Goal: Task Accomplishment & Management: Complete application form

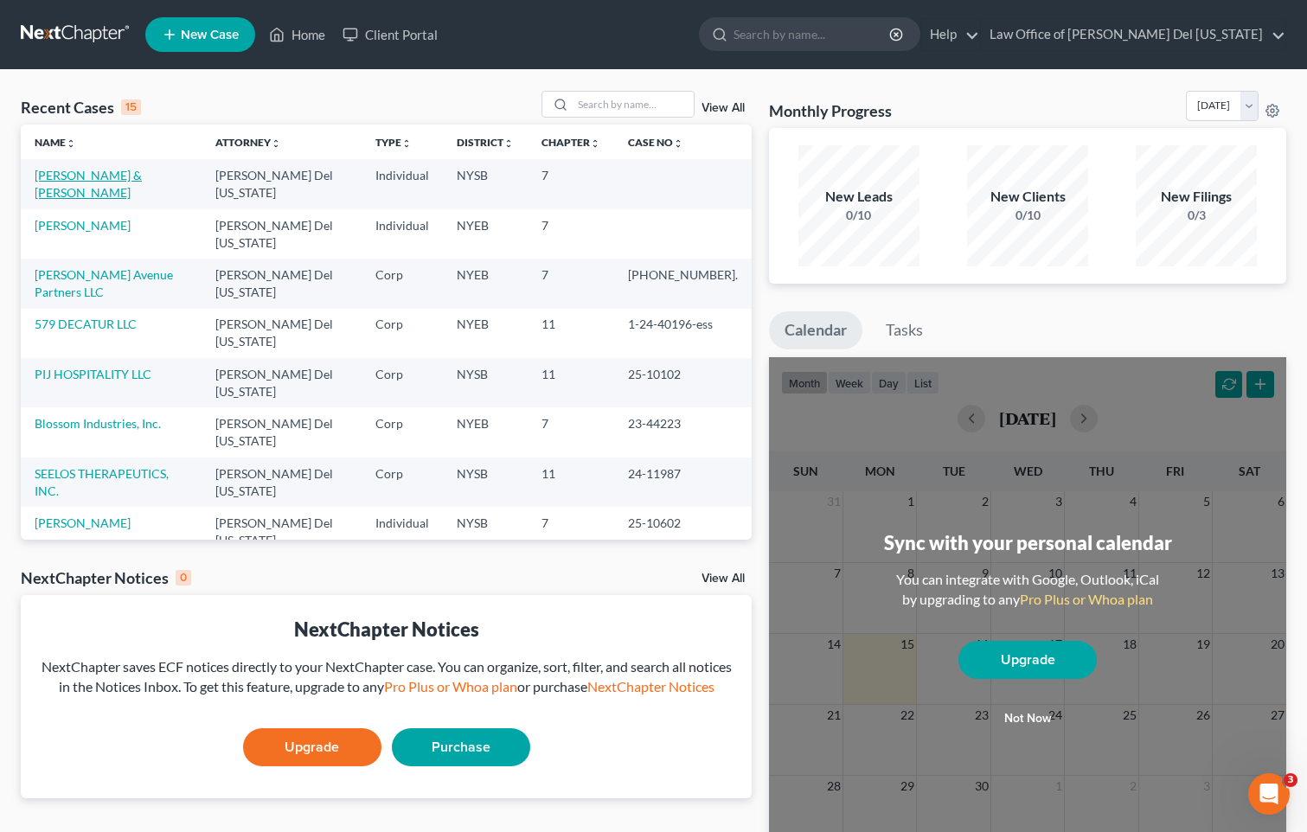
click at [142, 172] on link "[PERSON_NAME] & [PERSON_NAME]" at bounding box center [88, 184] width 107 height 32
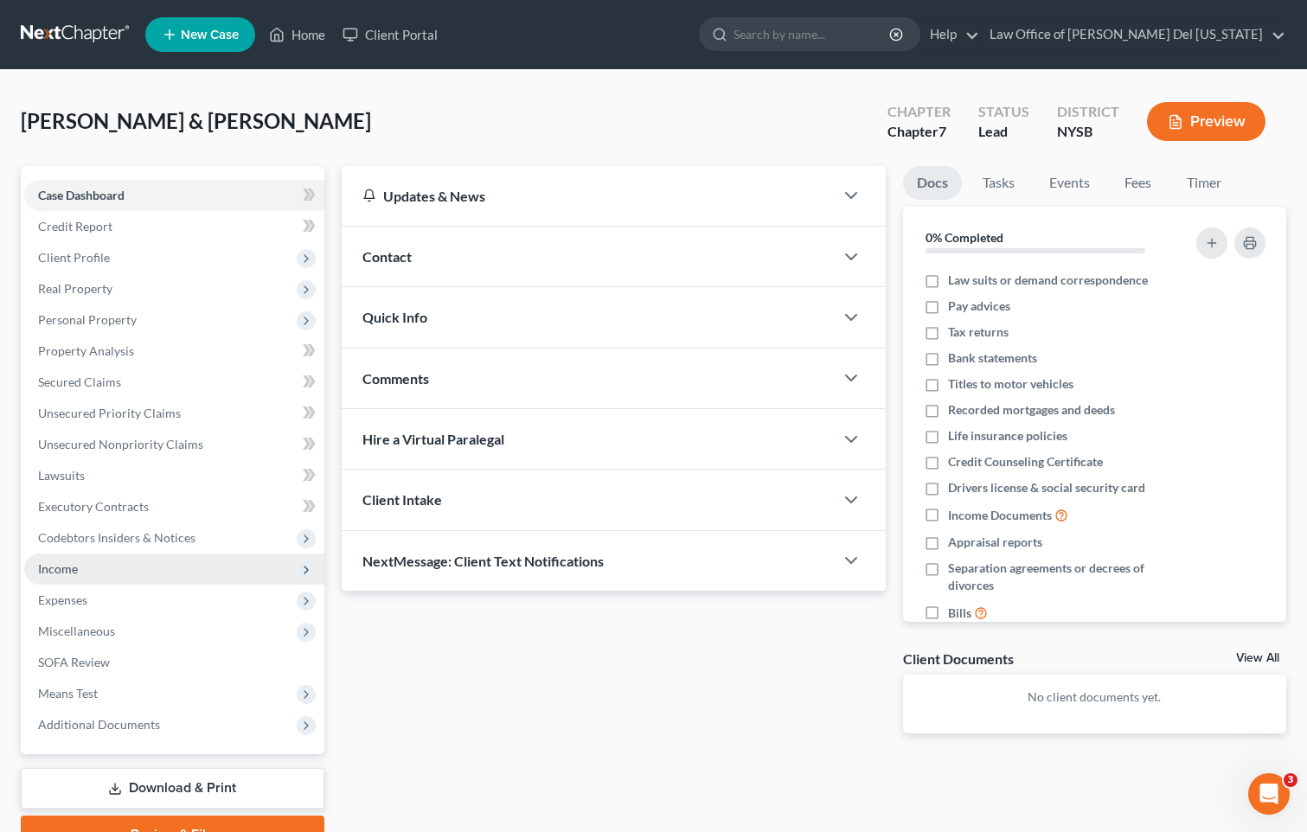
click at [70, 574] on span "Income" at bounding box center [58, 568] width 40 height 15
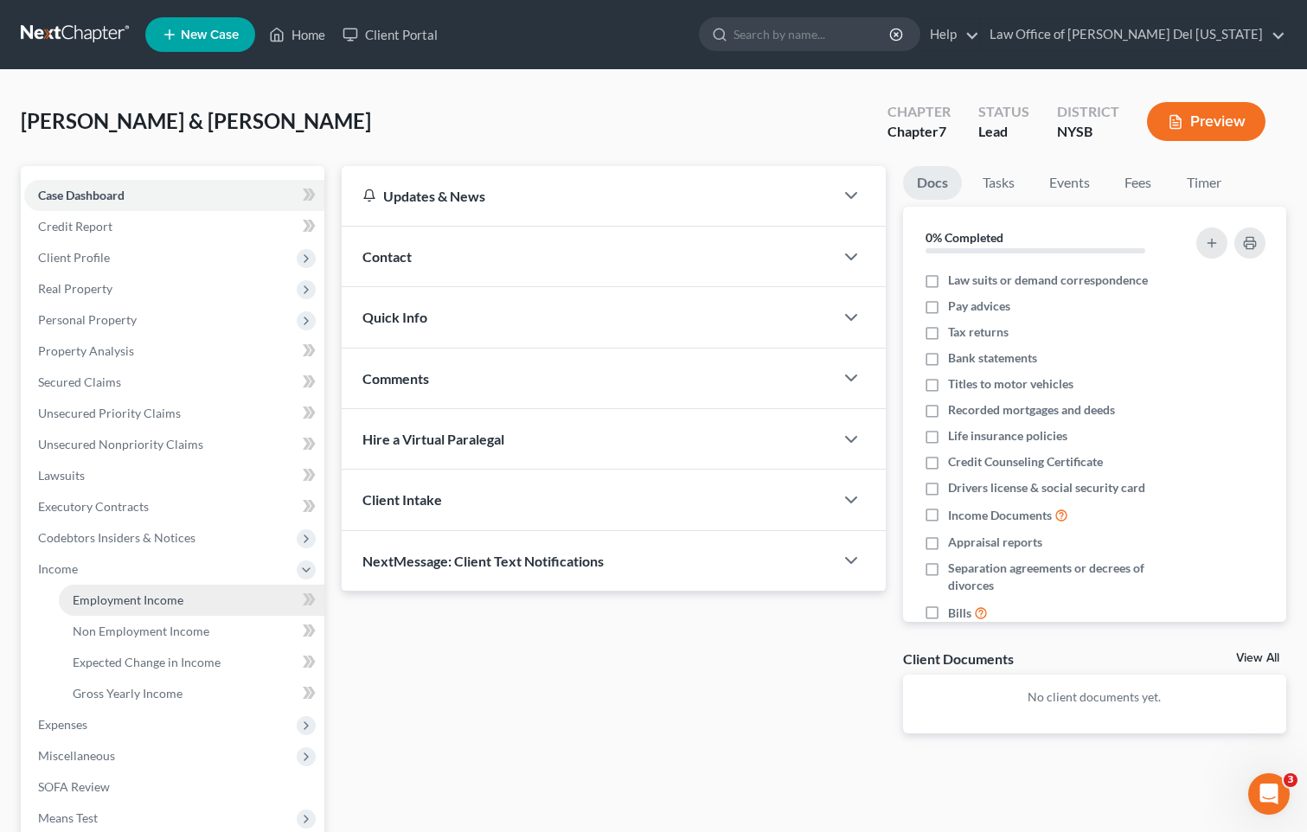
click at [167, 594] on span "Employment Income" at bounding box center [128, 600] width 111 height 15
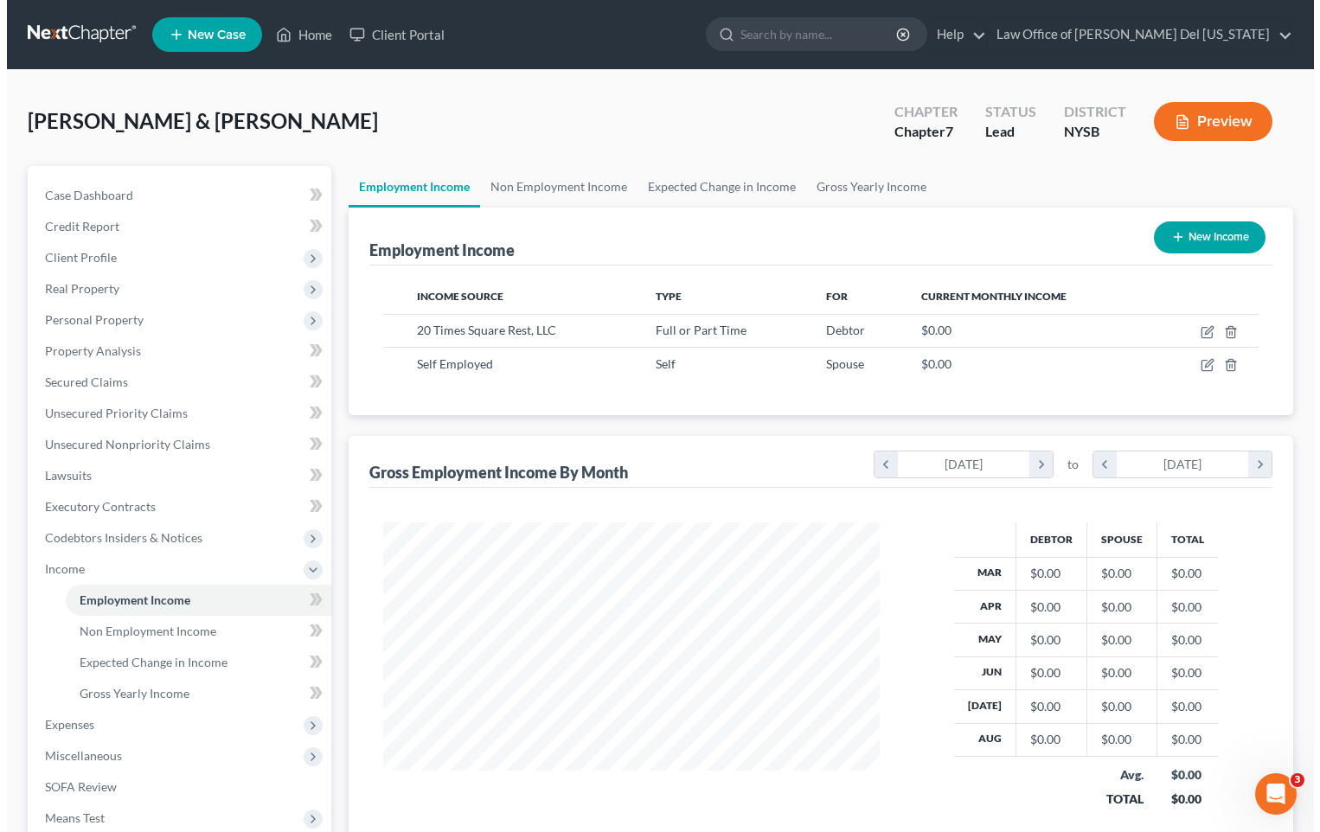
scroll to position [311, 531]
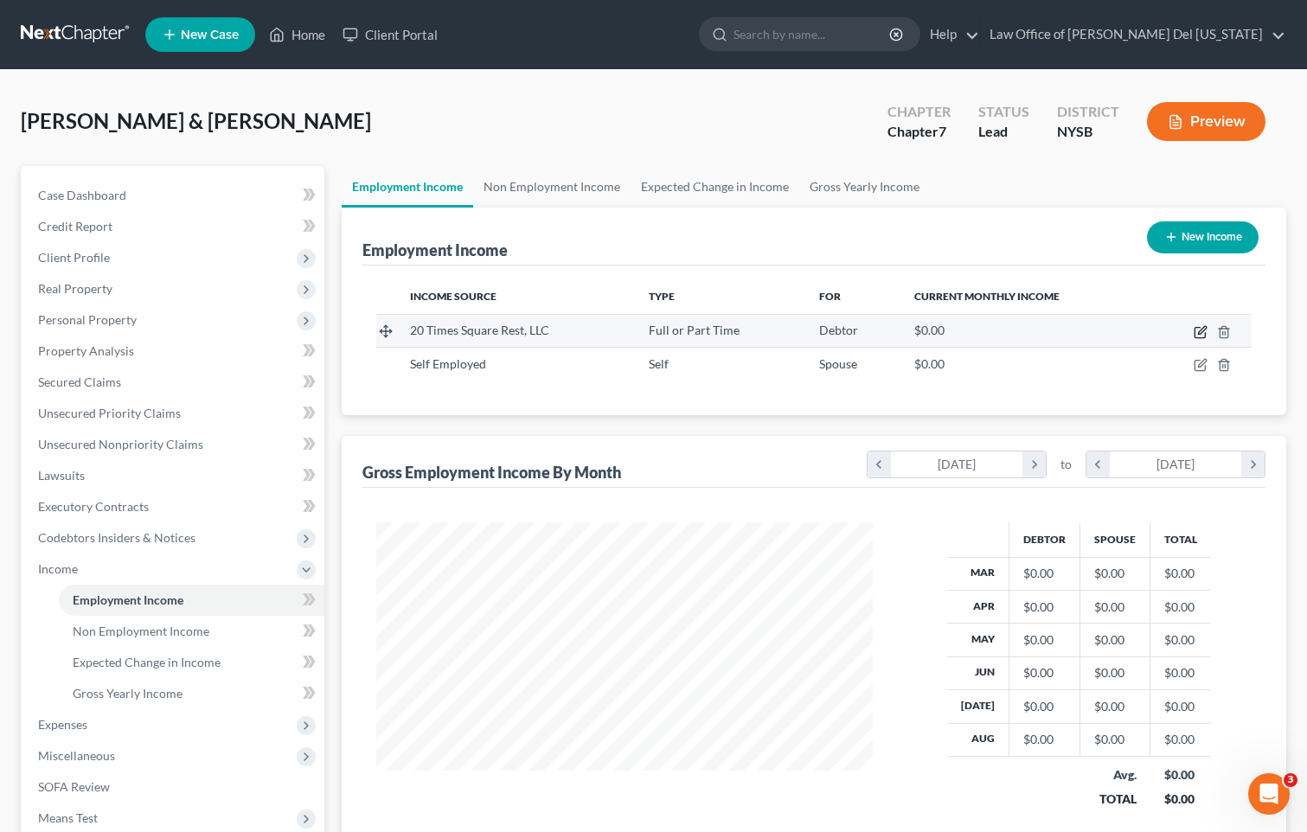
click at [1200, 330] on icon "button" at bounding box center [1201, 332] width 14 height 14
select select "0"
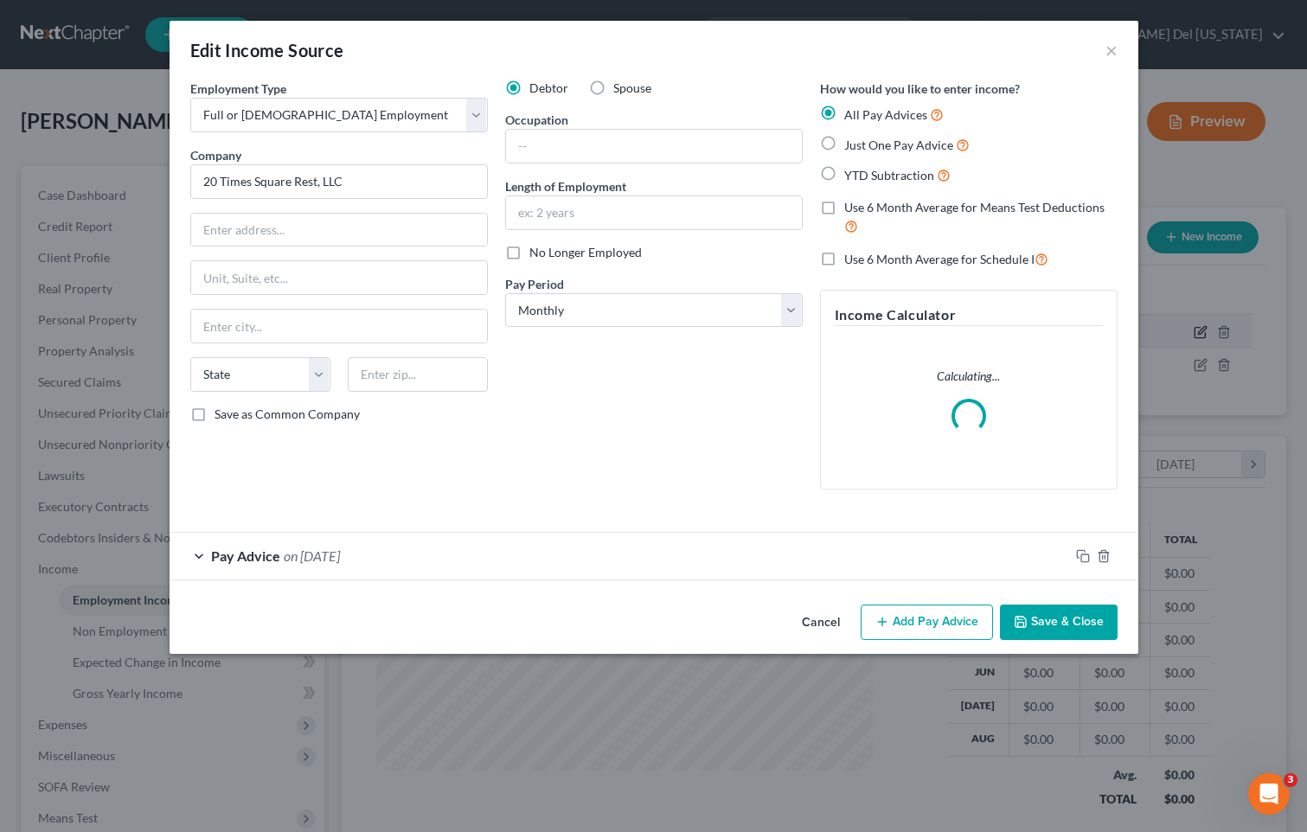
scroll to position [311, 537]
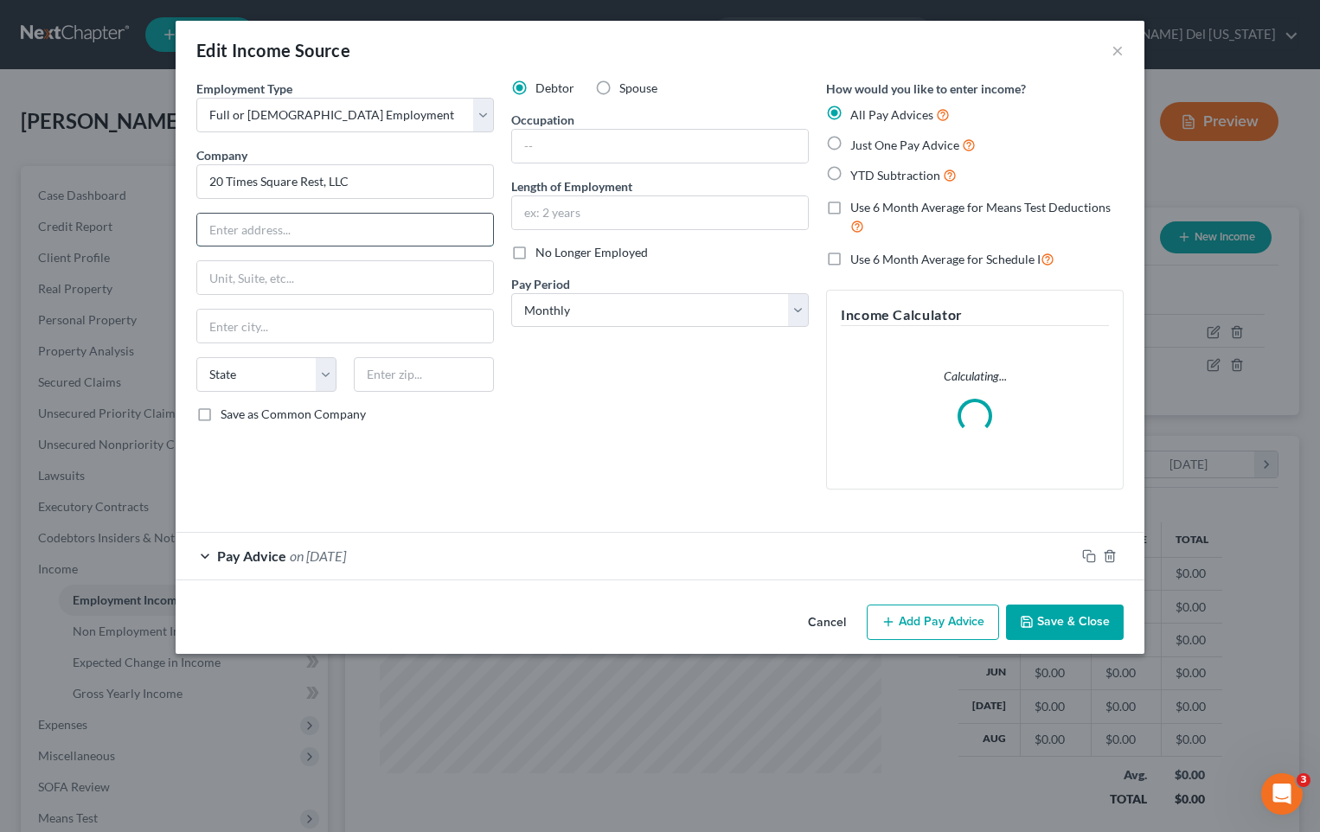
click at [282, 229] on input "text" at bounding box center [345, 230] width 296 height 33
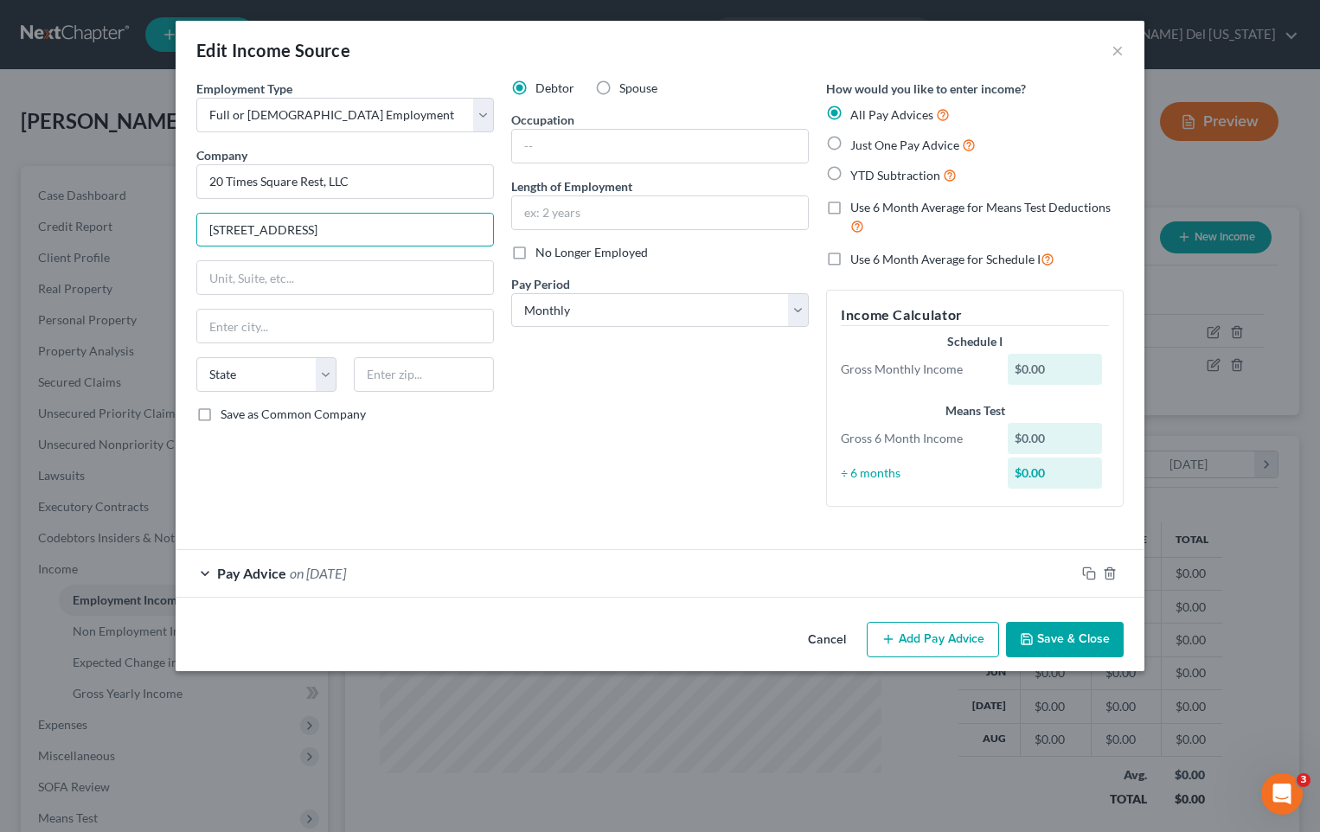
type input "[STREET_ADDRESS]"
type input "10036"
type input "[US_STATE]"
select select "35"
click at [704, 152] on input "text" at bounding box center [660, 146] width 296 height 33
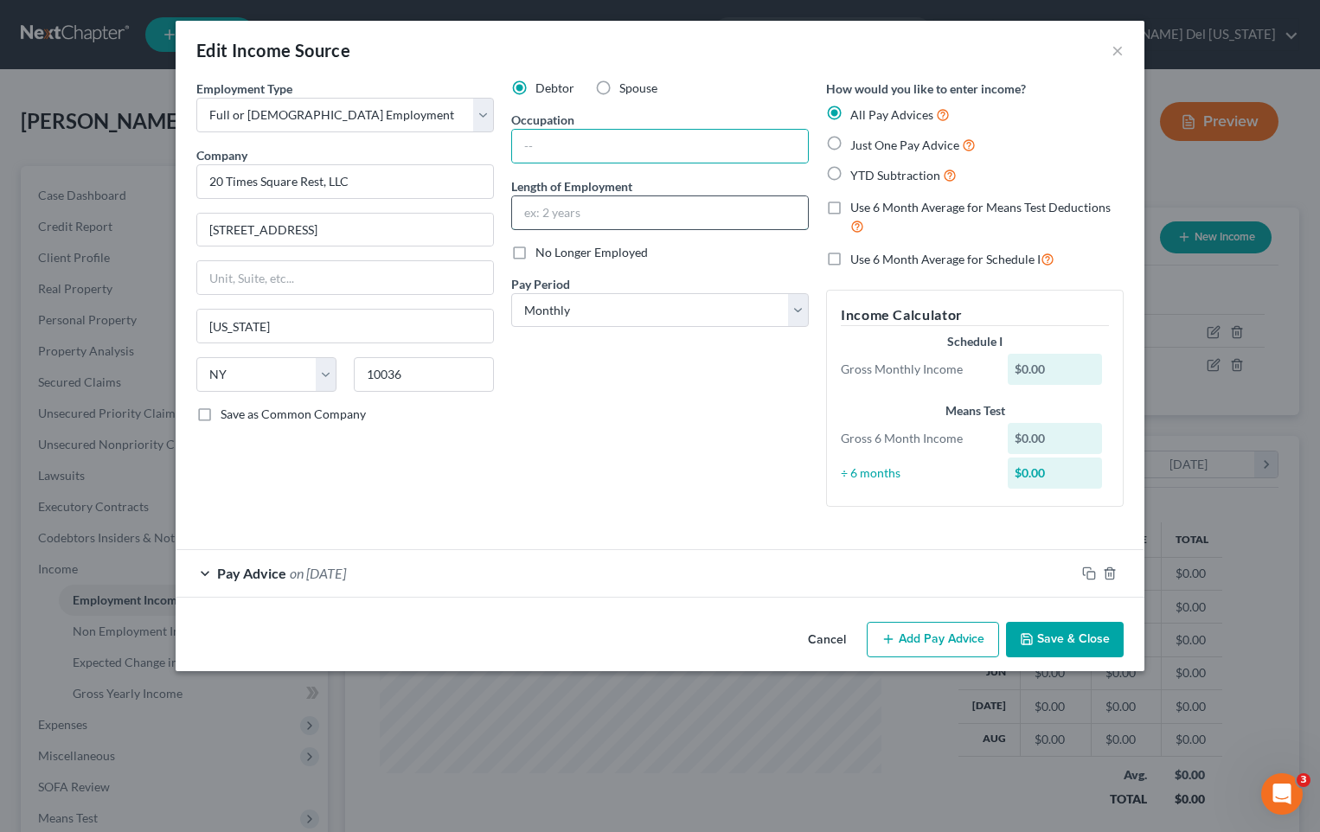
click at [525, 203] on input "text" at bounding box center [660, 212] width 296 height 33
type input "1 year, 1 month"
click at [1035, 627] on button "Save & Close" at bounding box center [1065, 640] width 118 height 36
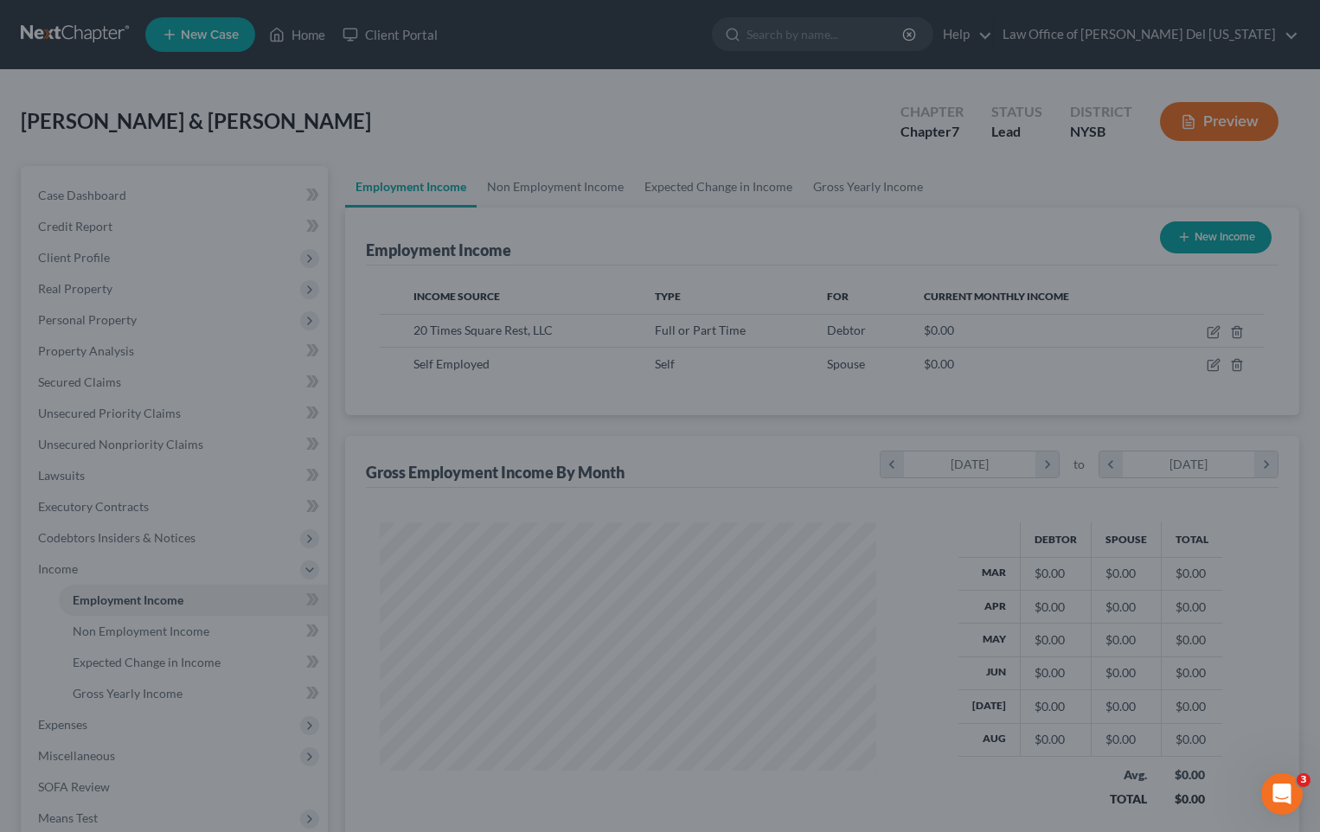
scroll to position [864743, 864521]
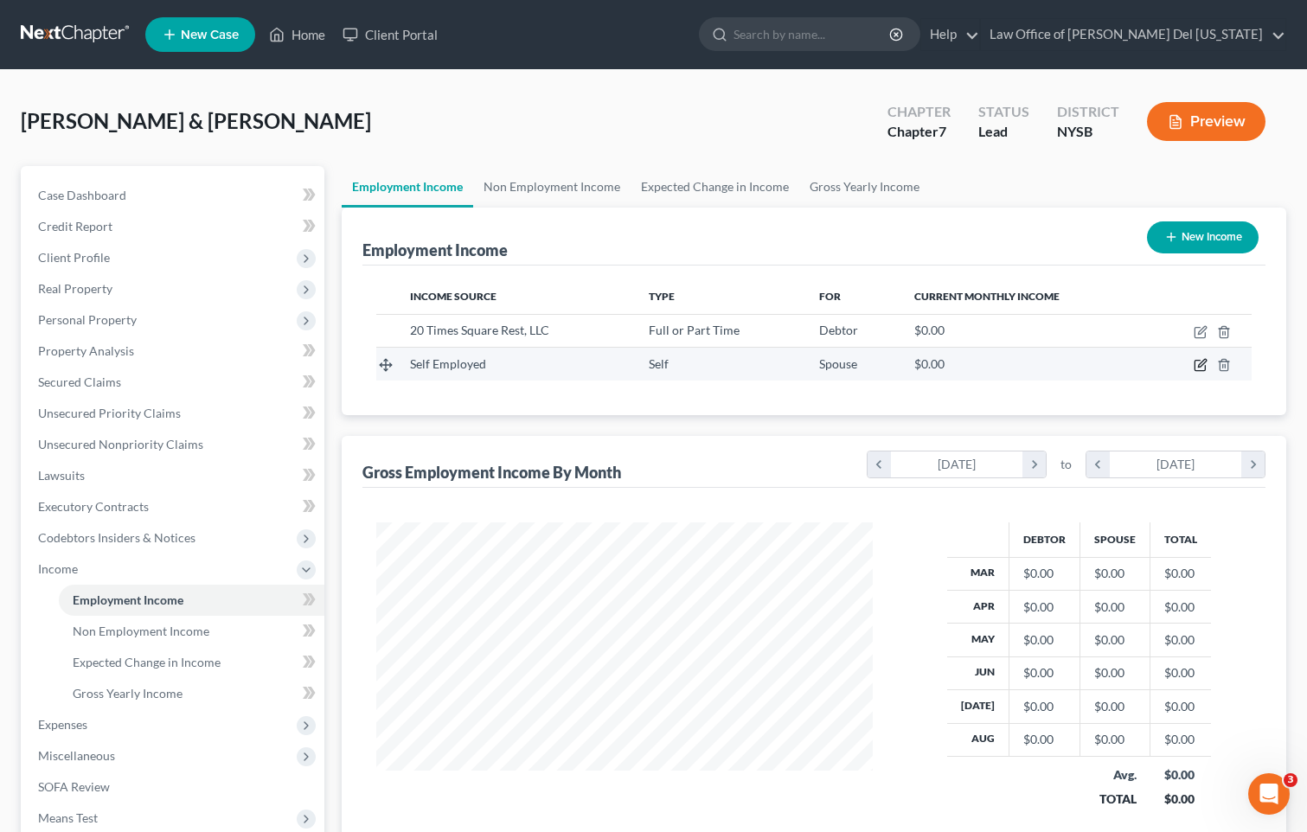
click at [1199, 366] on icon "button" at bounding box center [1202, 364] width 8 height 8
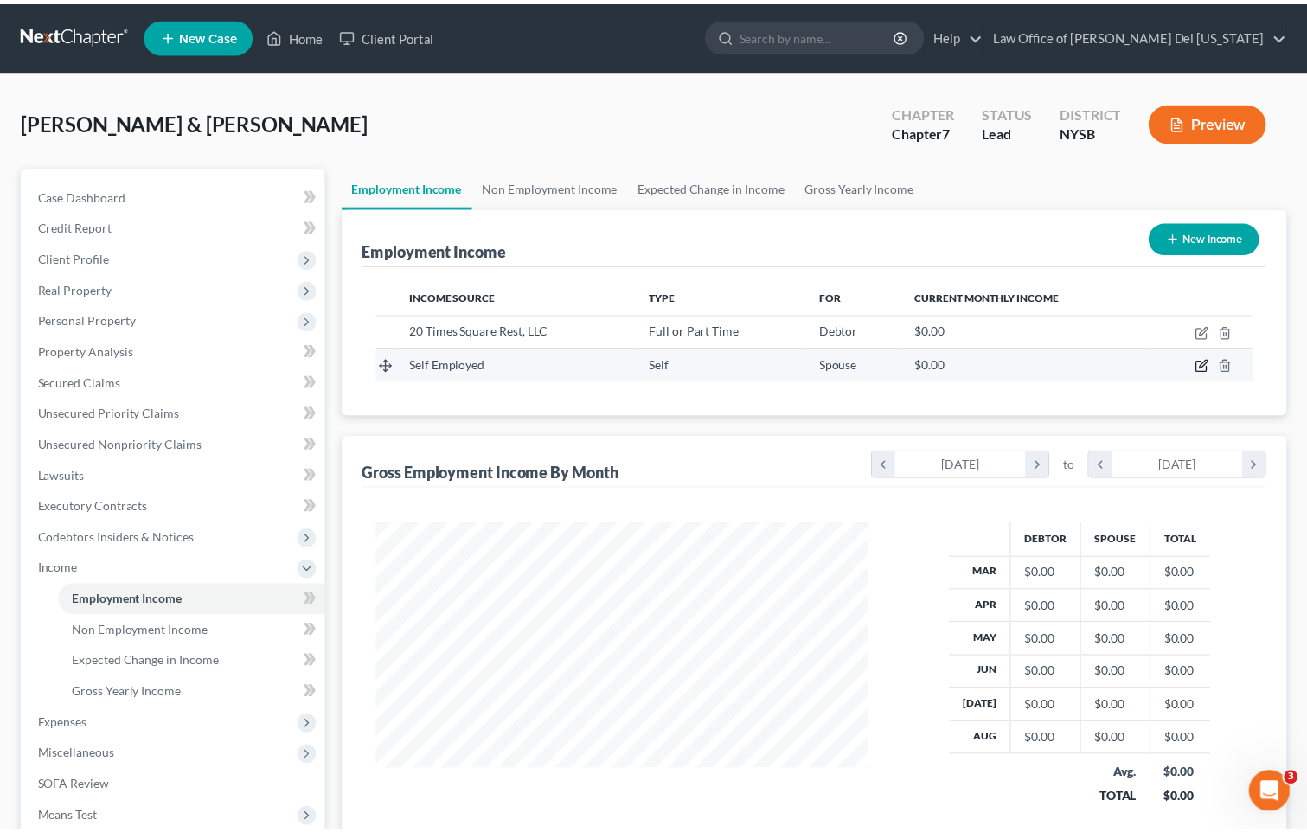
scroll to position [311, 537]
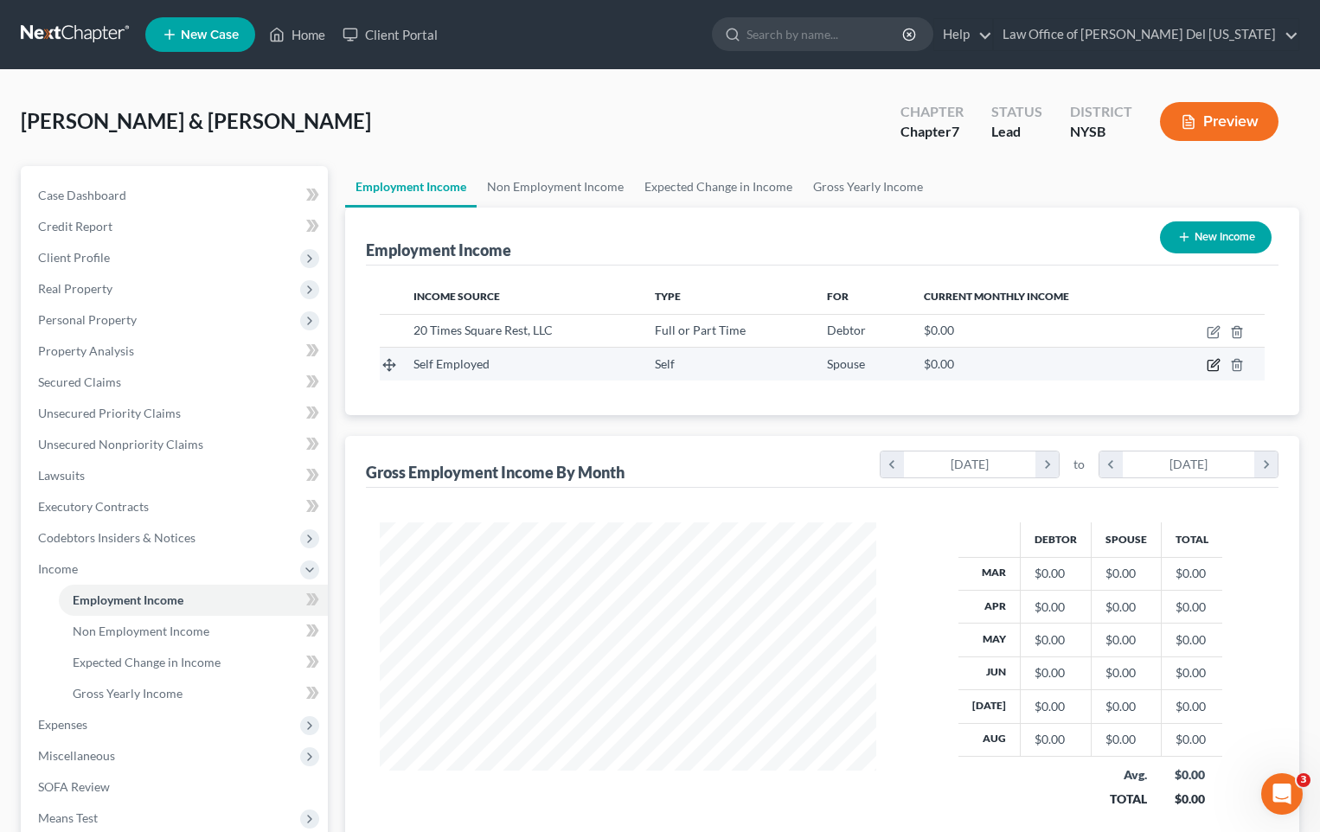
select select "1"
select select "0"
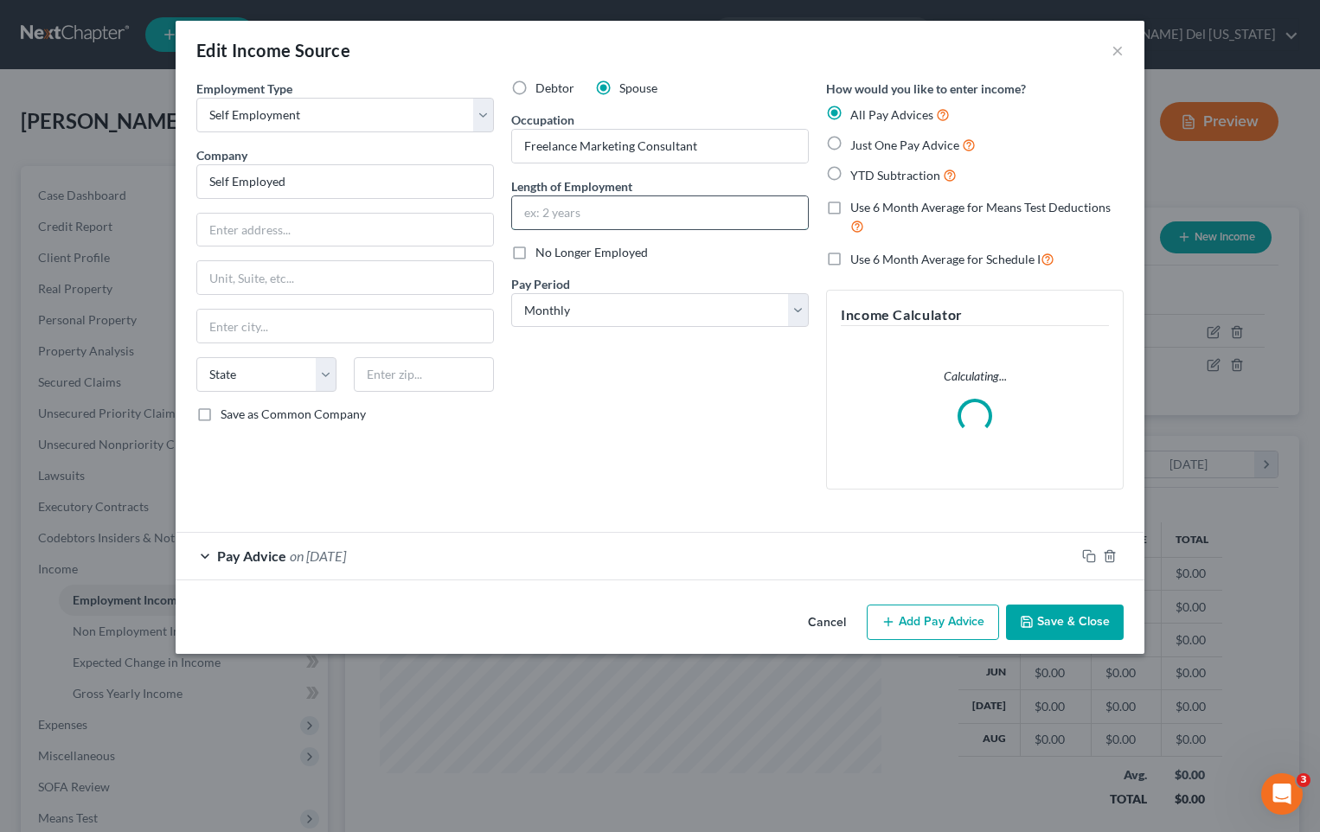
click at [574, 218] on input "text" at bounding box center [660, 212] width 296 height 33
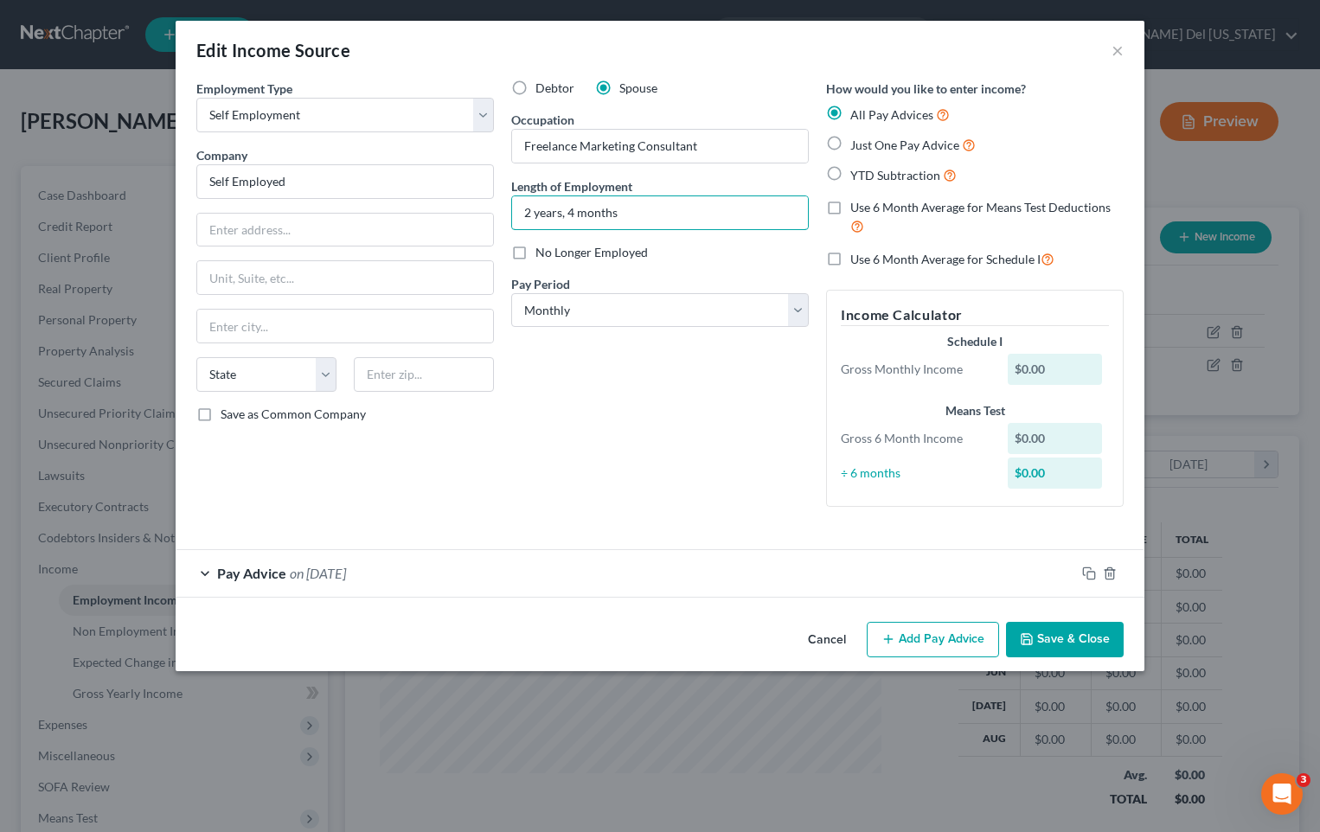
type input "2 years, 4 months"
click at [1081, 634] on button "Save & Close" at bounding box center [1065, 640] width 118 height 36
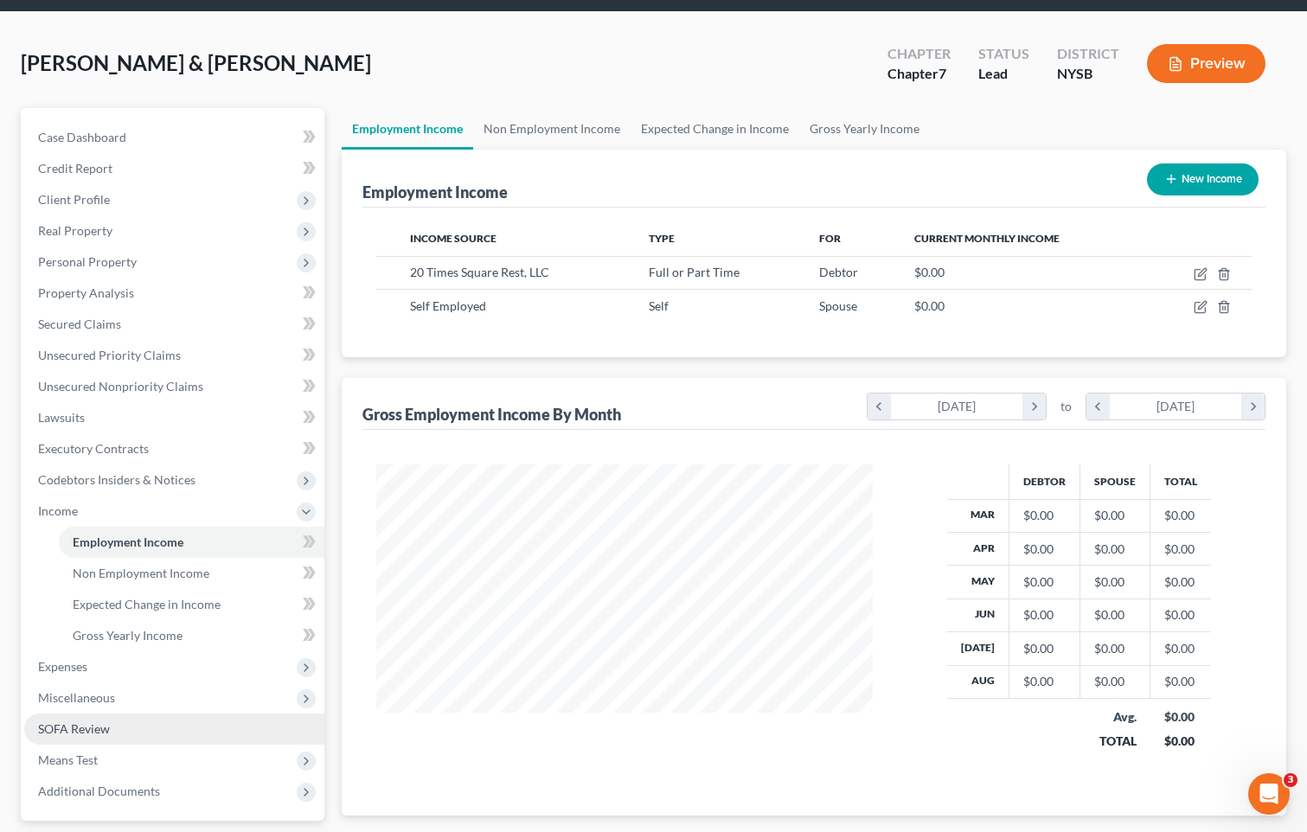
scroll to position [87, 0]
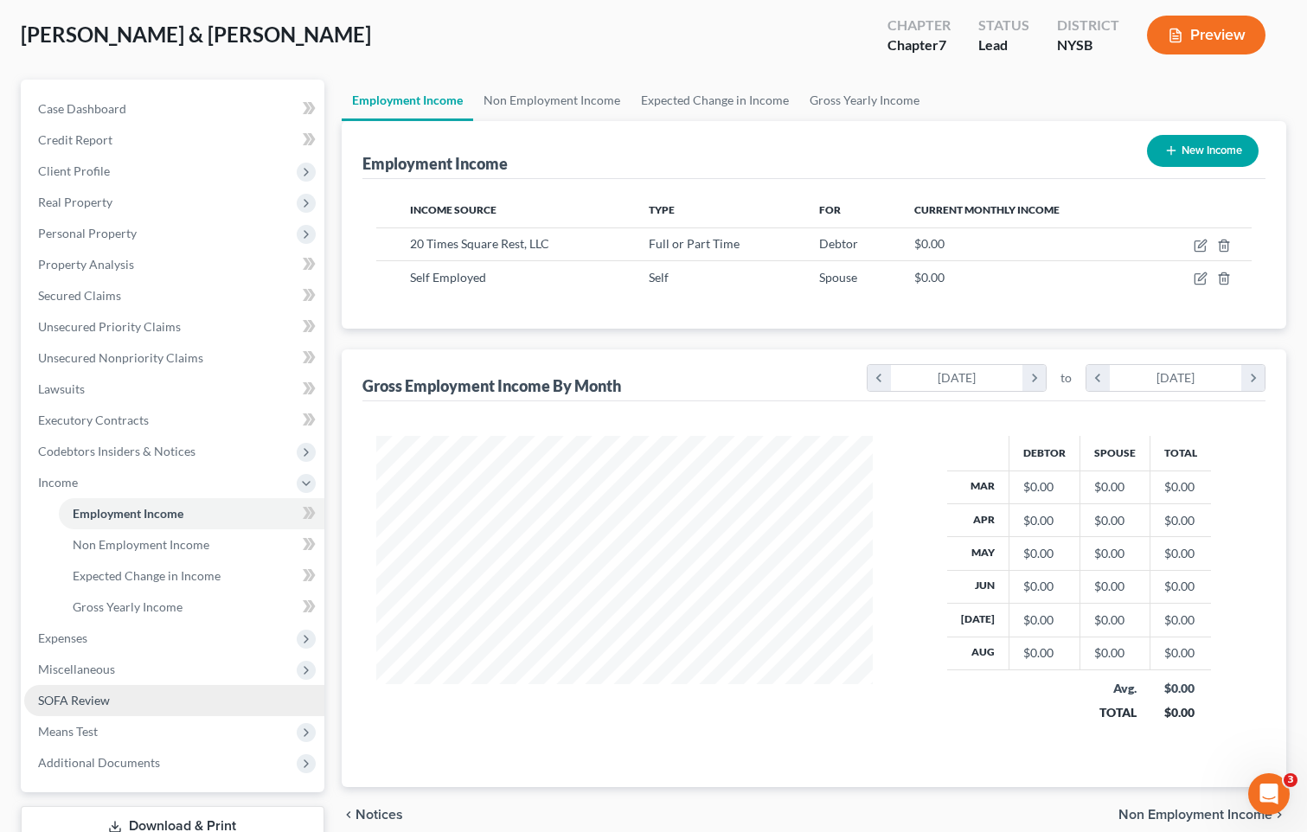
click at [94, 701] on span "SOFA Review" at bounding box center [74, 700] width 72 height 15
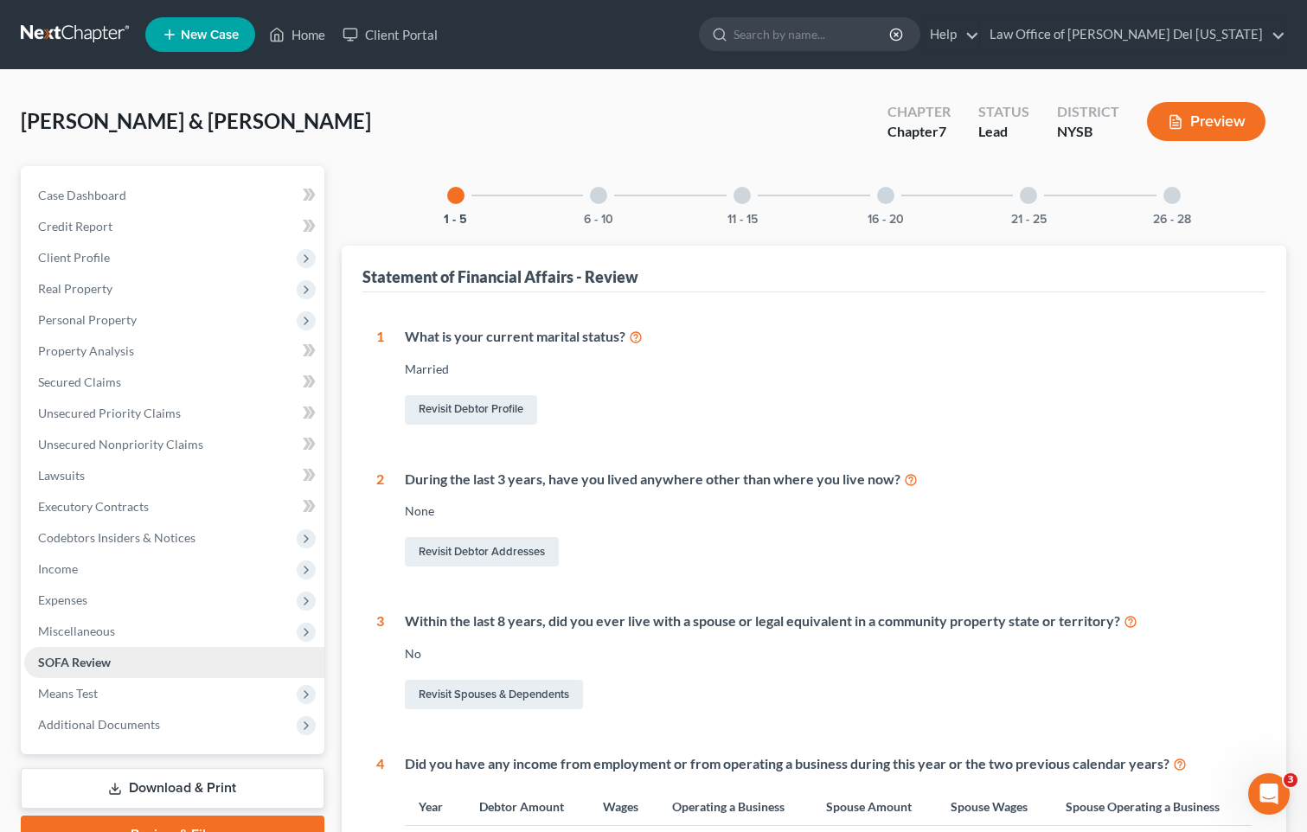
click at [24, 647] on link "SOFA Review" at bounding box center [174, 662] width 300 height 31
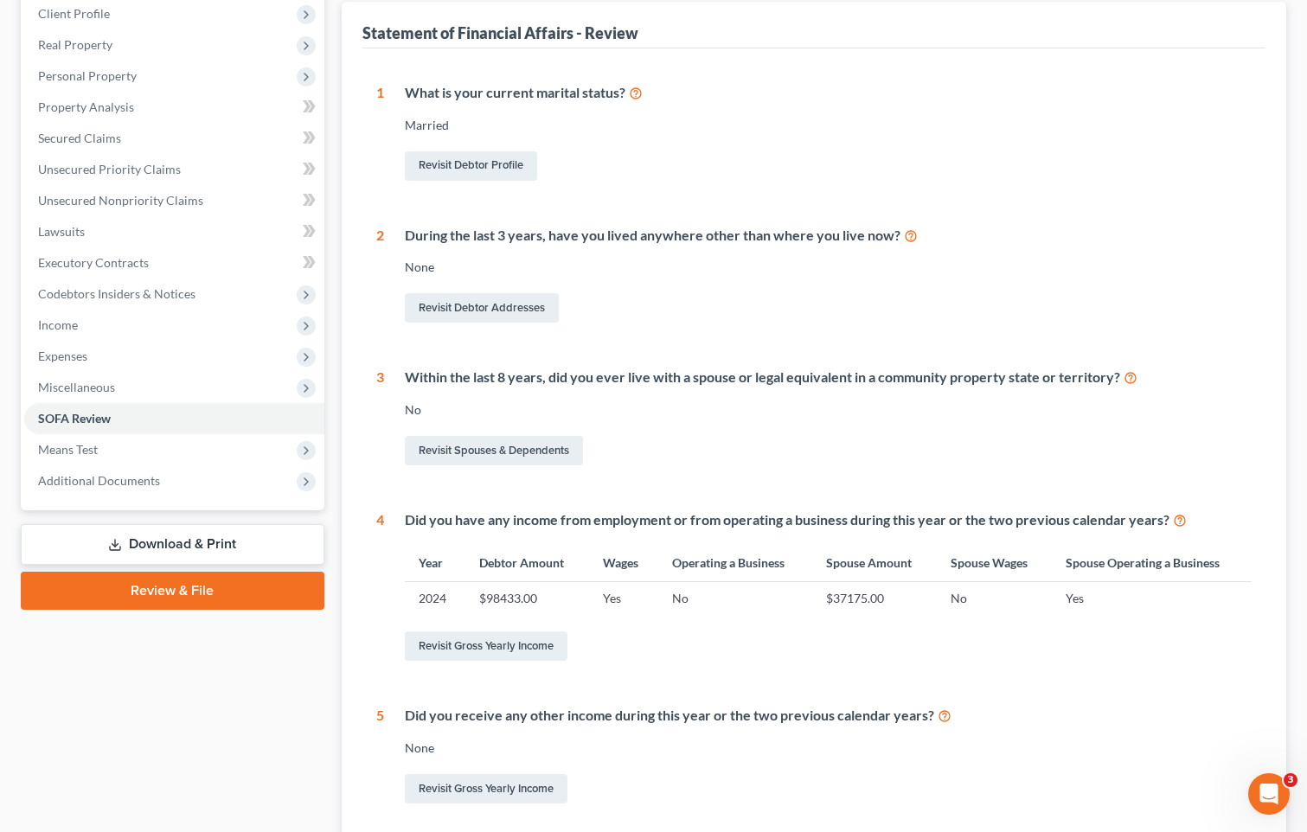
scroll to position [56, 0]
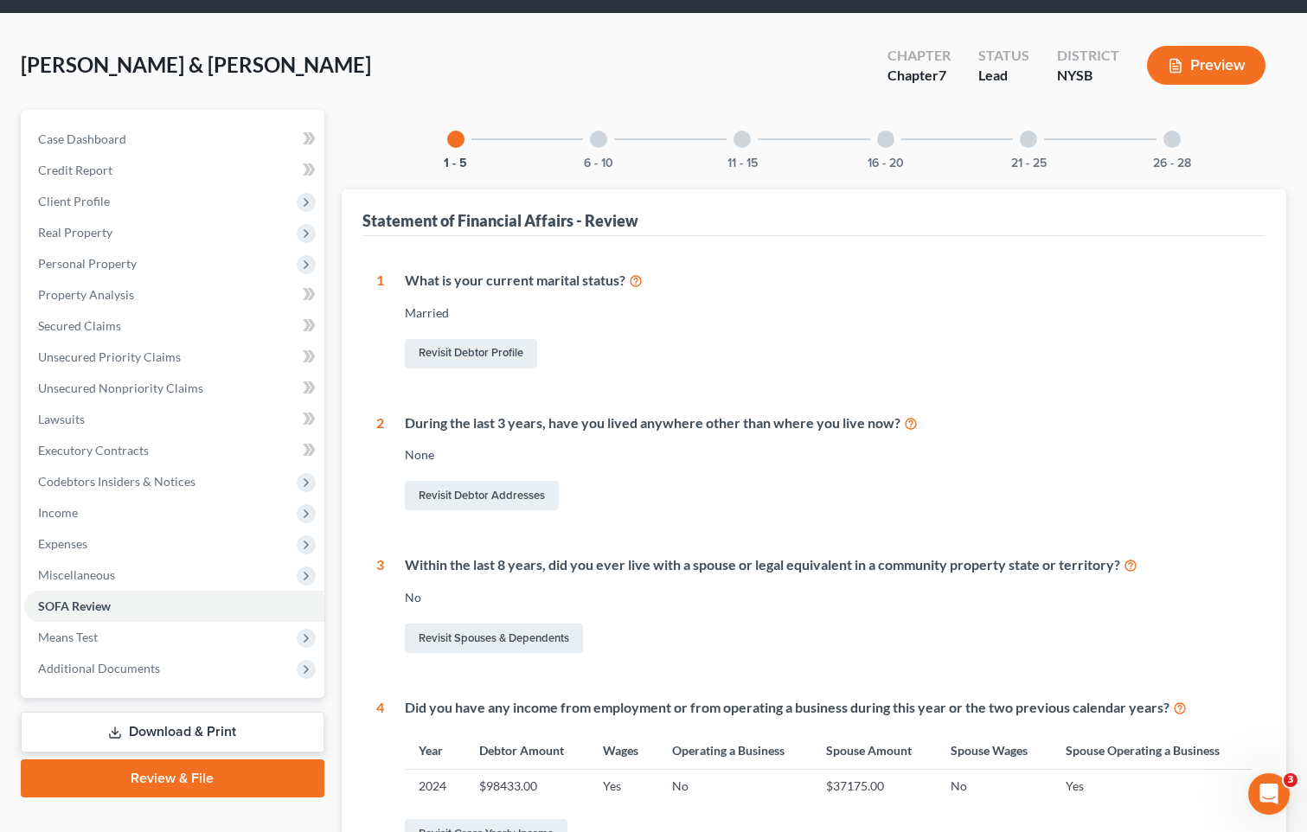
click at [1160, 149] on div "26 - 28" at bounding box center [1172, 139] width 59 height 59
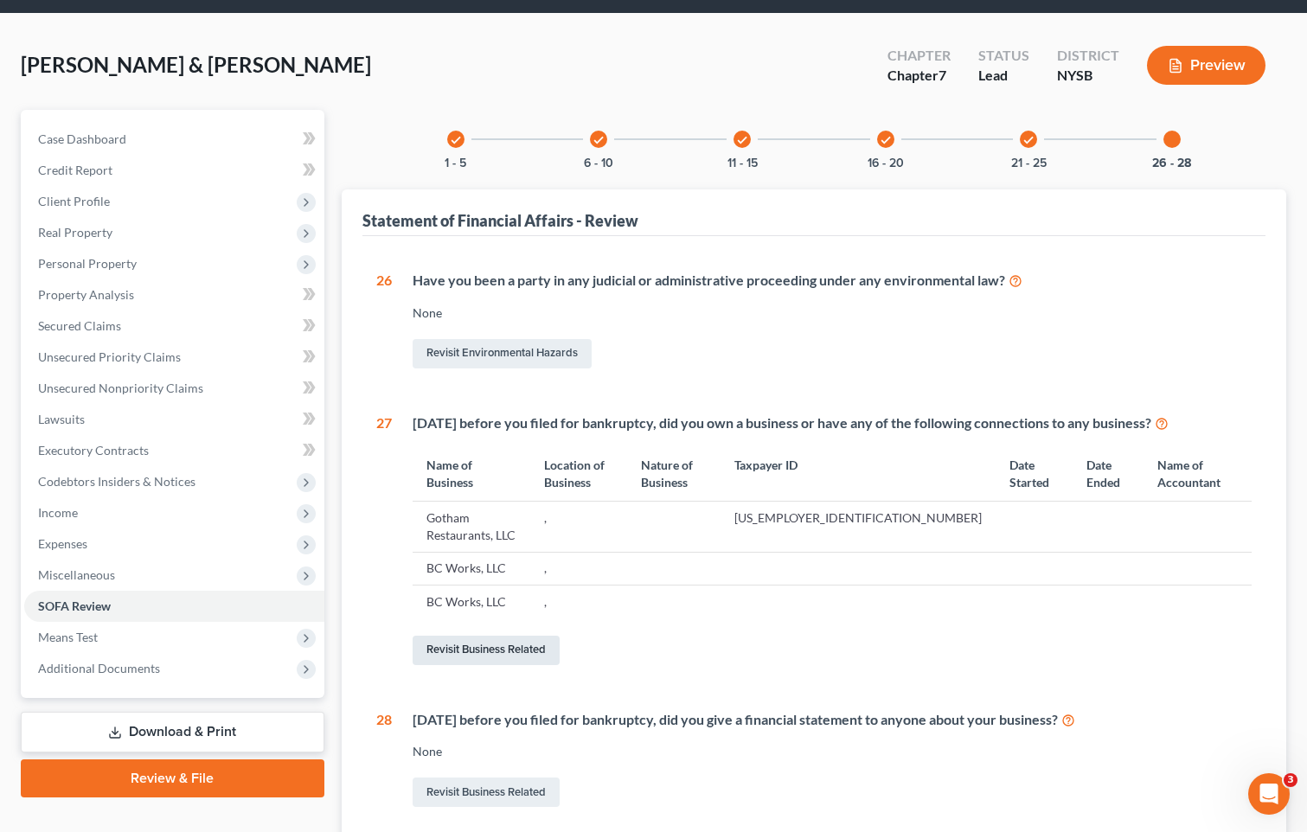
click at [471, 647] on link "Revisit Business Related" at bounding box center [486, 650] width 147 height 29
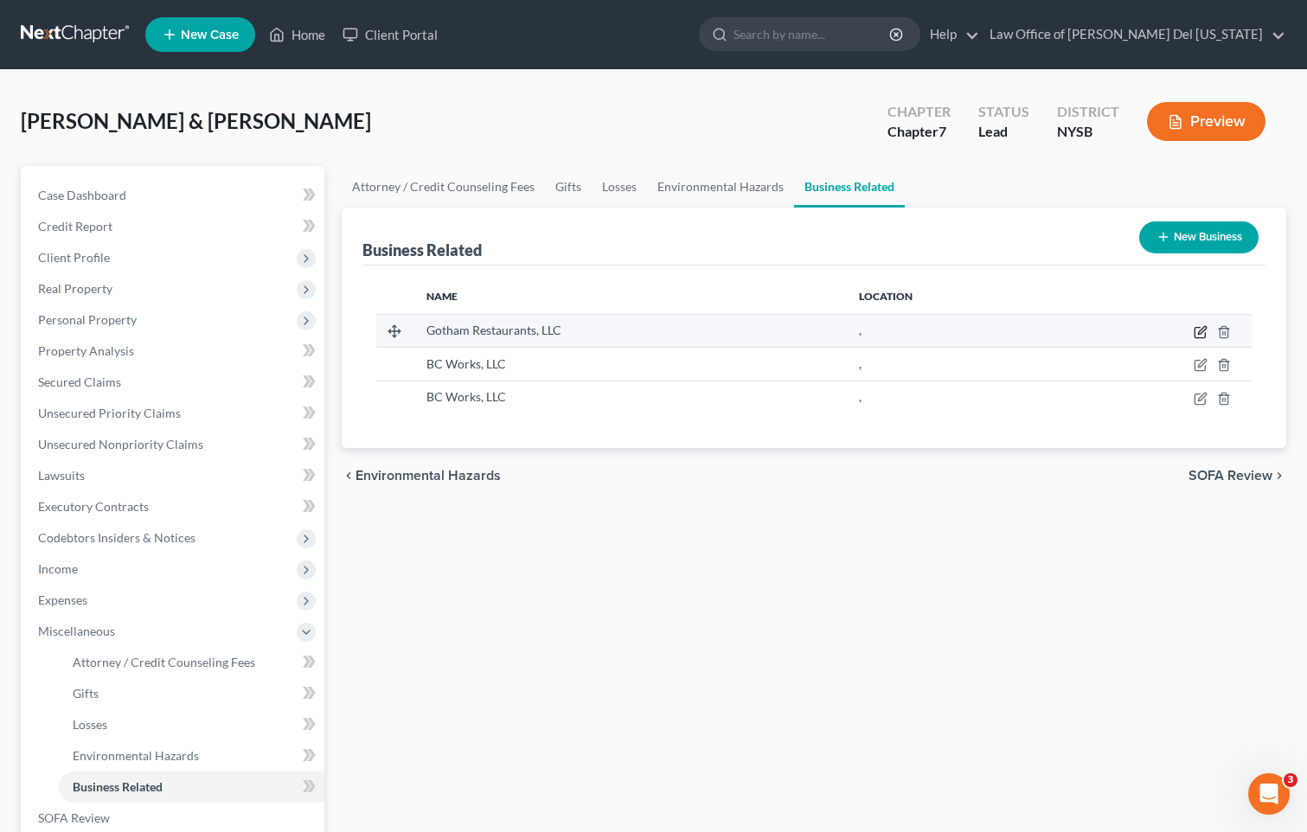
click at [1203, 330] on icon "button" at bounding box center [1201, 332] width 14 height 14
select select "member"
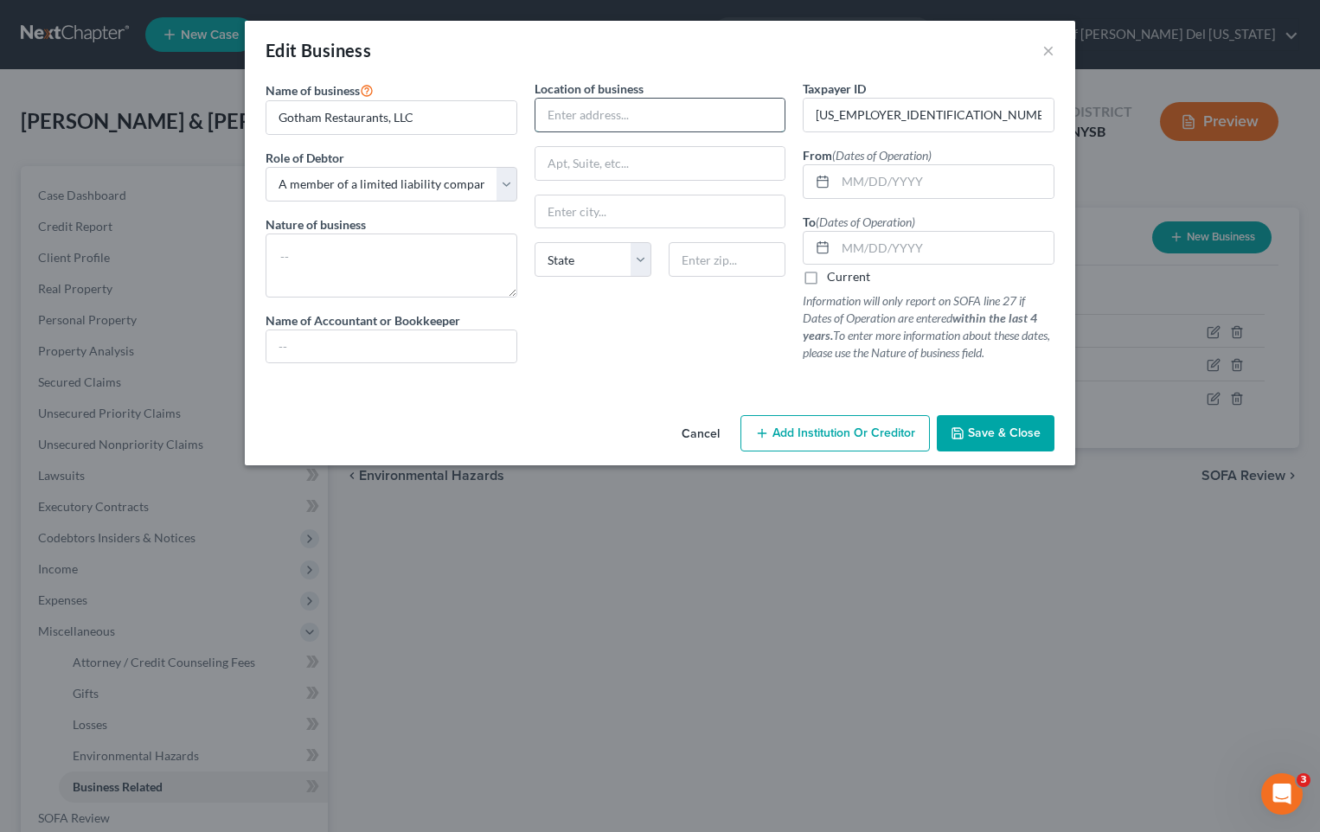
click at [619, 119] on input "text" at bounding box center [660, 115] width 250 height 33
type input "[STREET_ADDRESS]"
type input "10003"
type input "[US_STATE]"
select select "35"
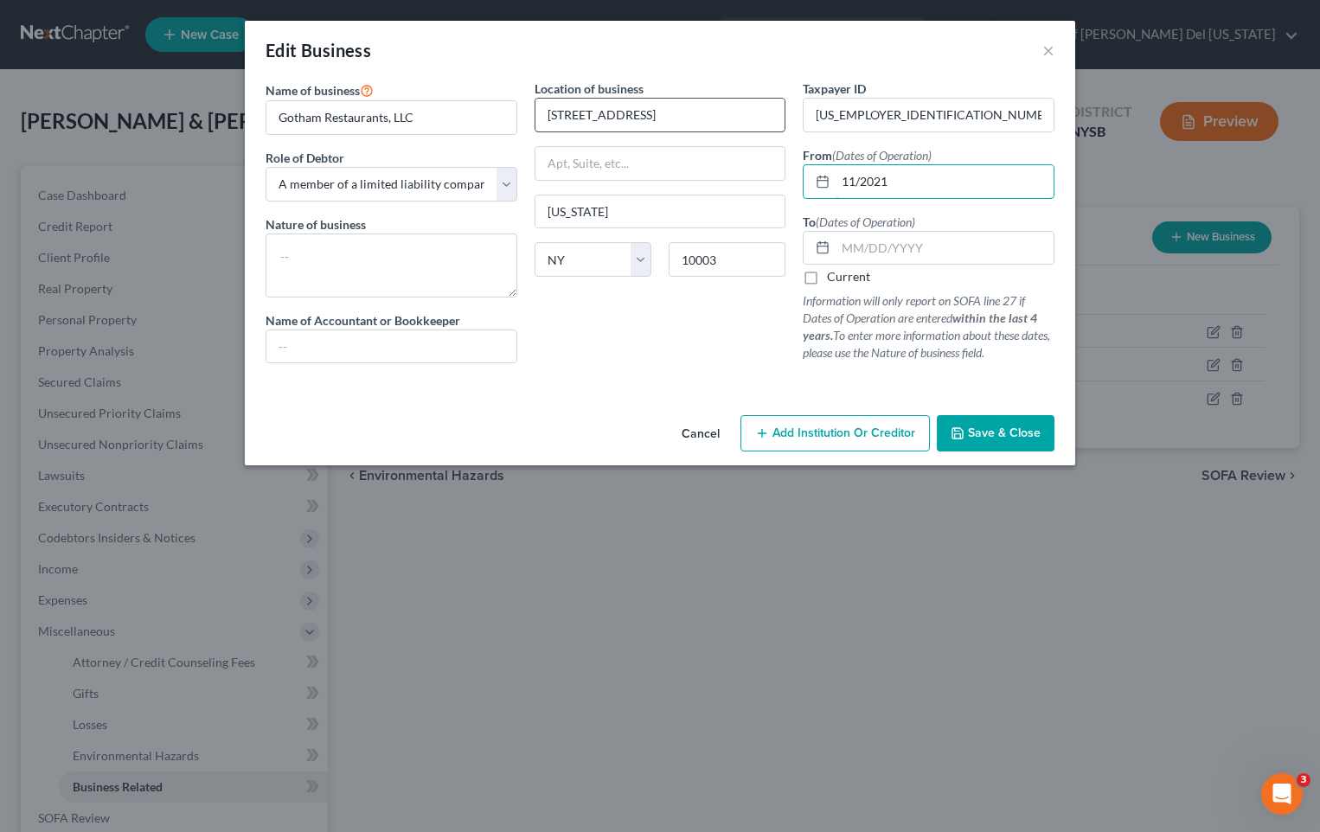
type input "11/2021"
type input "06/2024"
click at [346, 262] on textarea at bounding box center [392, 266] width 252 height 64
type textarea "Restaurant"
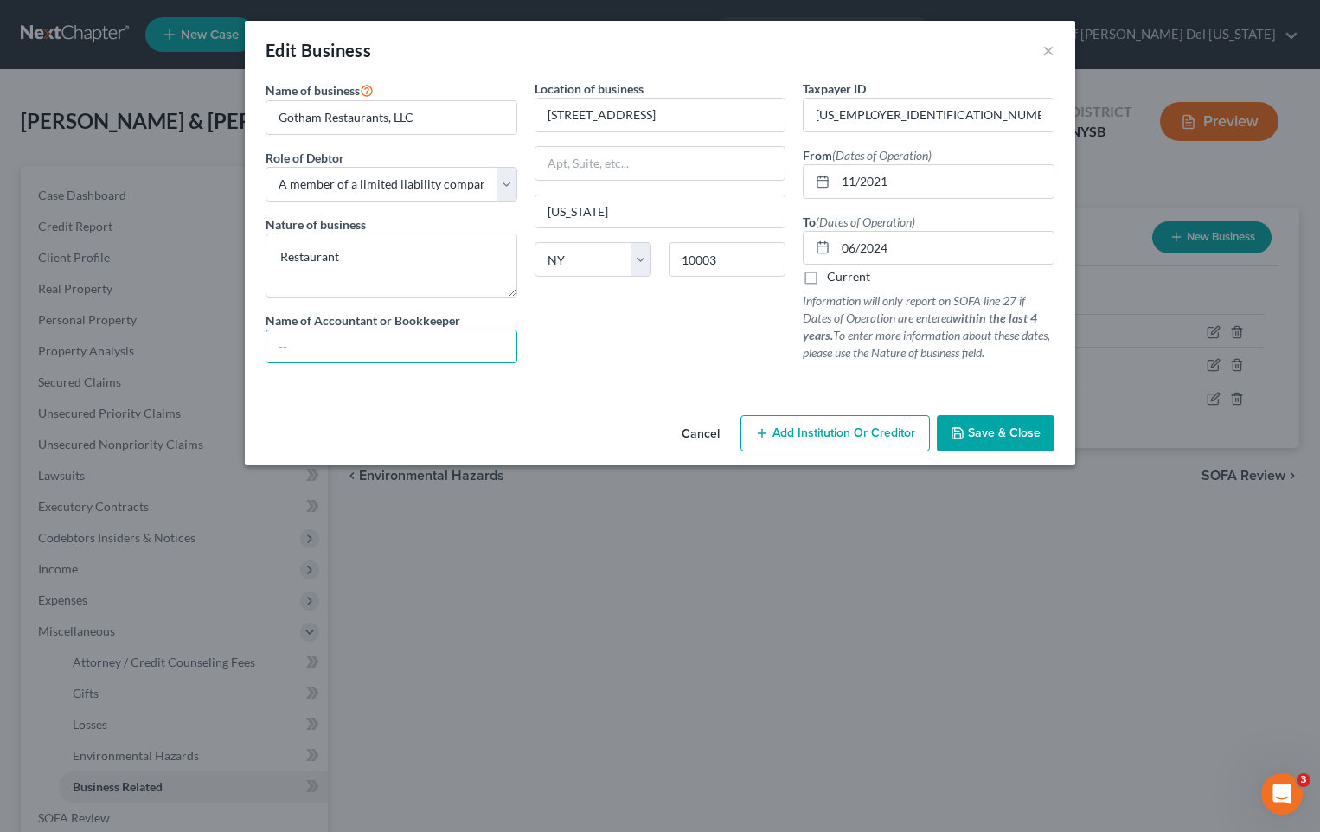
click at [974, 432] on span "Save & Close" at bounding box center [1004, 433] width 73 height 15
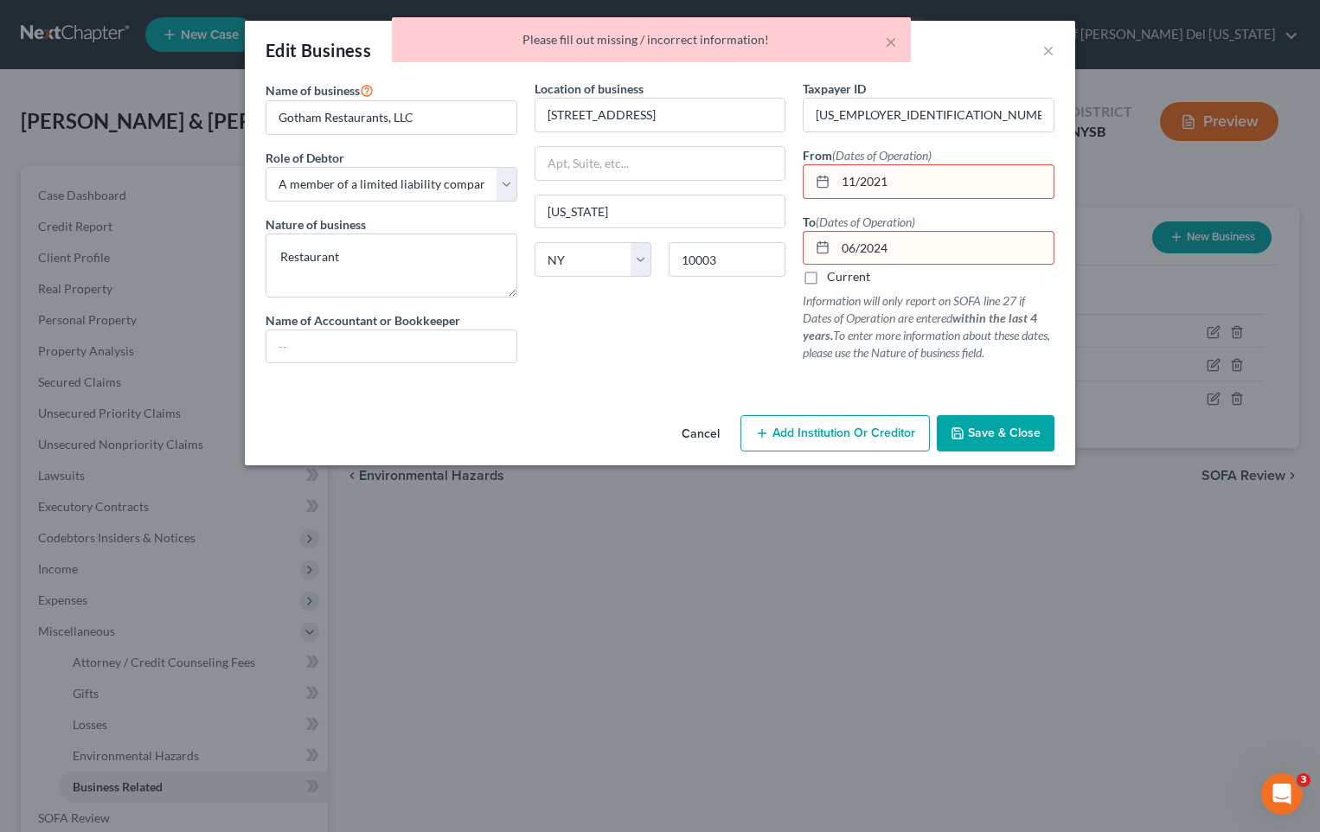
click at [862, 183] on input "11/2021" at bounding box center [945, 181] width 218 height 33
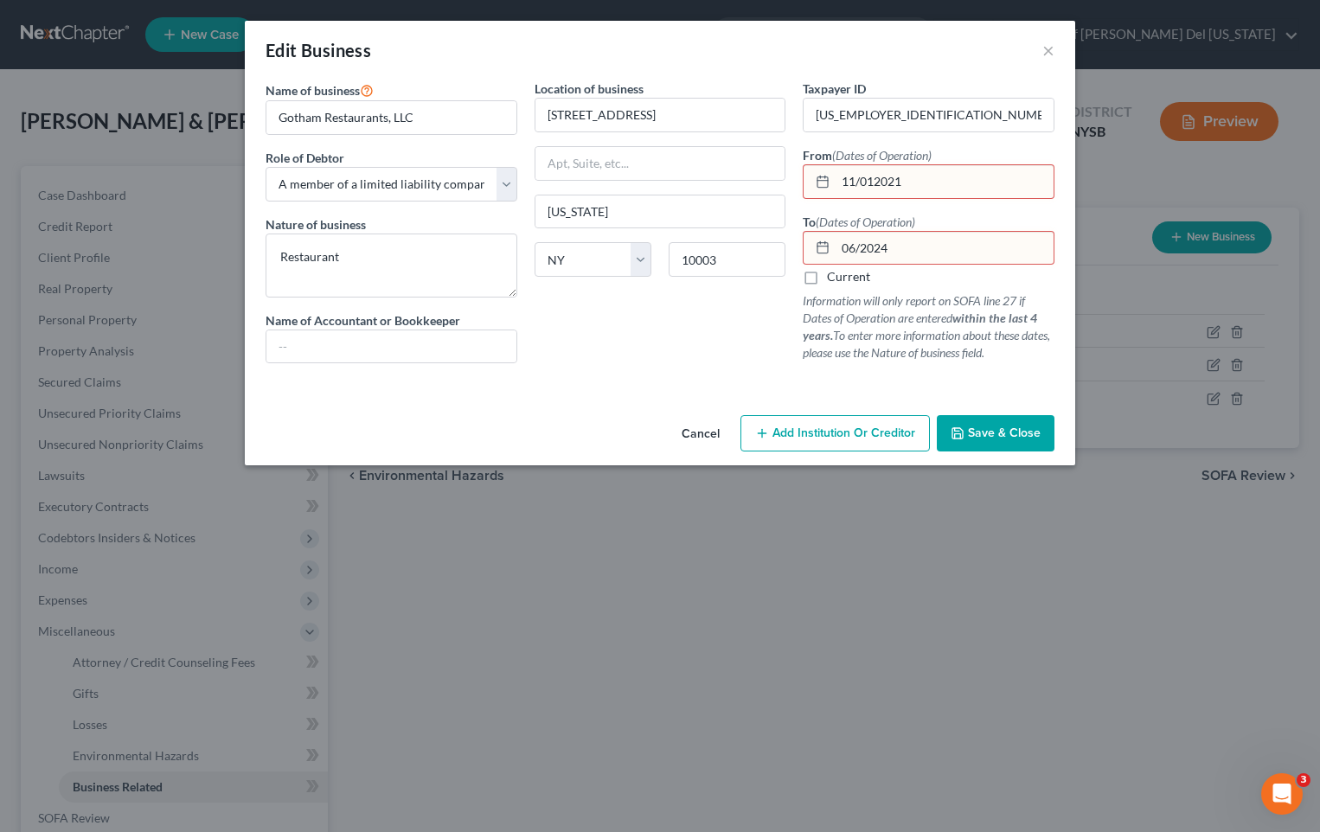
type input "11/012021"
click at [866, 248] on input "06/2024" at bounding box center [945, 248] width 218 height 33
type input "[DATE]"
click at [874, 183] on input "11/012021" at bounding box center [945, 181] width 218 height 33
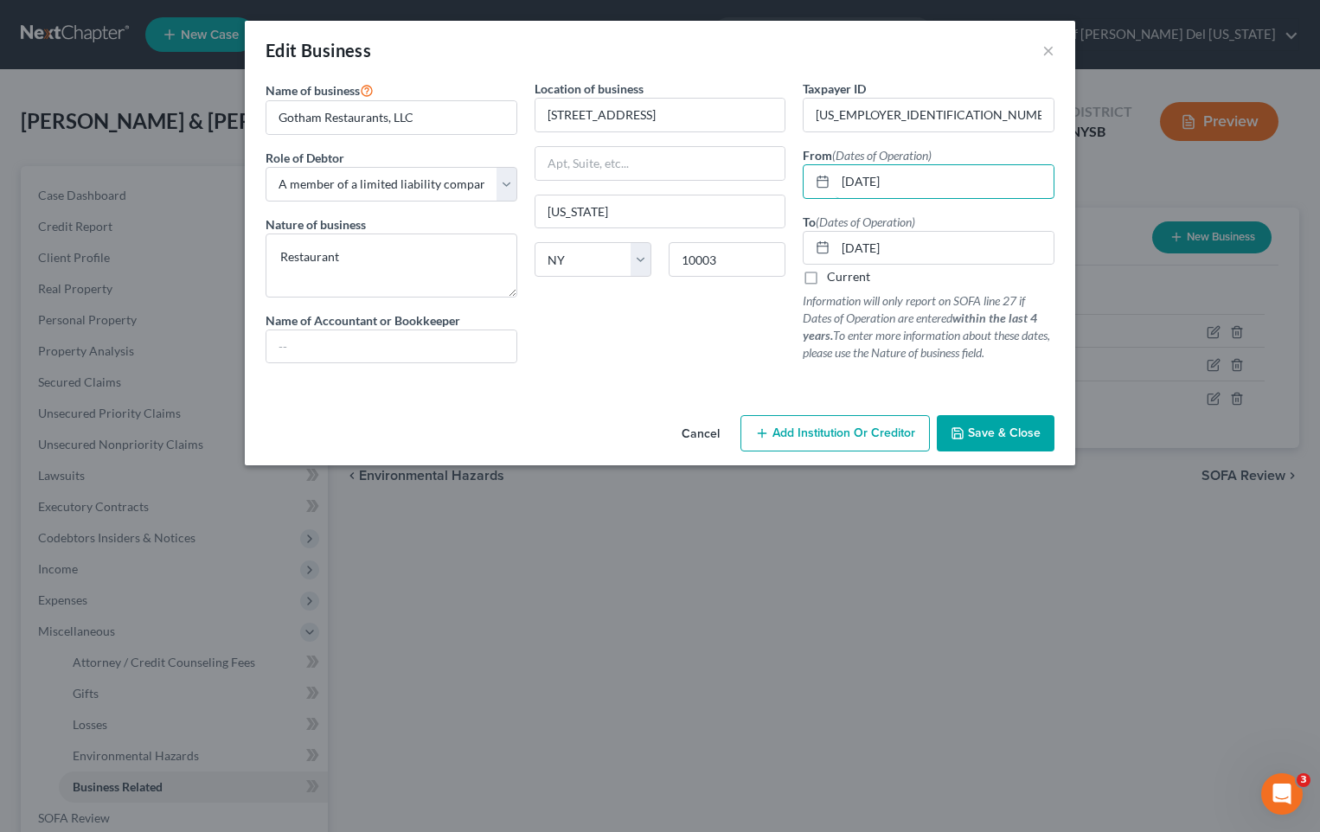
type input "[DATE]"
click at [1018, 435] on span "Save & Close" at bounding box center [1004, 433] width 73 height 15
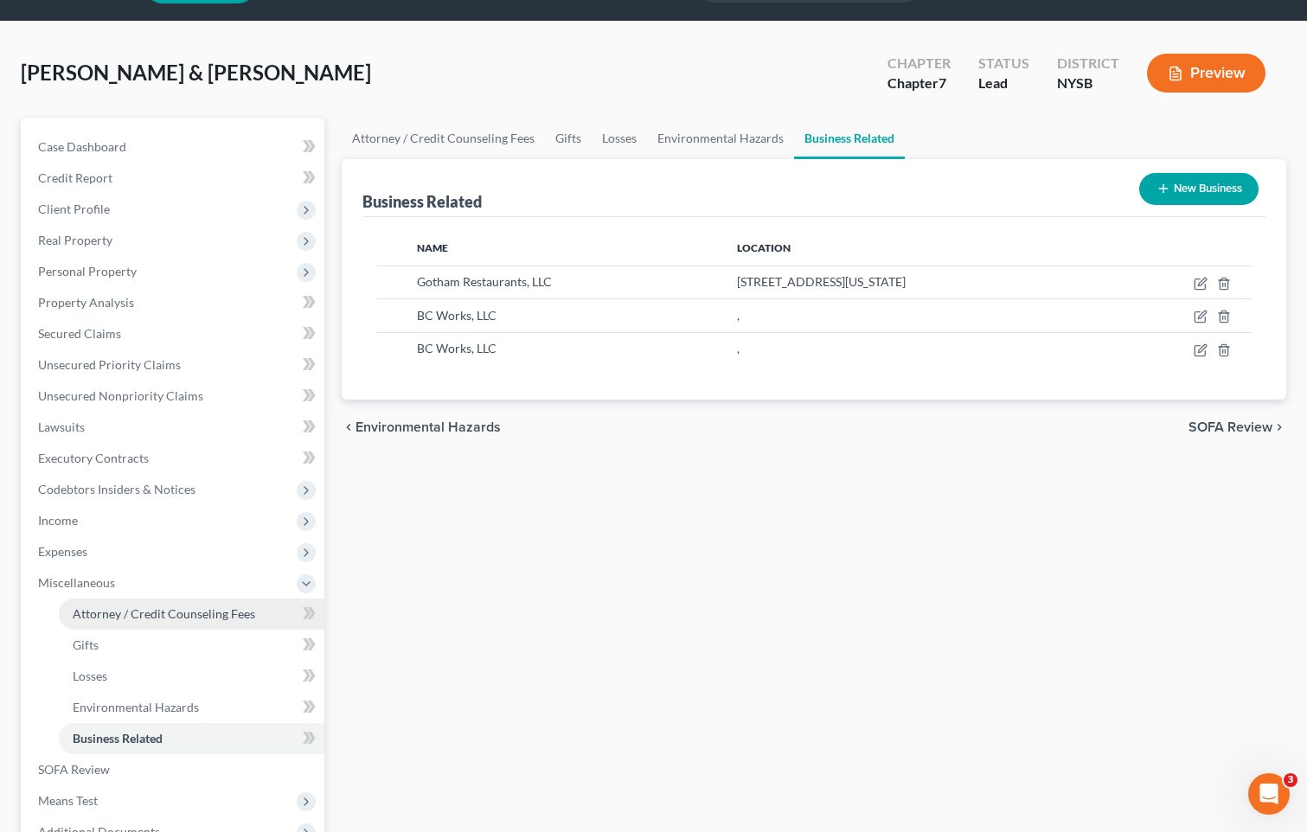
scroll to position [87, 0]
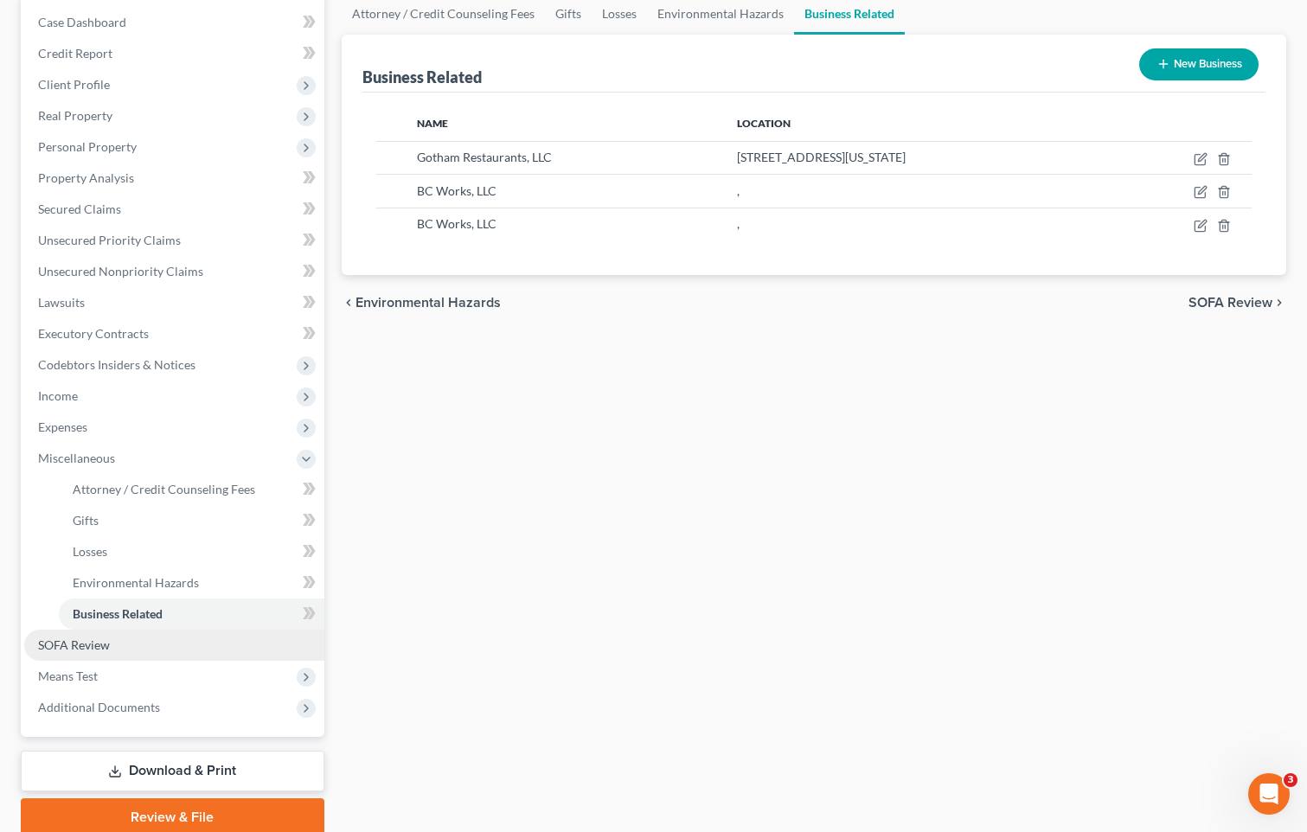
click at [80, 641] on span "SOFA Review" at bounding box center [74, 645] width 72 height 15
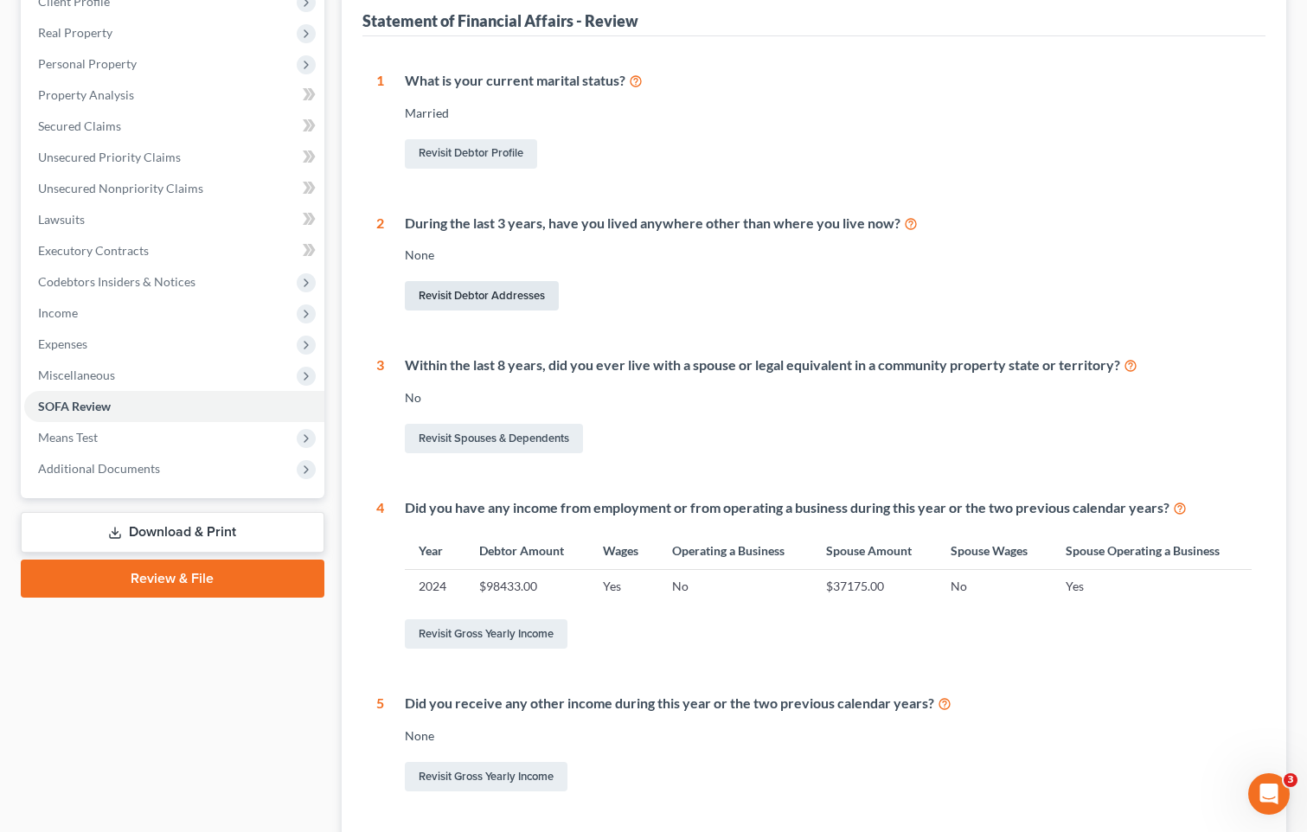
scroll to position [260, 0]
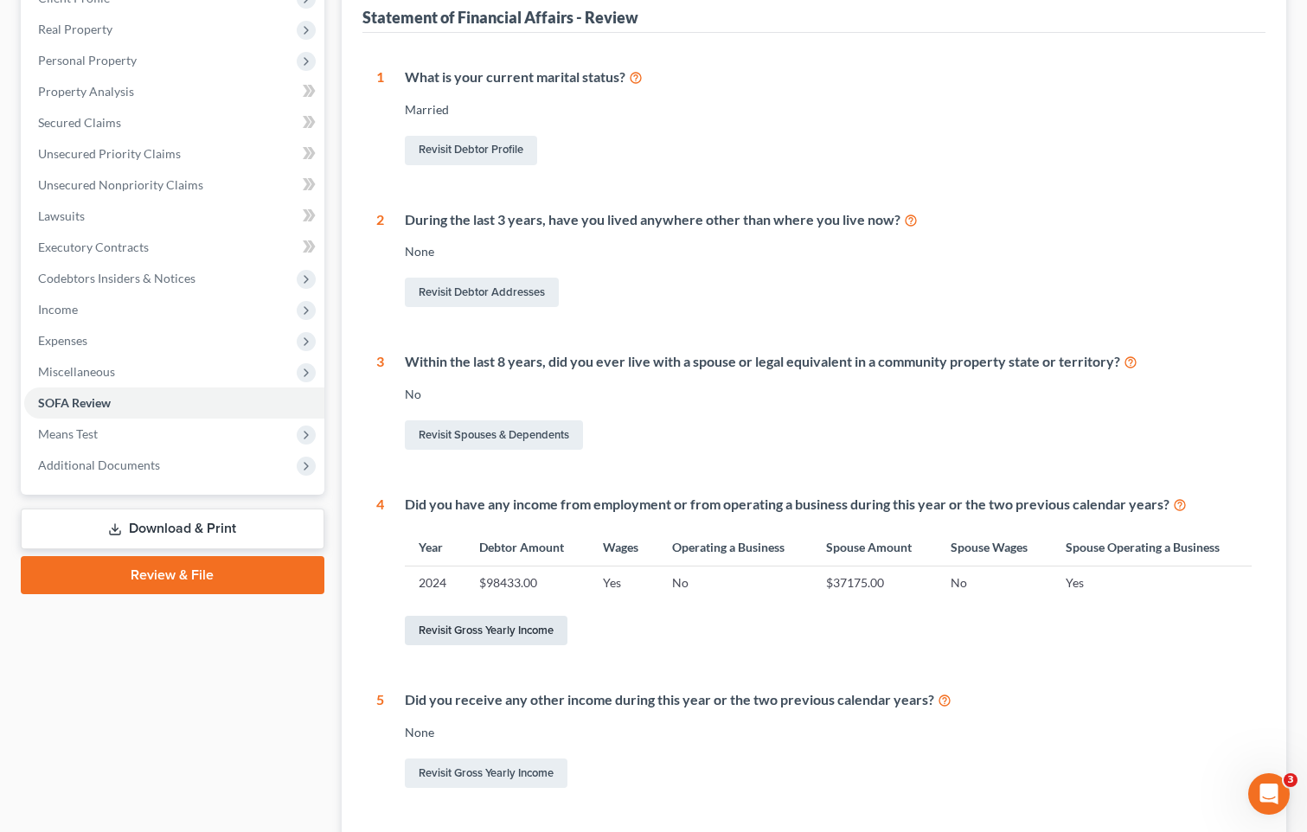
click at [493, 629] on link "Revisit Gross Yearly Income" at bounding box center [486, 630] width 163 height 29
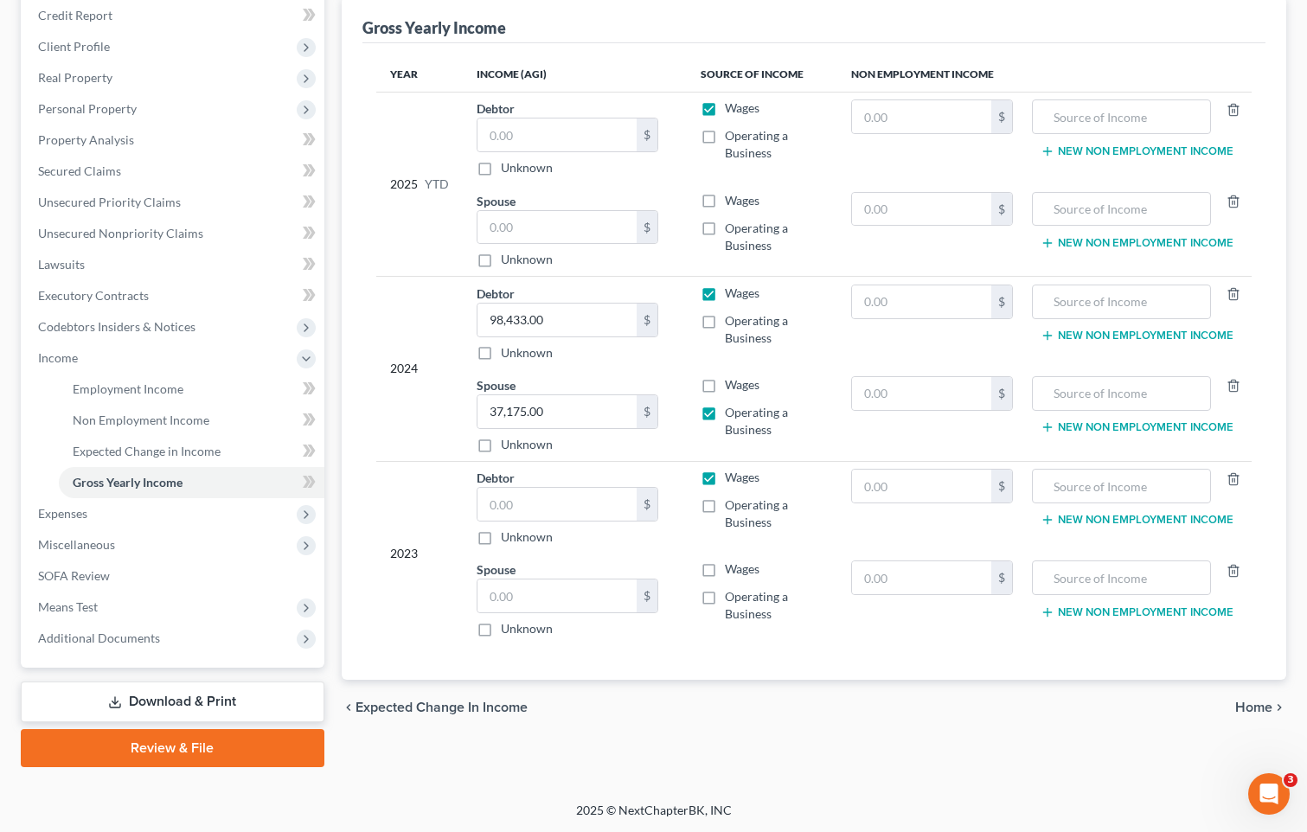
scroll to position [212, 0]
click at [725, 479] on label "Wages" at bounding box center [742, 476] width 35 height 17
click at [732, 479] on input "Wages" at bounding box center [737, 473] width 11 height 11
checkbox input "false"
click at [725, 504] on label "Operating a Business" at bounding box center [774, 513] width 99 height 35
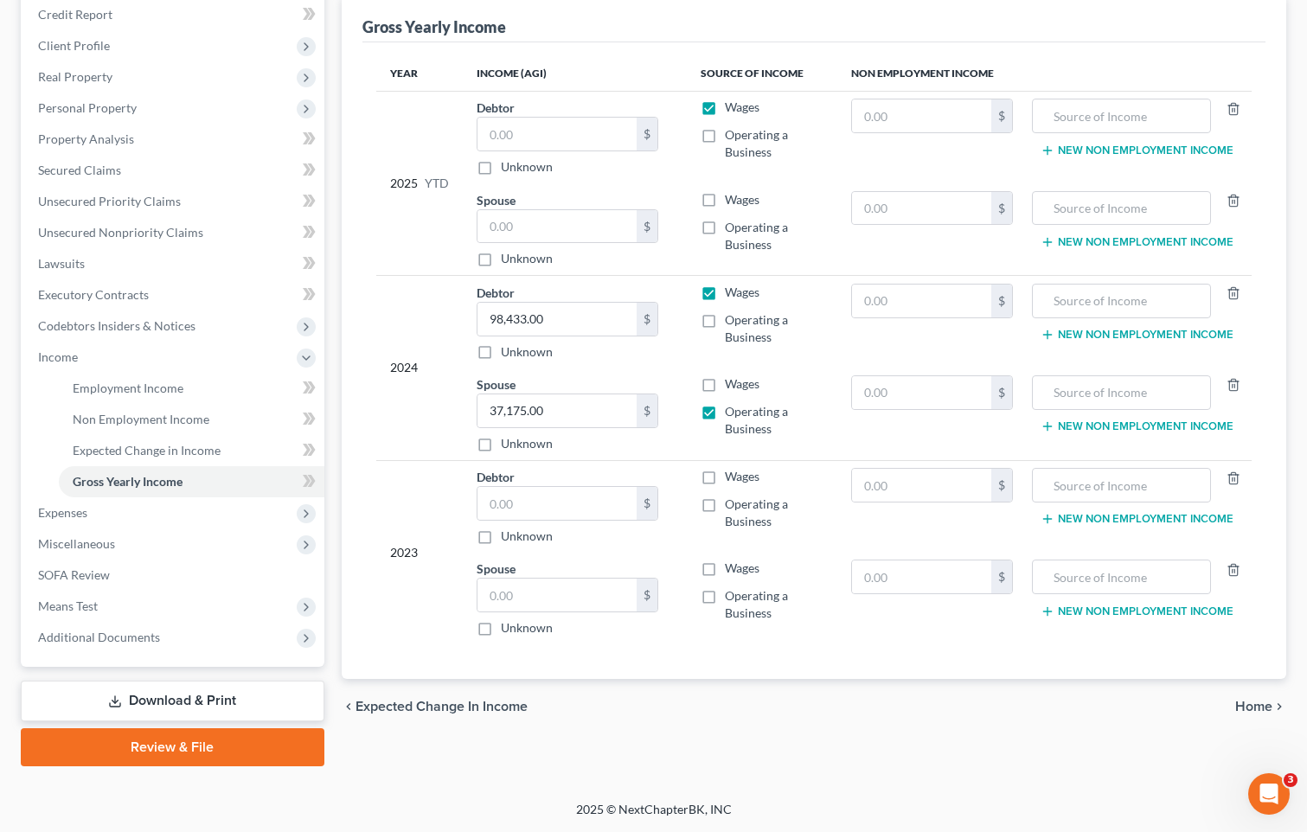
click at [732, 504] on input "Operating a Business" at bounding box center [737, 501] width 11 height 11
checkbox input "true"
click at [580, 509] on input "text" at bounding box center [557, 503] width 159 height 33
type input "10,000"
click at [528, 594] on input "text" at bounding box center [557, 595] width 159 height 33
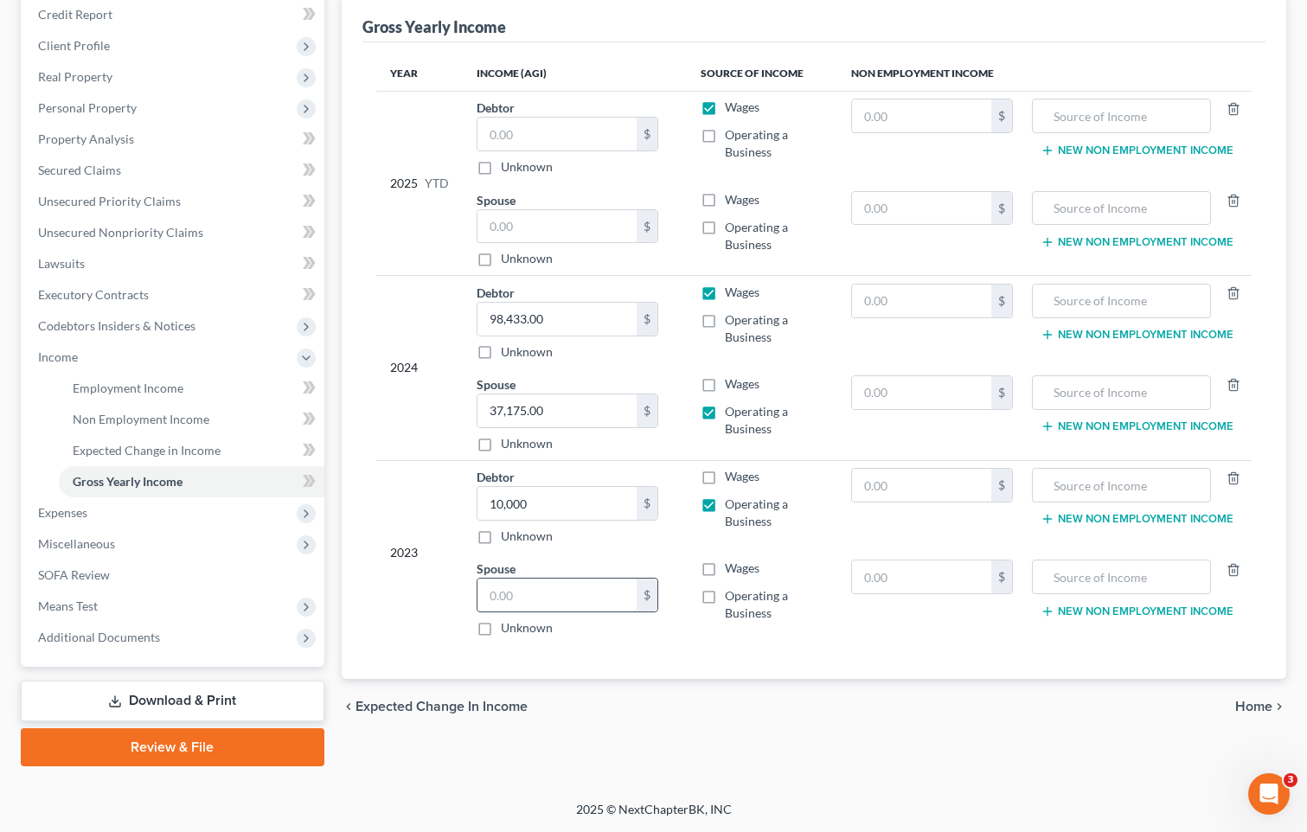
click at [528, 594] on input "text" at bounding box center [557, 595] width 159 height 33
type input "46,468"
click at [725, 570] on label "Wages" at bounding box center [742, 568] width 35 height 17
click at [732, 570] on input "Wages" at bounding box center [737, 565] width 11 height 11
checkbox input "true"
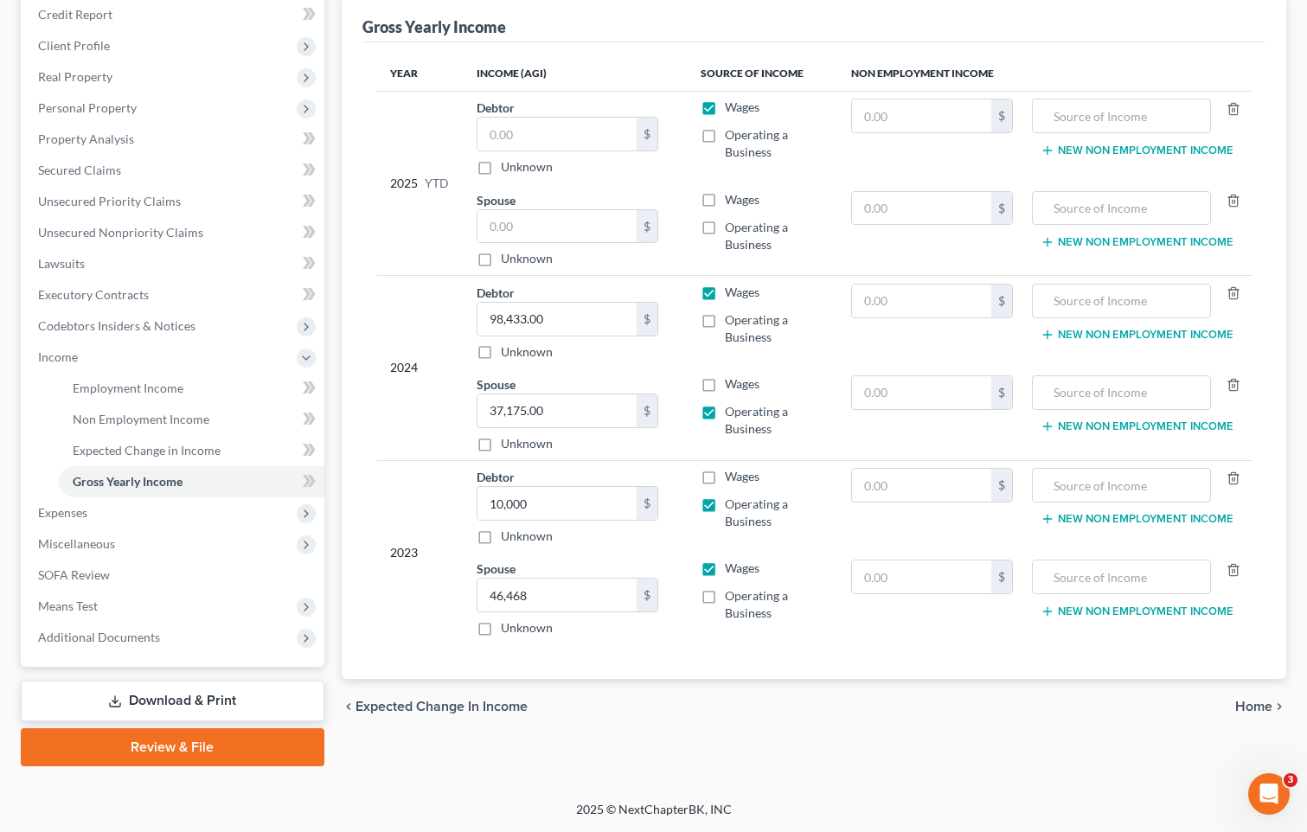
click at [725, 416] on label "Operating a Business" at bounding box center [774, 420] width 99 height 35
click at [732, 414] on input "Operating a Business" at bounding box center [737, 408] width 11 height 11
checkbox input "false"
click at [725, 317] on label "Operating a Business" at bounding box center [774, 328] width 99 height 35
click at [732, 317] on input "Operating a Business" at bounding box center [737, 316] width 11 height 11
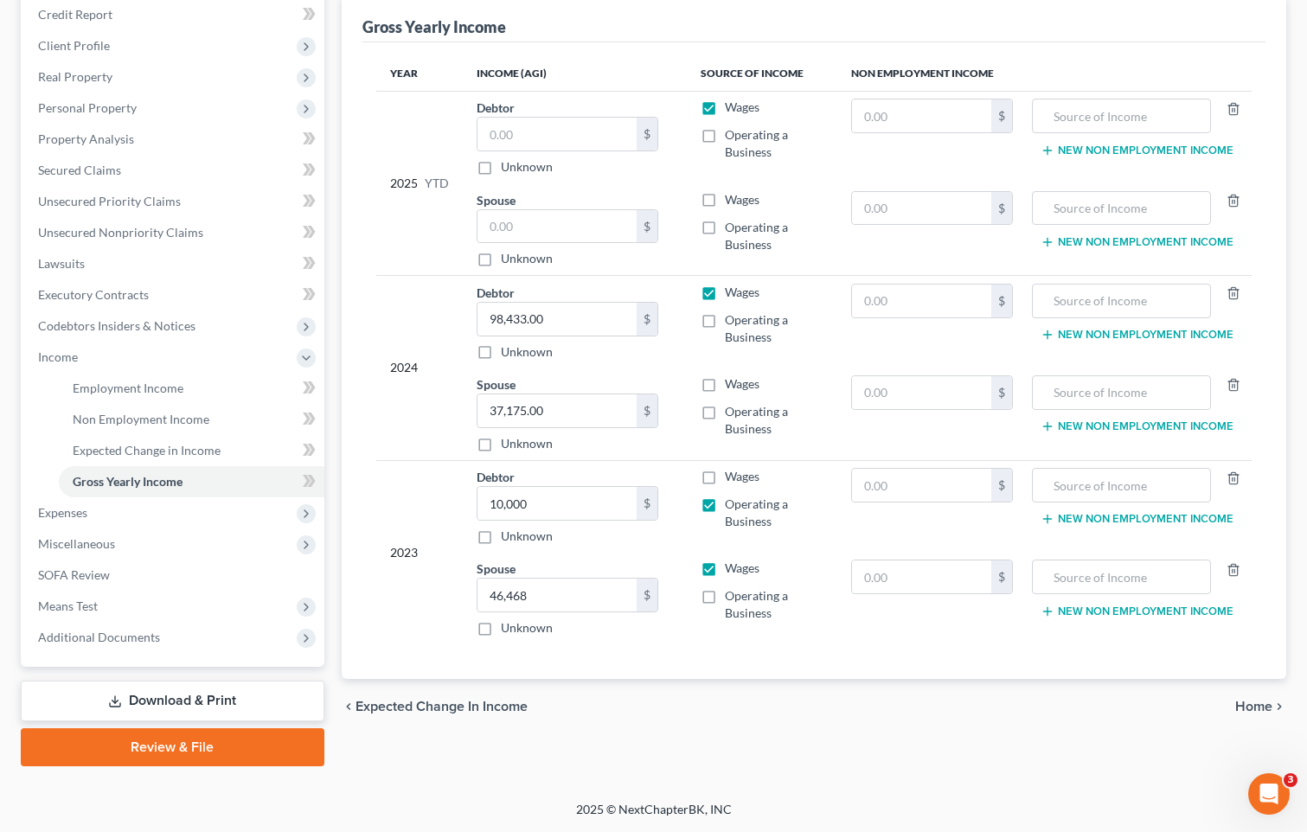
checkbox input "true"
click at [725, 293] on label "Wages" at bounding box center [742, 292] width 35 height 17
click at [732, 293] on input "Wages" at bounding box center [737, 289] width 11 height 11
checkbox input "false"
click at [725, 315] on label "Operating a Business" at bounding box center [774, 328] width 99 height 35
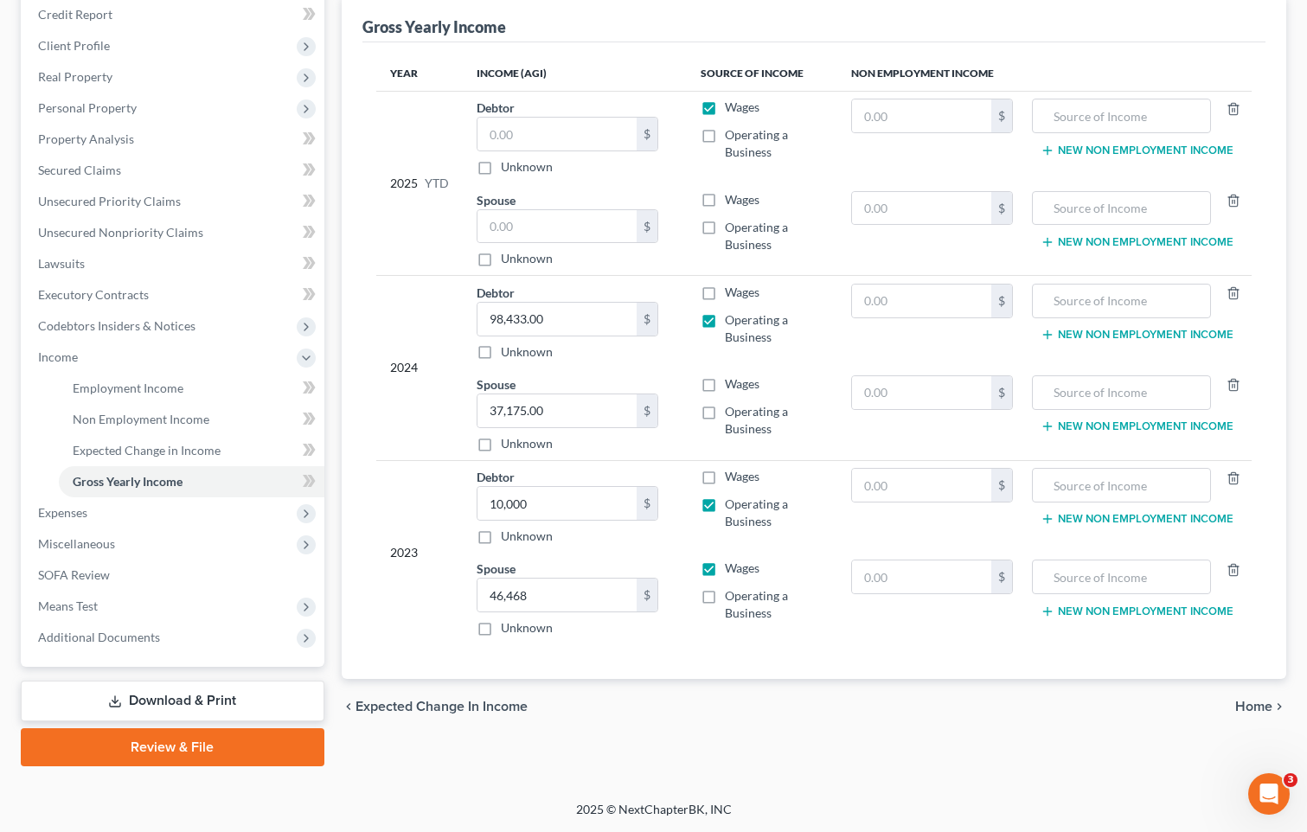
click at [732, 315] on input "Operating a Business" at bounding box center [737, 316] width 11 height 11
checkbox input "false"
click at [725, 503] on label "Operating a Business" at bounding box center [774, 513] width 99 height 35
click at [732, 503] on input "Operating a Business" at bounding box center [737, 501] width 11 height 11
checkbox input "false"
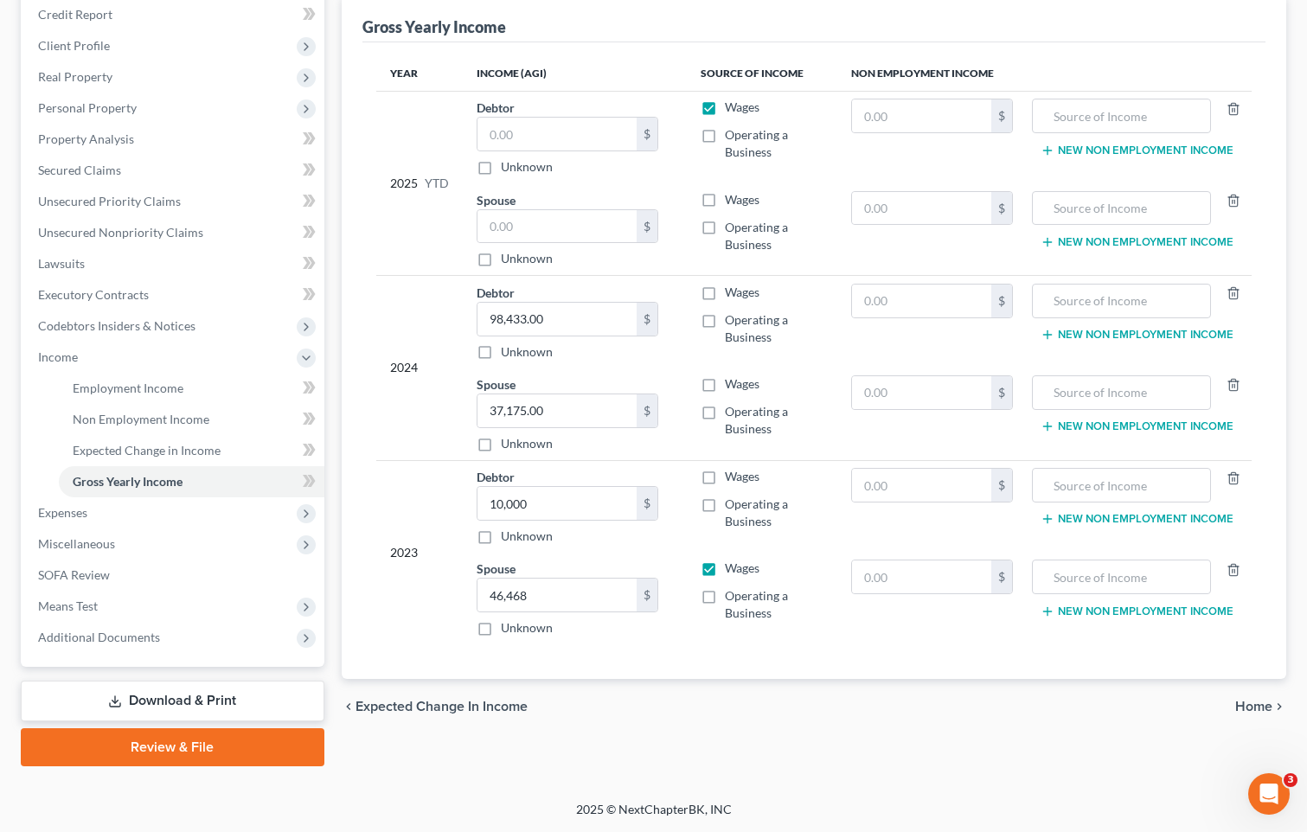
click at [725, 573] on label "Wages" at bounding box center [742, 568] width 35 height 17
click at [732, 571] on input "Wages" at bounding box center [737, 565] width 11 height 11
click at [725, 577] on label "Wages" at bounding box center [742, 568] width 35 height 17
click at [732, 571] on input "Wages" at bounding box center [737, 565] width 11 height 11
checkbox input "true"
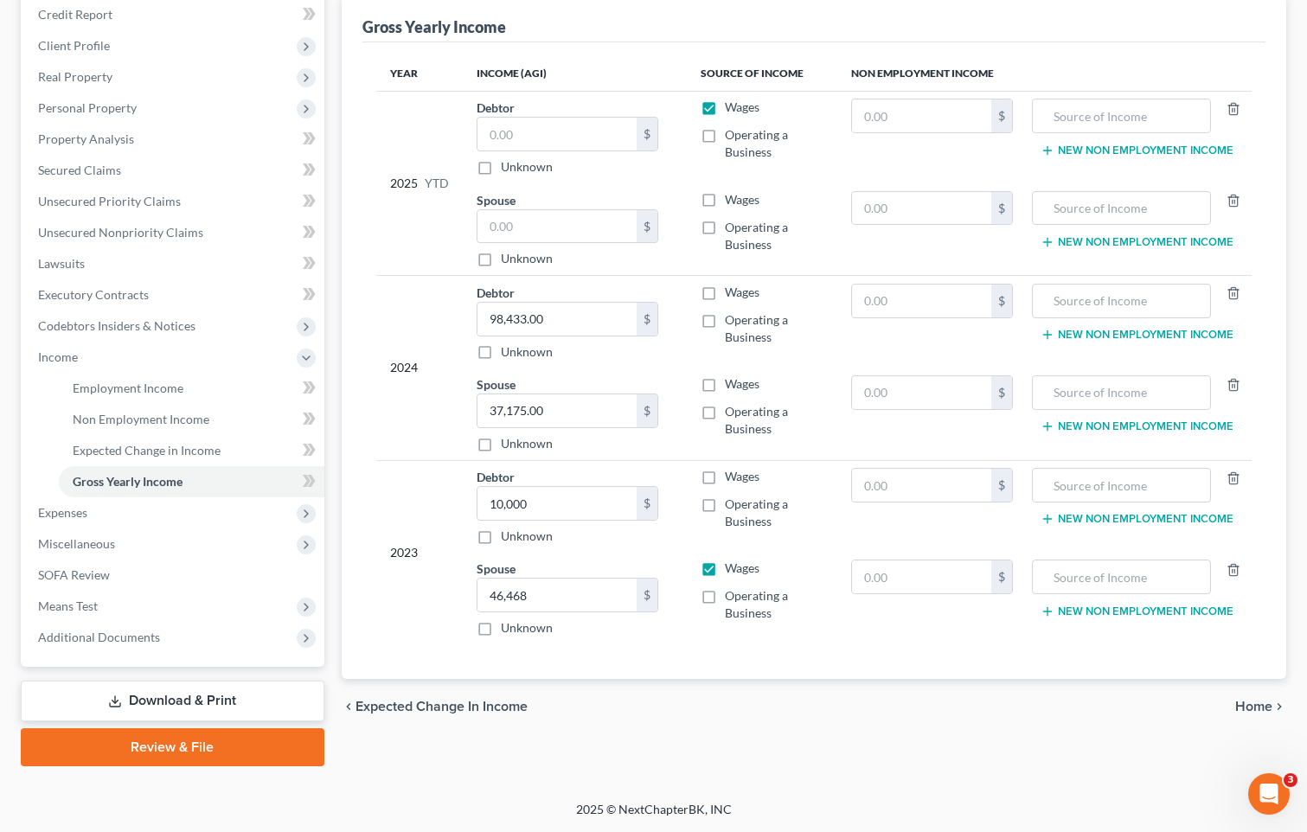
click at [725, 505] on label "Operating a Business" at bounding box center [774, 513] width 99 height 35
click at [732, 505] on input "Operating a Business" at bounding box center [737, 501] width 11 height 11
checkbox input "true"
type input "95,199"
click at [725, 596] on label "Operating a Business" at bounding box center [774, 604] width 99 height 35
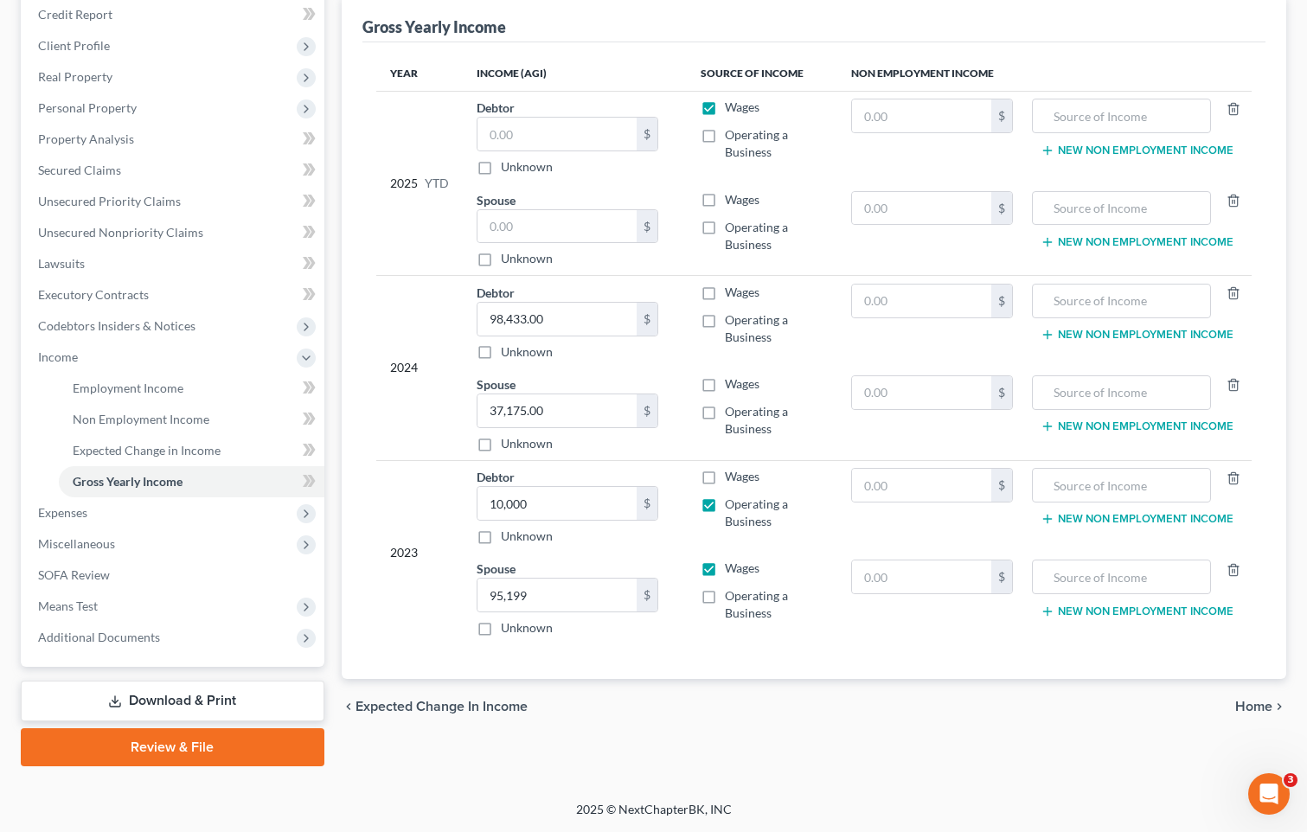
click at [732, 596] on input "Operating a Business" at bounding box center [737, 592] width 11 height 11
checkbox input "true"
click at [725, 292] on label "Wages" at bounding box center [742, 292] width 35 height 17
click at [732, 292] on input "Wages" at bounding box center [737, 289] width 11 height 11
checkbox input "true"
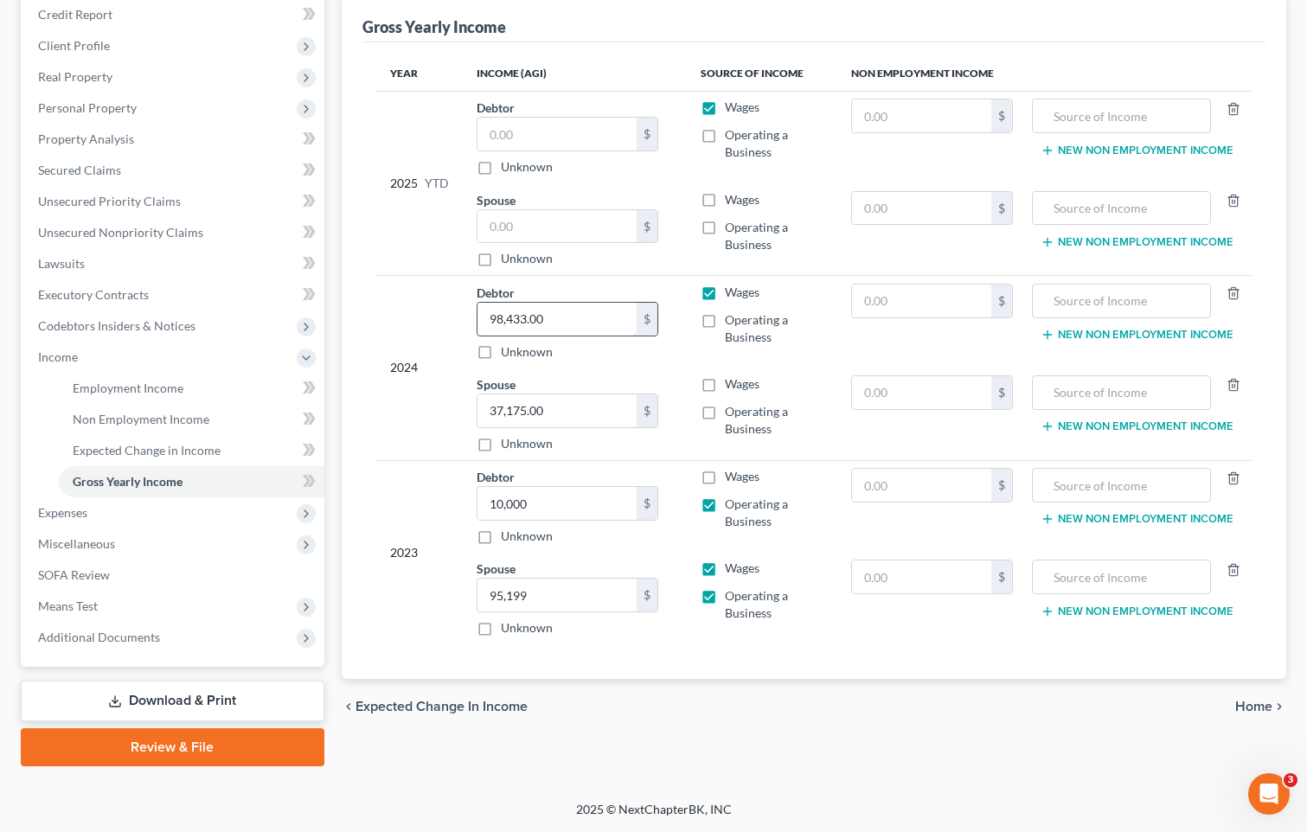
click at [605, 314] on input "98,433.00" at bounding box center [557, 319] width 159 height 33
type input "2,705"
click at [725, 387] on label "Wages" at bounding box center [742, 383] width 35 height 17
click at [732, 387] on input "Wages" at bounding box center [737, 380] width 11 height 11
checkbox input "true"
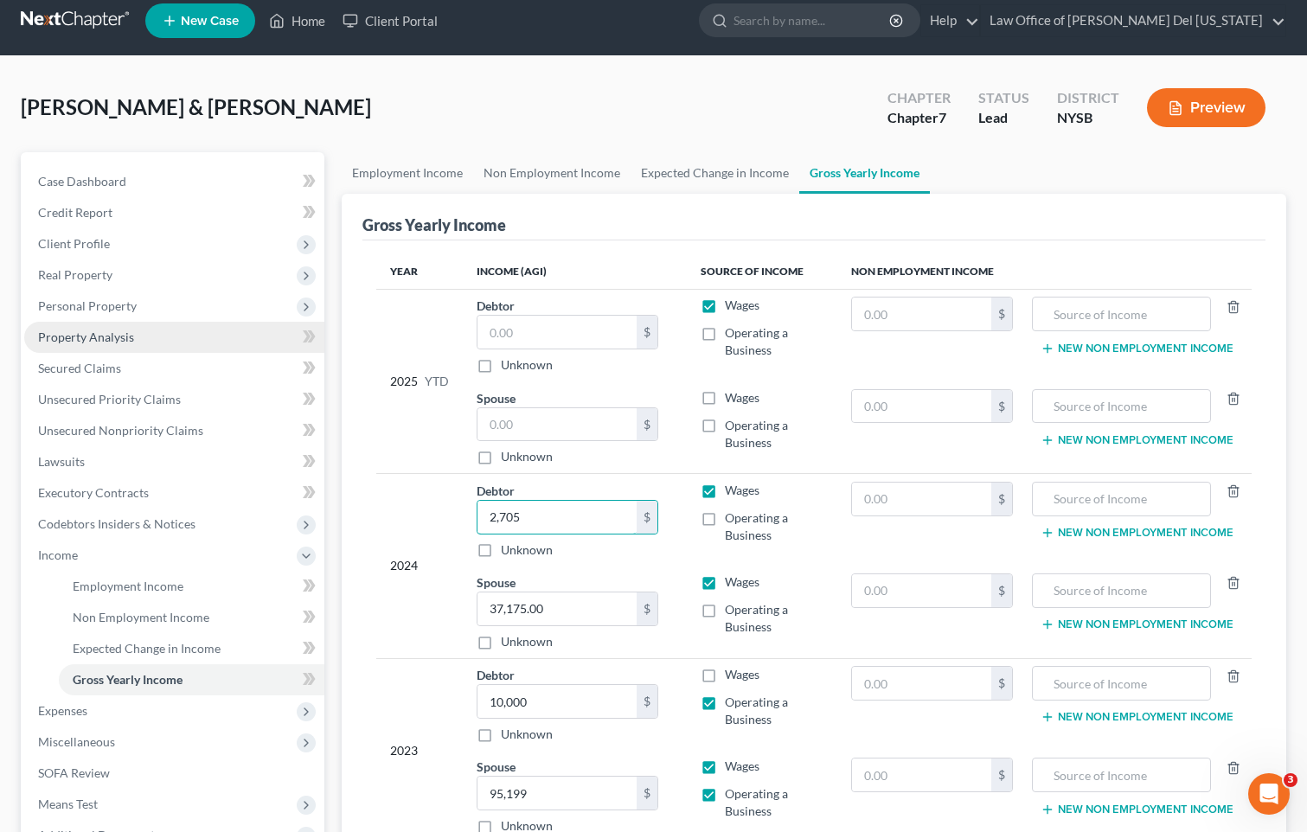
scroll to position [0, 0]
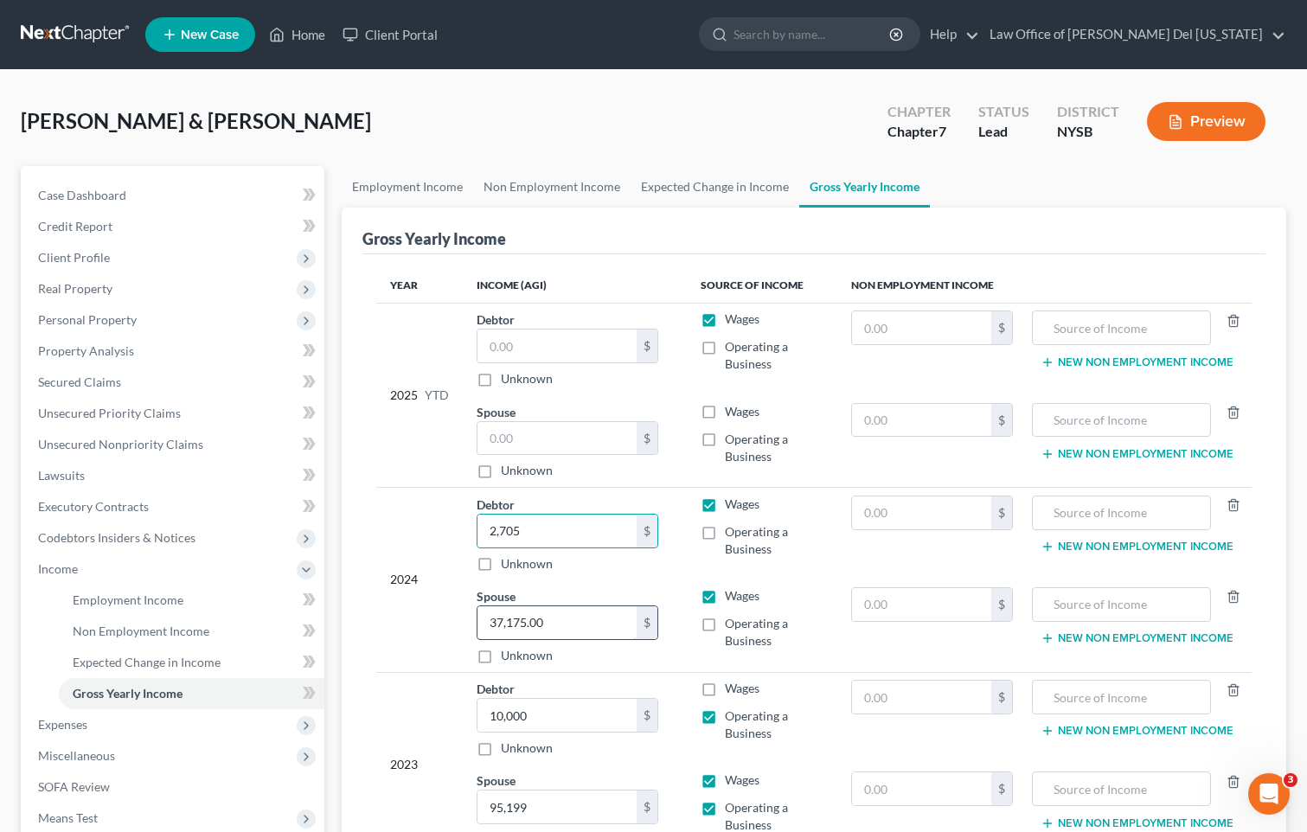
click at [588, 622] on input "37,175.00" at bounding box center [557, 622] width 159 height 33
click at [554, 525] on input "2,705" at bounding box center [557, 531] width 159 height 33
type input "2,705.00"
click at [587, 633] on input "37,175.00" at bounding box center [557, 622] width 159 height 33
type input "37,495"
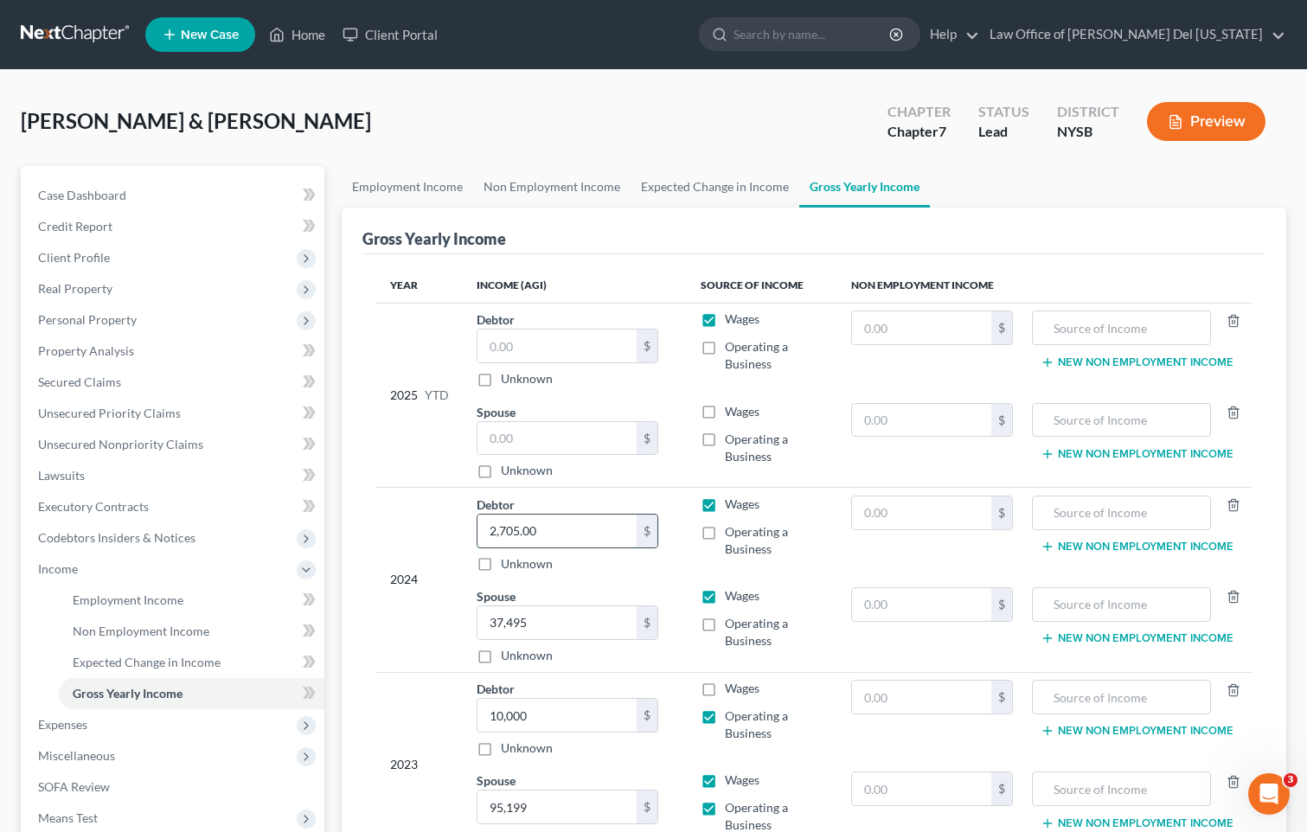
click at [575, 534] on input "2,705.00" at bounding box center [557, 531] width 159 height 33
click at [493, 528] on input "8,973" at bounding box center [557, 531] width 159 height 33
click at [490, 529] on input "8,973" at bounding box center [557, 531] width 159 height 33
type input "18,973"
click at [725, 534] on label "Operating a Business" at bounding box center [774, 540] width 99 height 35
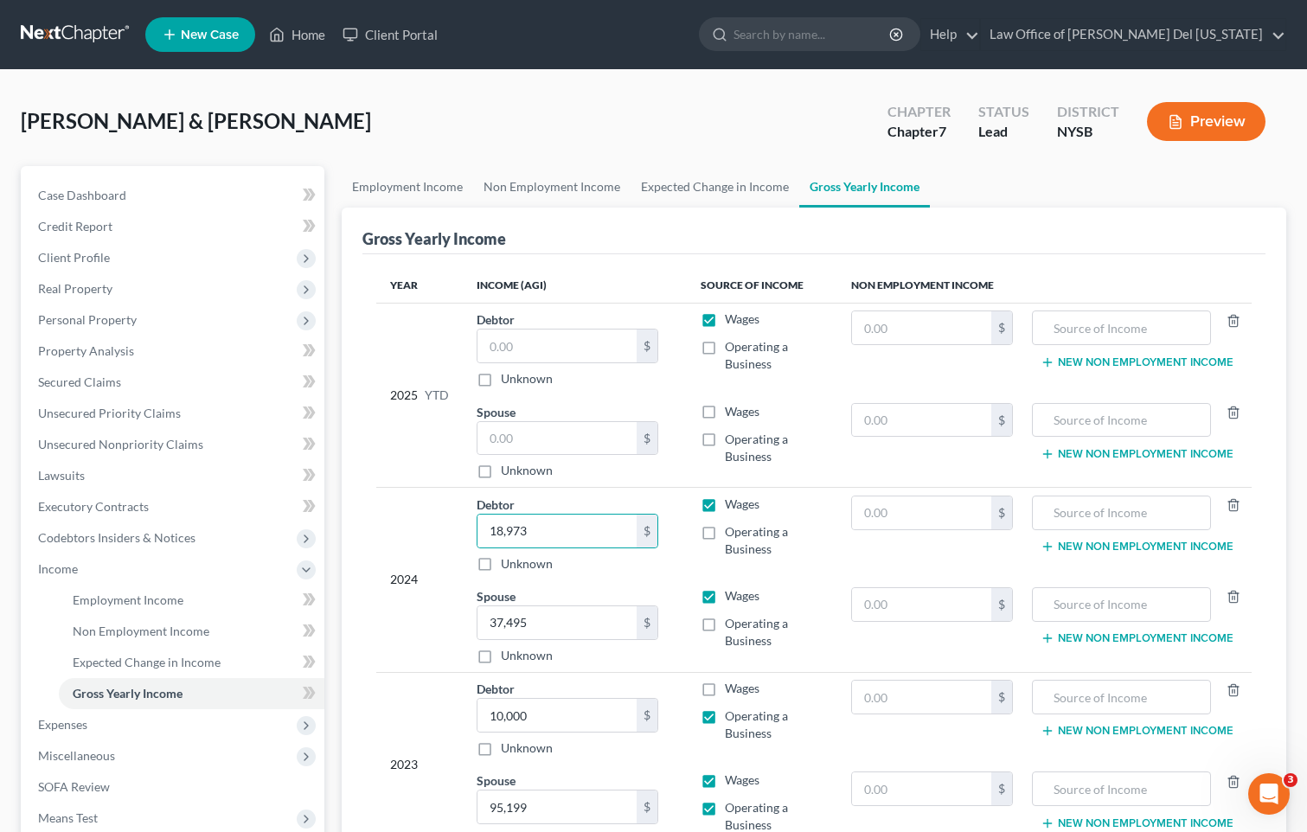
click at [732, 534] on input "Operating a Business" at bounding box center [737, 528] width 11 height 11
checkbox input "true"
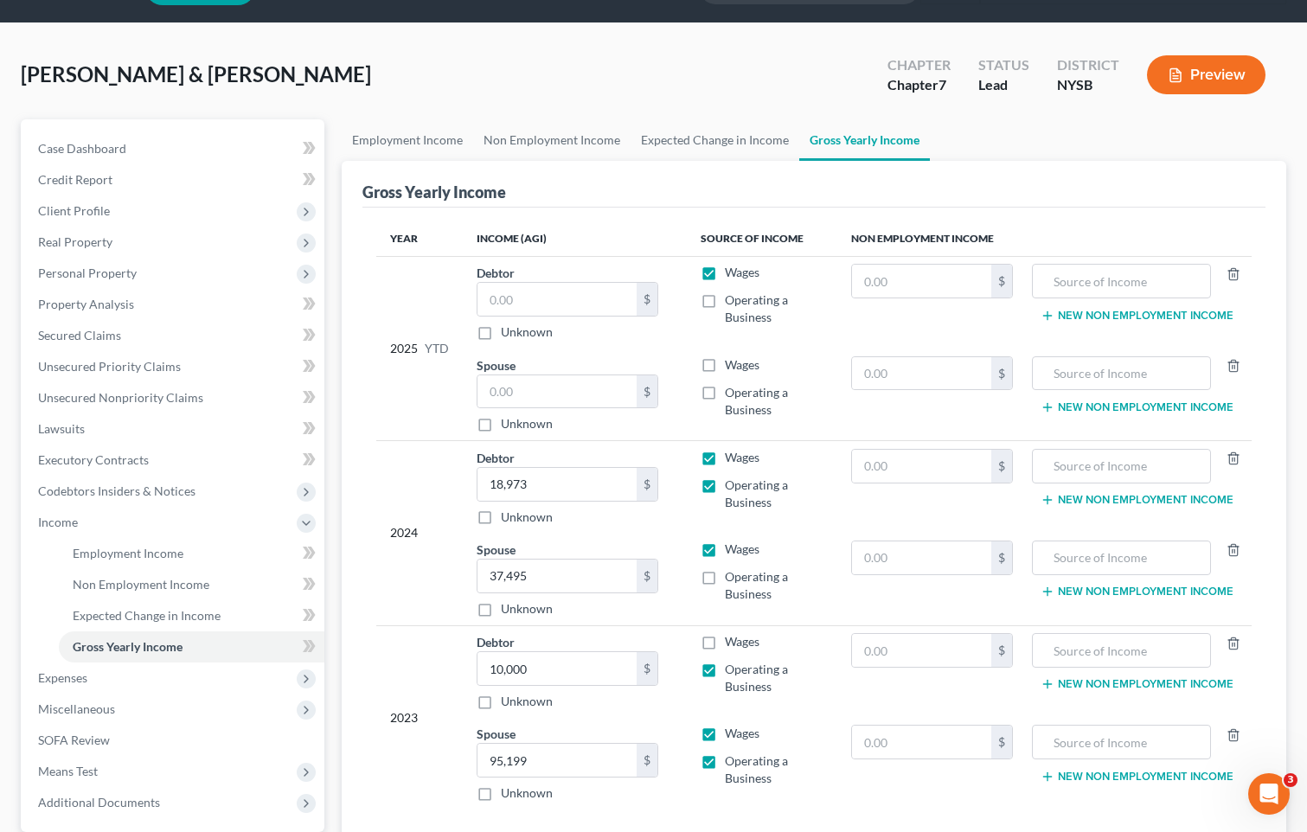
scroll to position [87, 0]
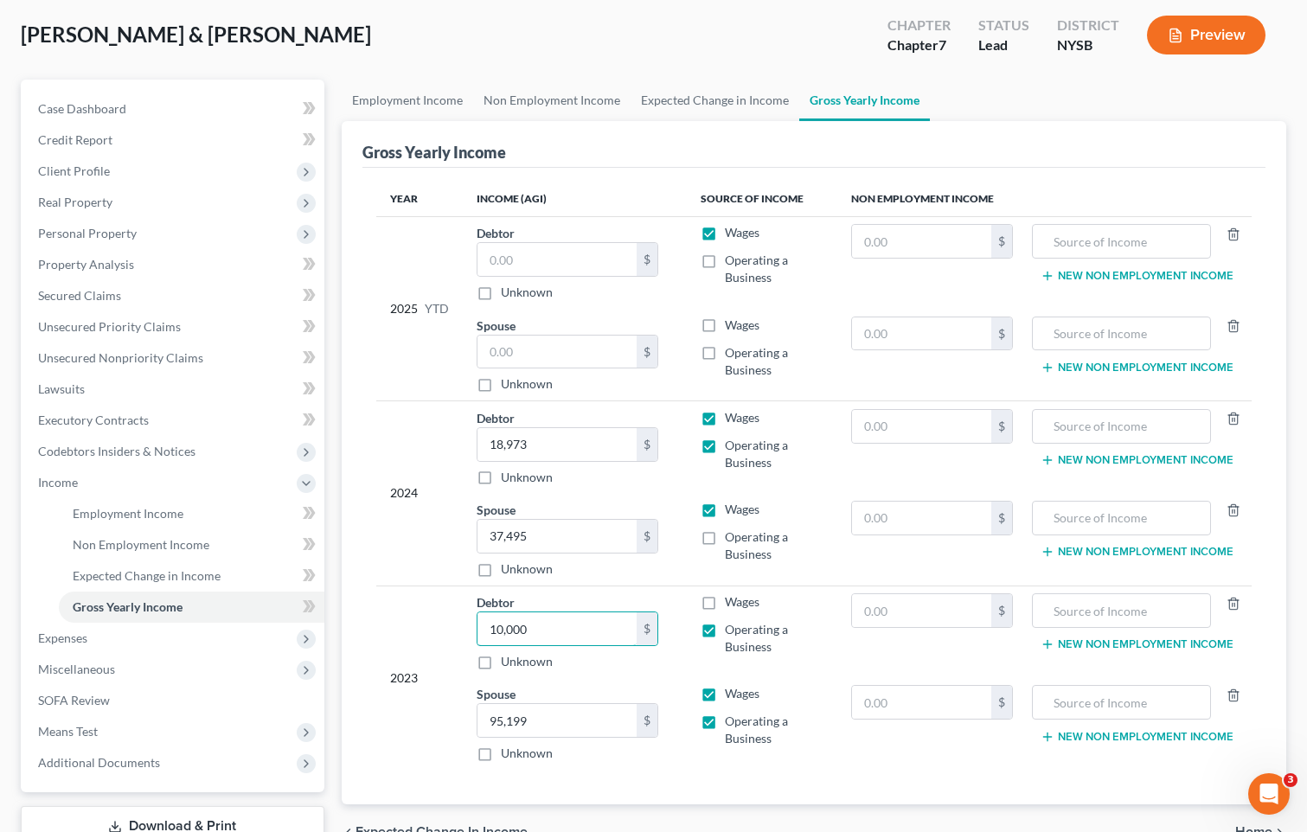
paste input "8,973"
type input "18,973"
paste input "37,495"
click at [563, 721] on input "37,495" at bounding box center [557, 720] width 159 height 33
type input "86,226"
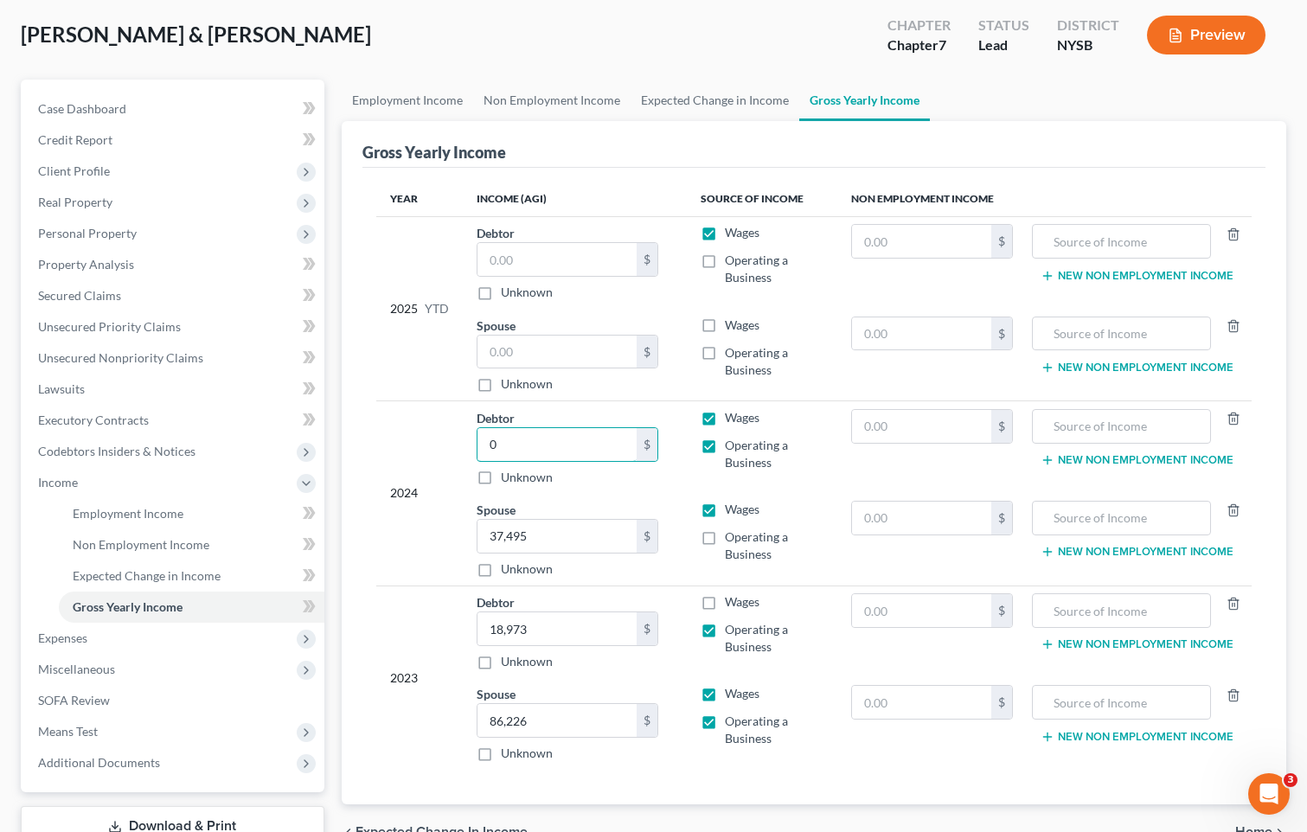
type input "0"
click at [599, 550] on input "37,495" at bounding box center [557, 536] width 159 height 33
type input "0"
click at [725, 599] on label "Wages" at bounding box center [742, 601] width 35 height 17
click at [732, 599] on input "Wages" at bounding box center [737, 598] width 11 height 11
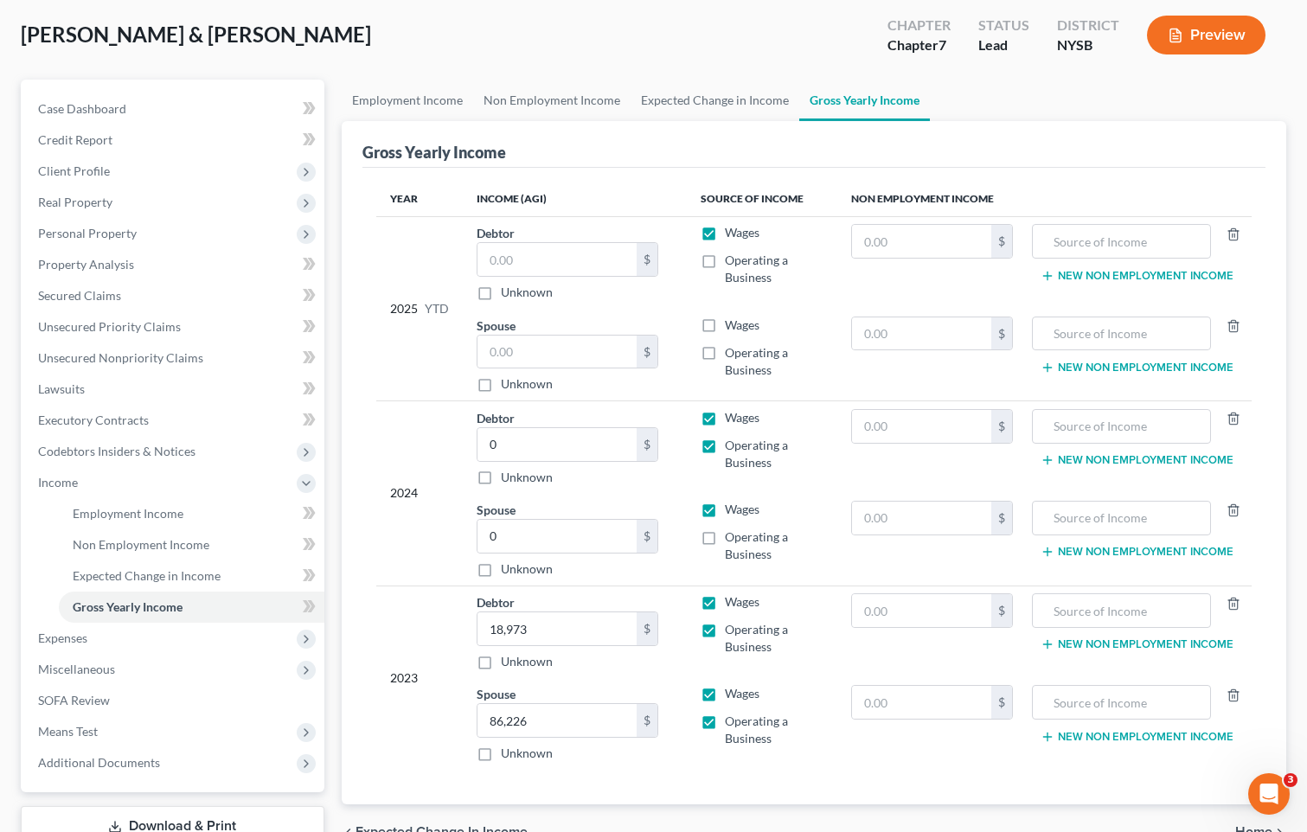
click at [725, 606] on label "Wages" at bounding box center [742, 601] width 35 height 17
click at [732, 605] on input "Wages" at bounding box center [737, 598] width 11 height 11
checkbox input "false"
click at [725, 627] on label "Operating a Business" at bounding box center [774, 638] width 99 height 35
click at [732, 627] on input "Operating a Business" at bounding box center [737, 626] width 11 height 11
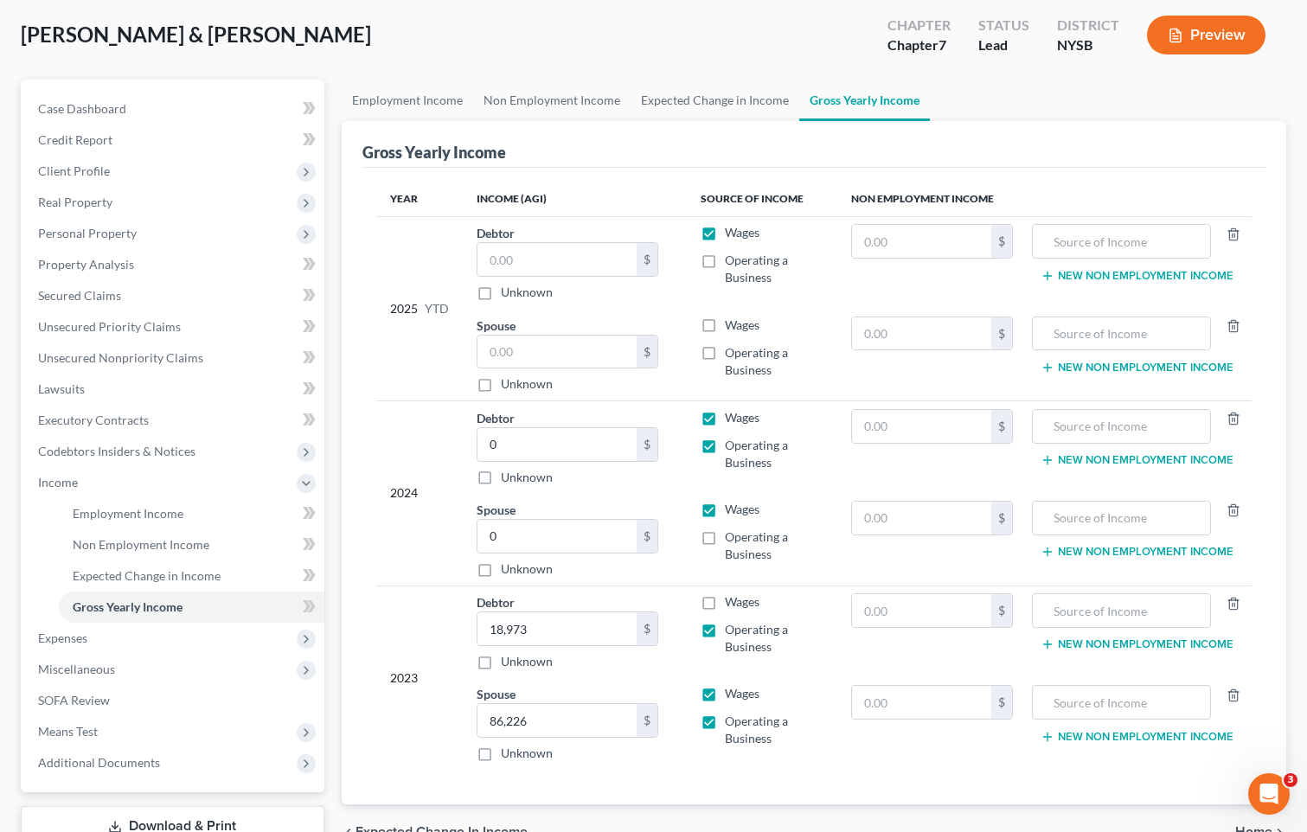
checkbox input "false"
click at [725, 600] on label "Wages" at bounding box center [742, 601] width 35 height 17
click at [732, 600] on input "Wages" at bounding box center [737, 598] width 11 height 11
checkbox input "true"
click at [520, 445] on input "0" at bounding box center [557, 444] width 159 height 33
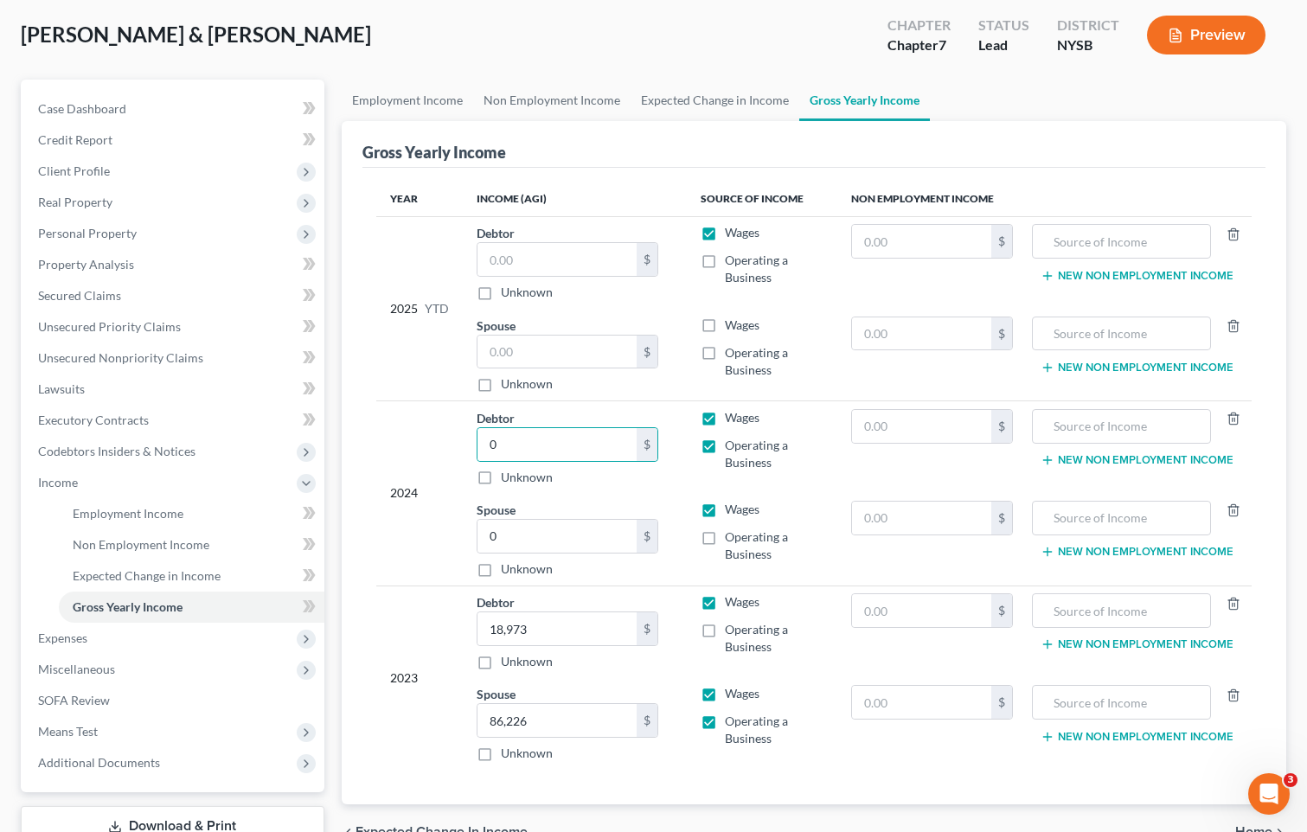
click at [725, 445] on label "Operating a Business" at bounding box center [774, 454] width 99 height 35
click at [732, 445] on input "Operating a Business" at bounding box center [737, 442] width 11 height 11
checkbox input "false"
click at [531, 429] on input "0" at bounding box center [557, 444] width 159 height 33
click at [556, 432] on input "10,007" at bounding box center [557, 444] width 159 height 33
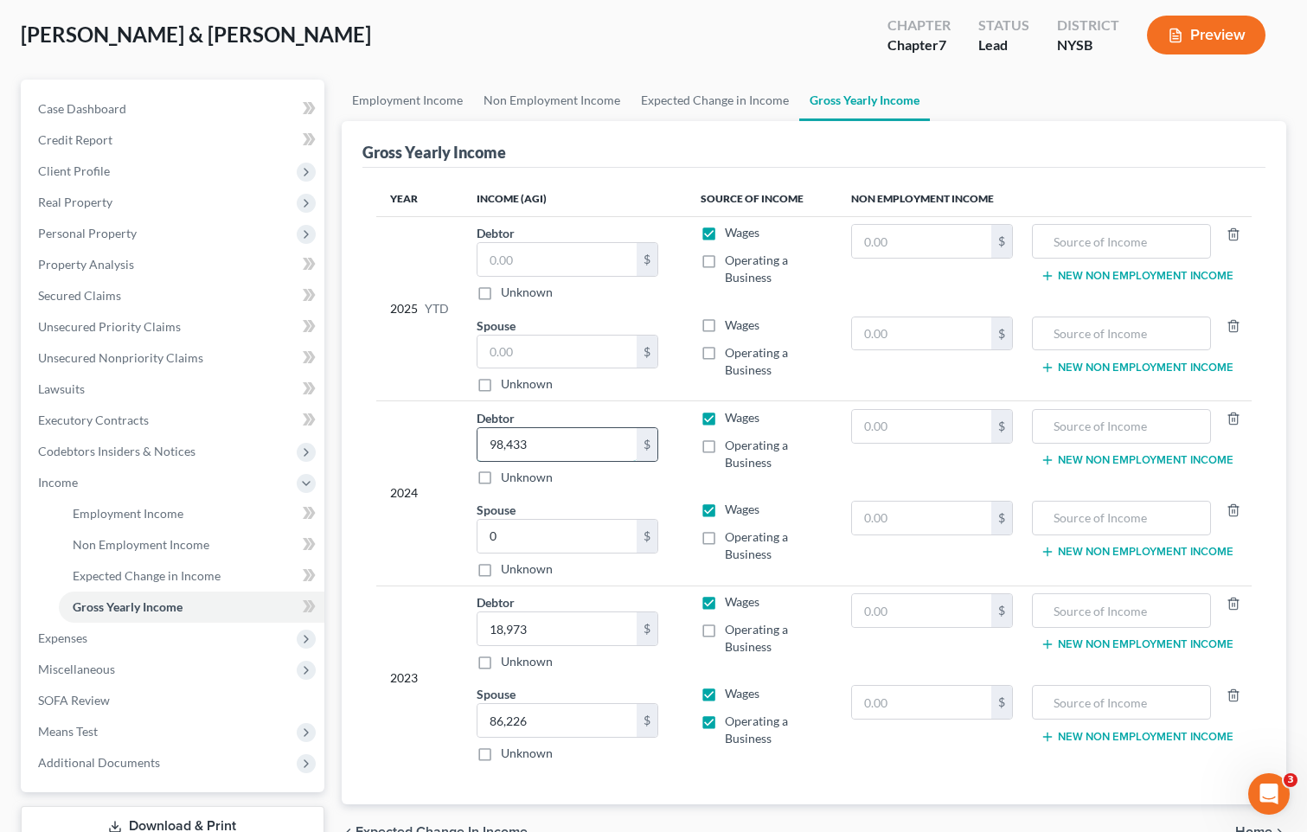
type input "98,433"
click at [725, 505] on label "Wages" at bounding box center [742, 509] width 35 height 17
click at [732, 505] on input "Wages" at bounding box center [737, 506] width 11 height 11
checkbox input "false"
click at [725, 543] on label "Operating a Business" at bounding box center [774, 546] width 99 height 35
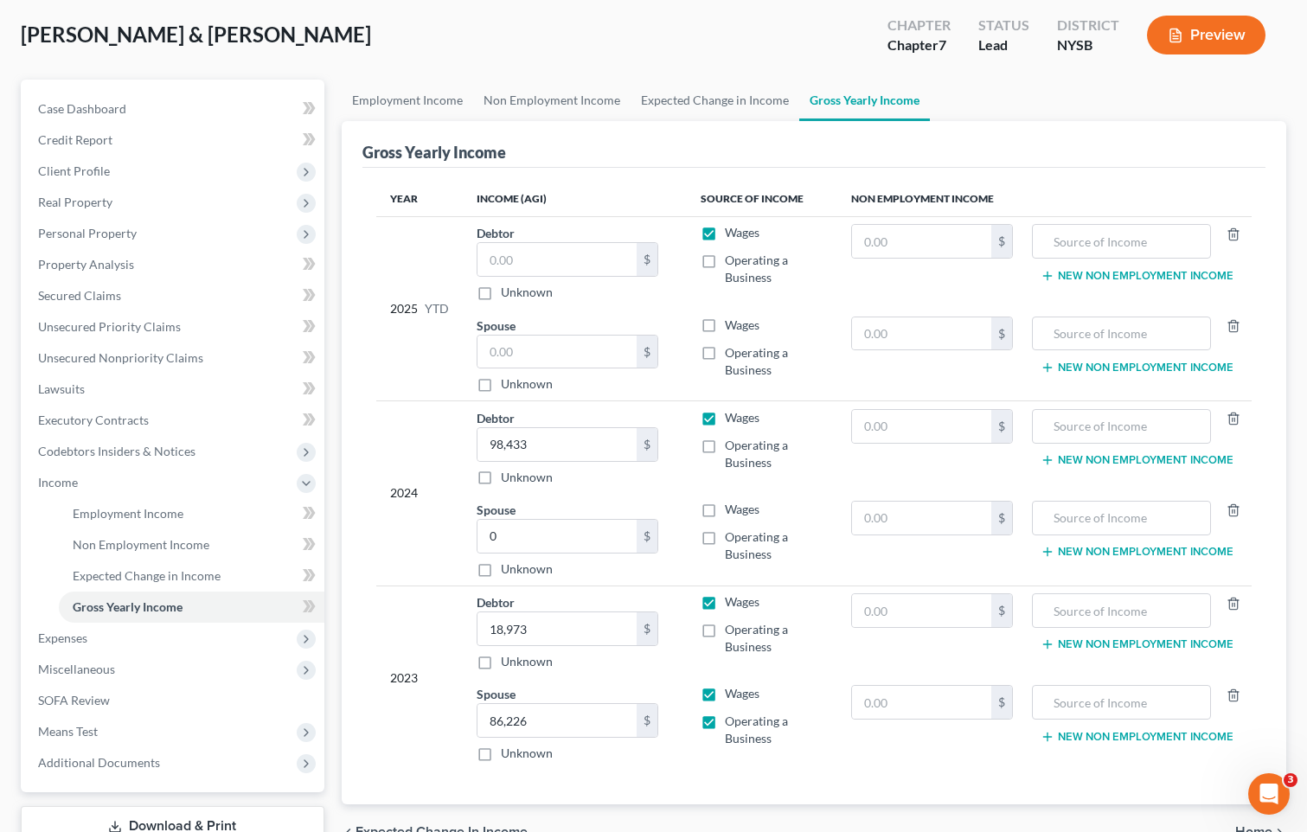
click at [732, 540] on input "Operating a Business" at bounding box center [737, 534] width 11 height 11
checkbox input "true"
click at [575, 538] on input "0" at bounding box center [557, 536] width 159 height 33
type input "37,175"
click at [694, 124] on div "Gross Yearly Income" at bounding box center [813, 144] width 903 height 47
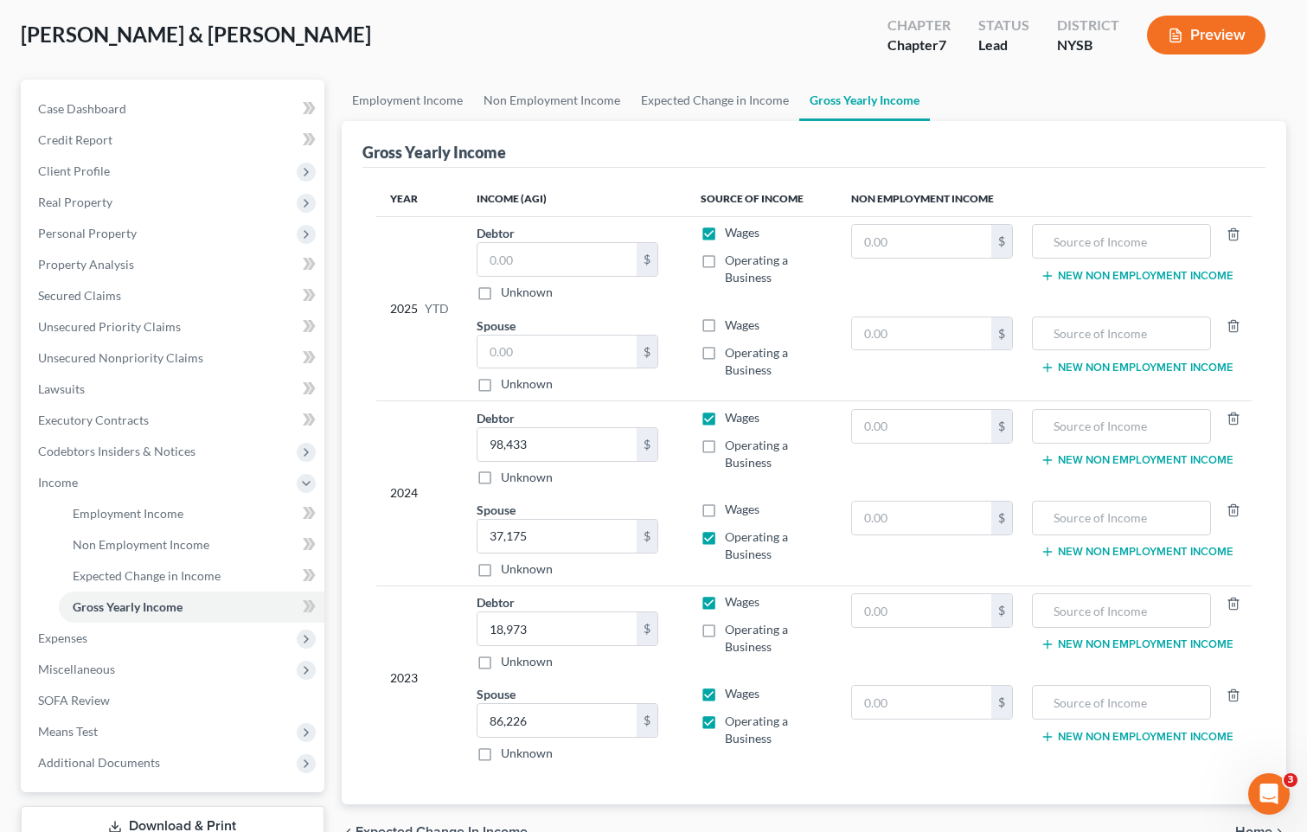
click at [837, 734] on td "Wages Operating a Business" at bounding box center [762, 724] width 151 height 92
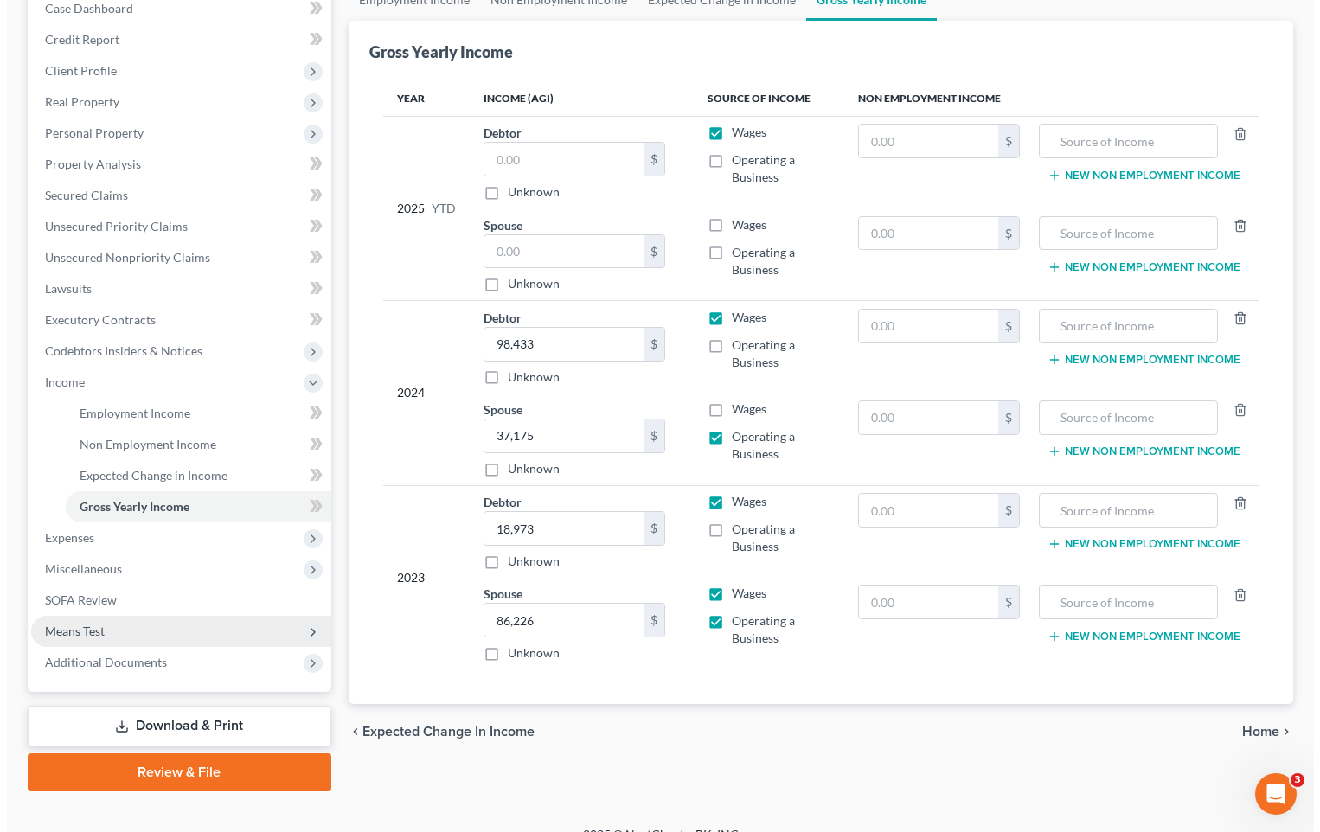
scroll to position [212, 0]
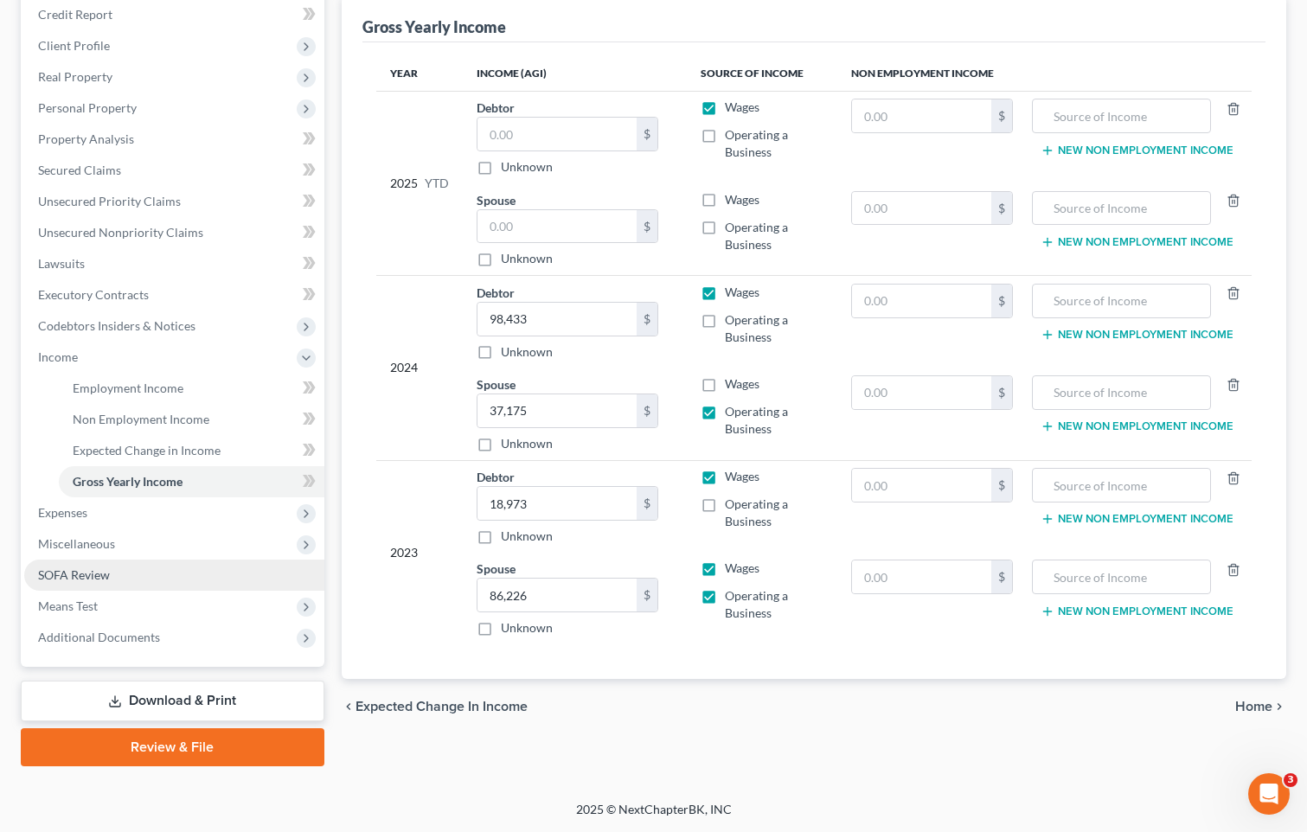
click at [109, 580] on span "SOFA Review" at bounding box center [74, 574] width 72 height 15
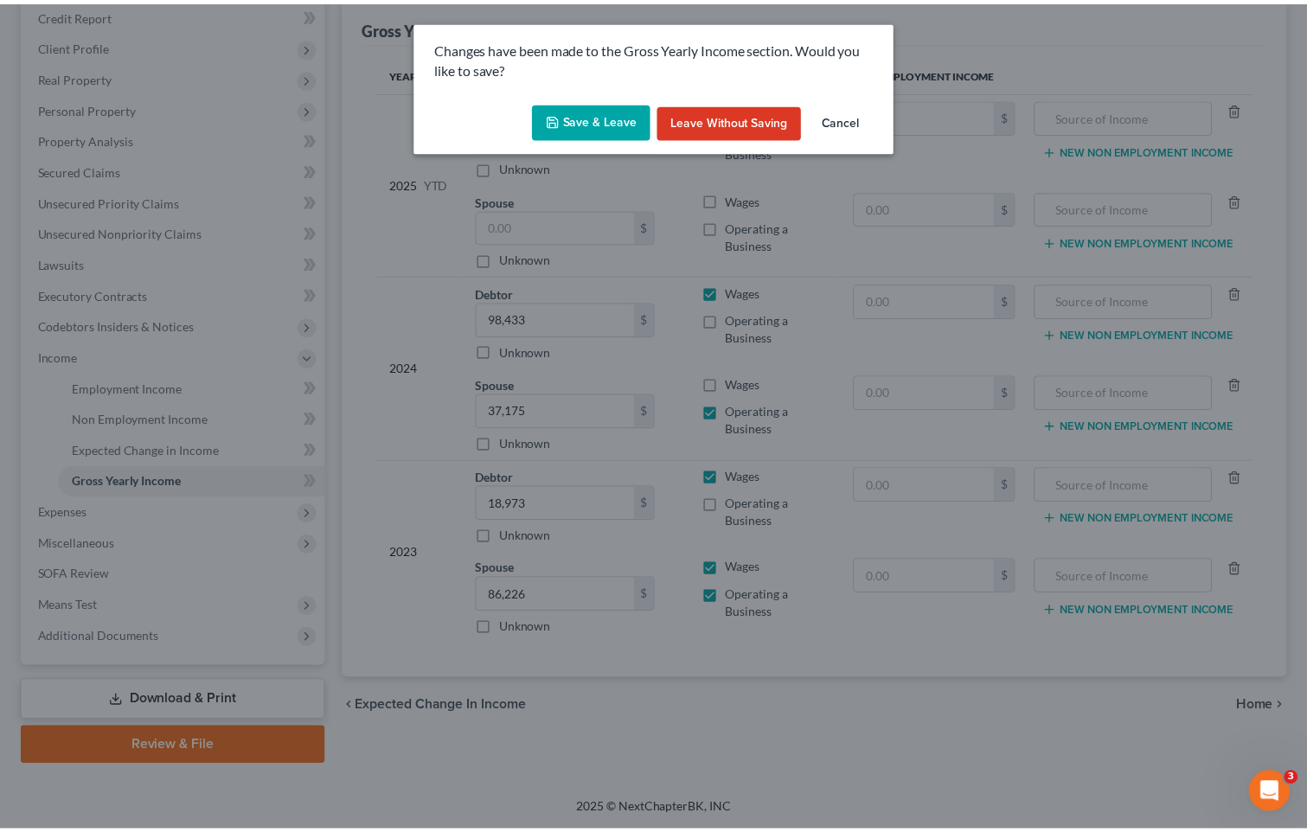
scroll to position [179, 0]
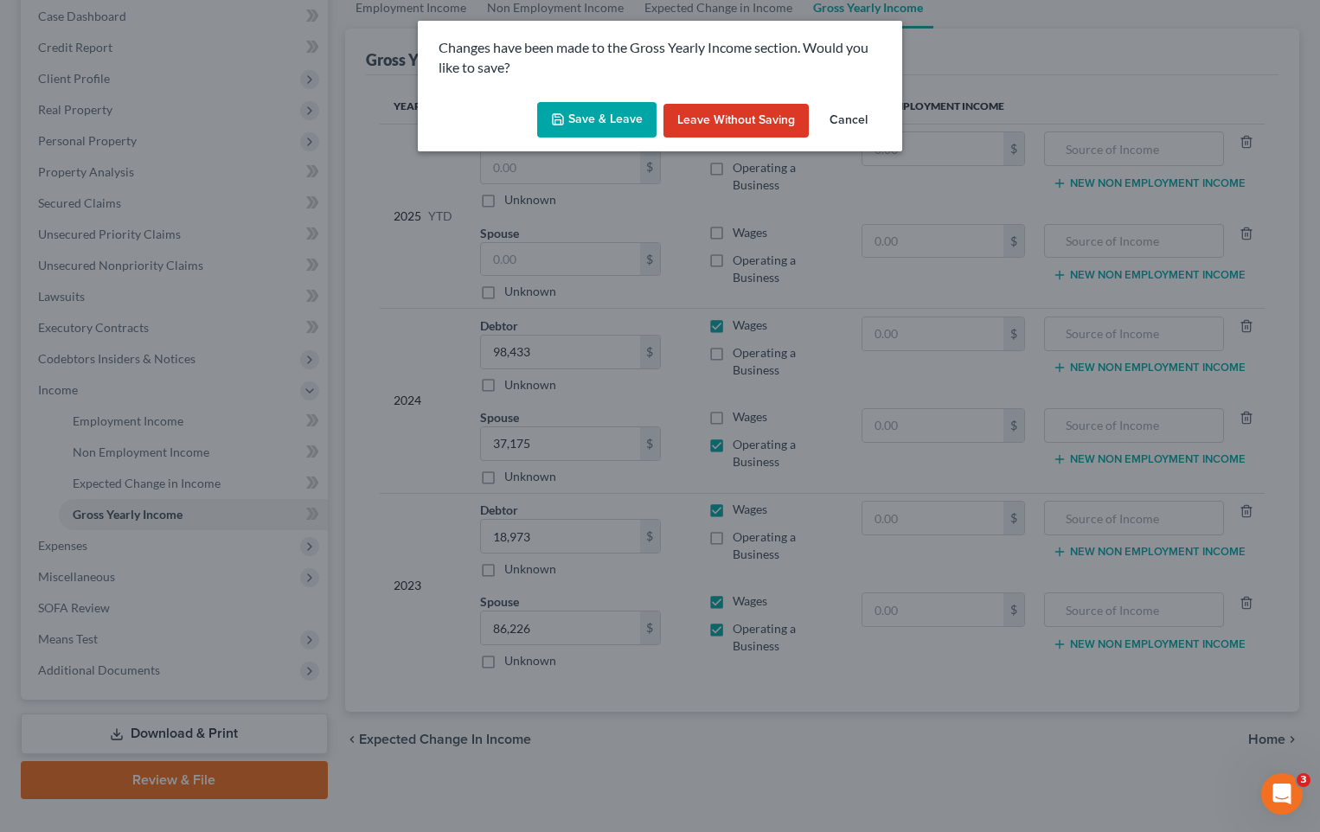
click at [597, 116] on button "Save & Leave" at bounding box center [596, 120] width 119 height 36
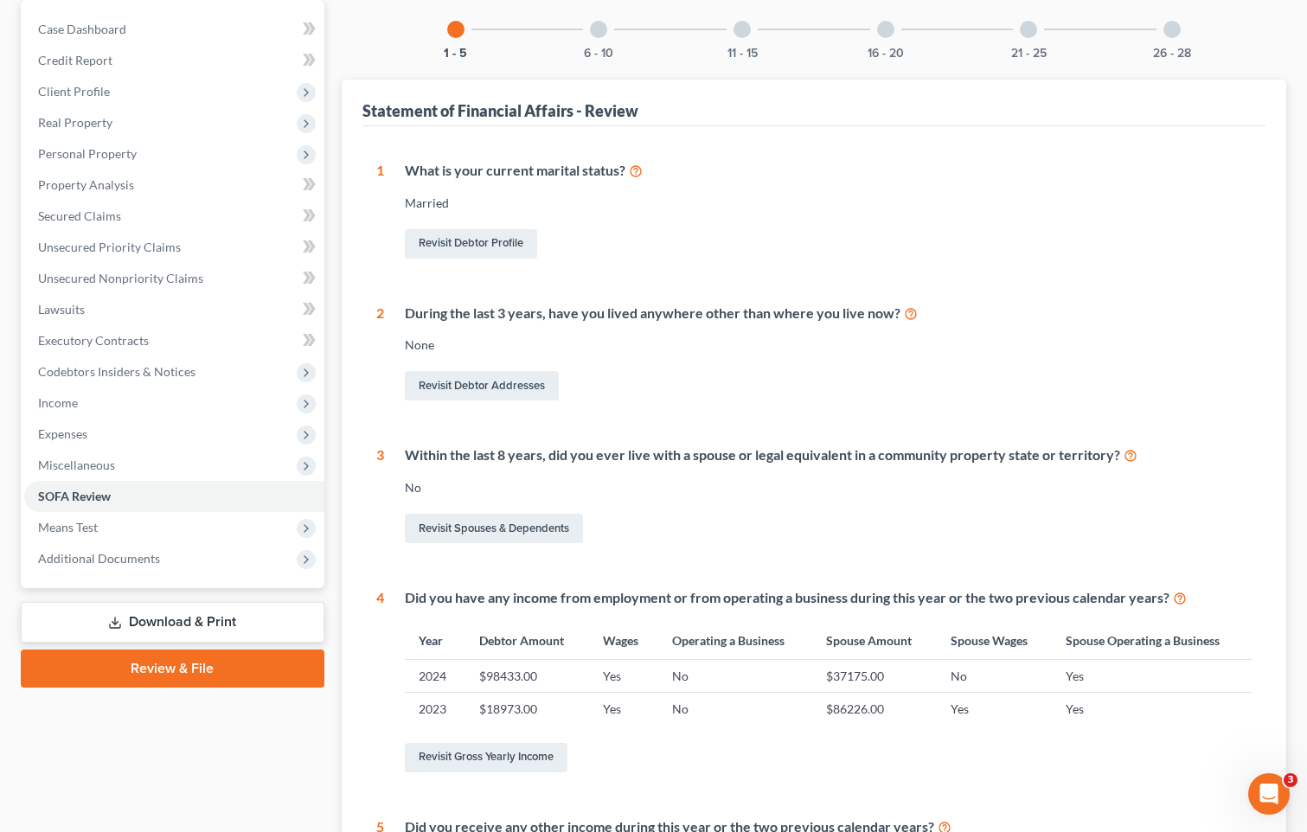
scroll to position [3, 0]
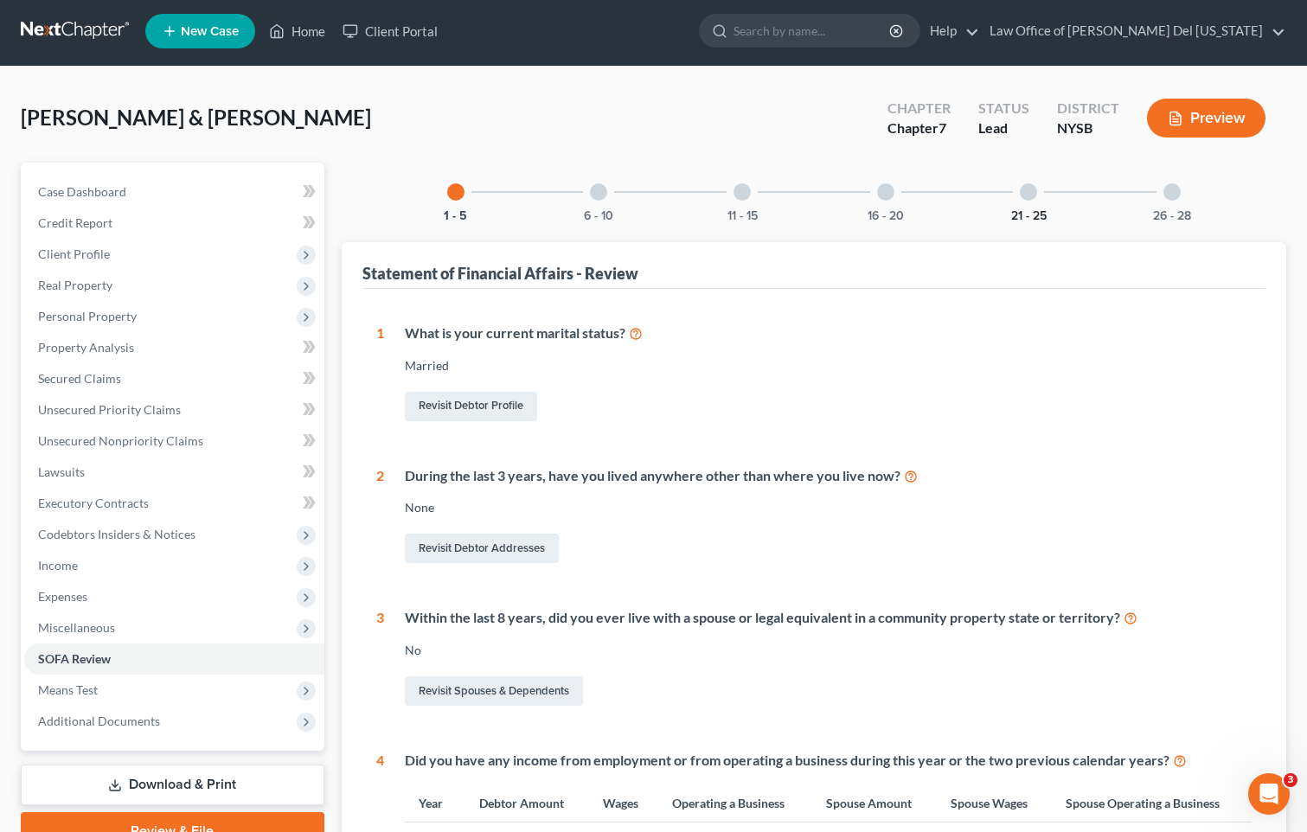
click at [1020, 211] on button "21 - 25" at bounding box center [1028, 216] width 35 height 12
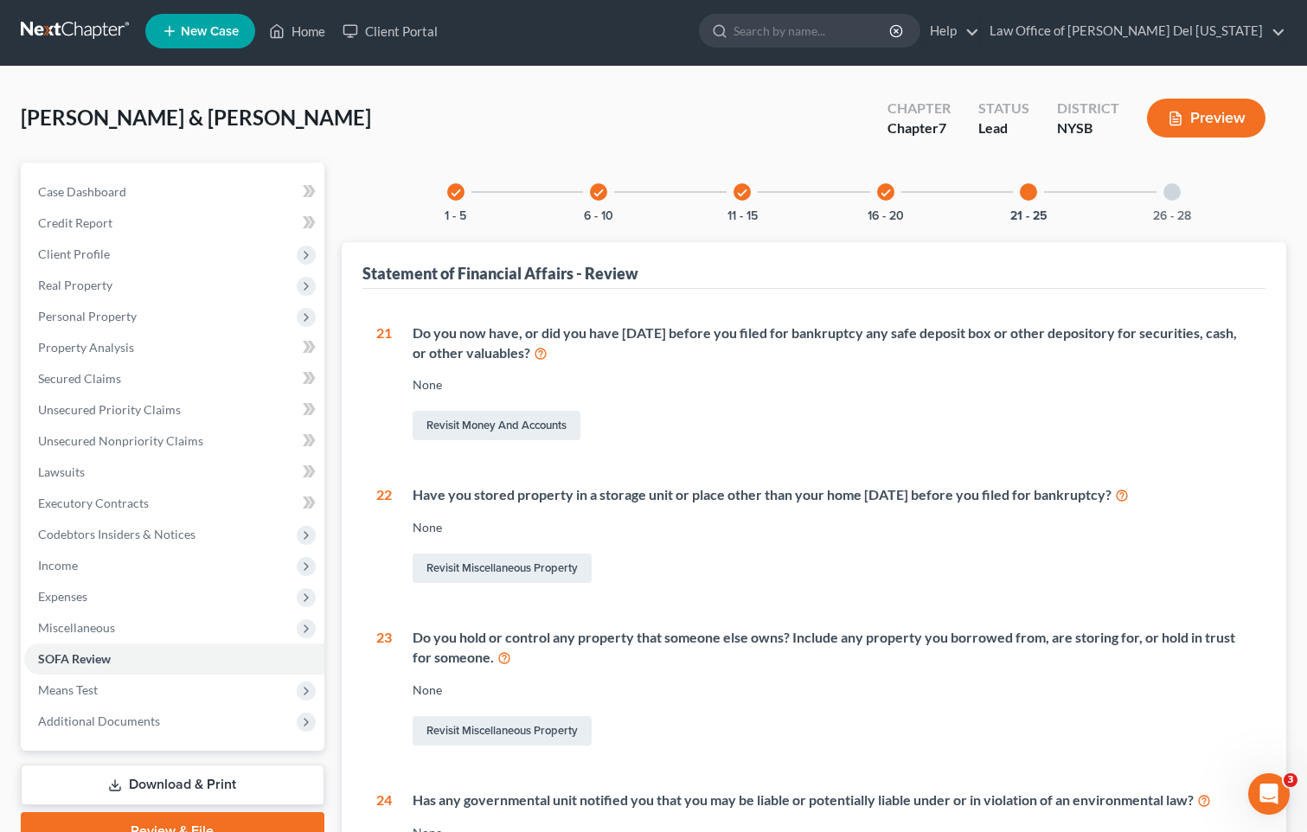
click at [1166, 205] on div "26 - 28" at bounding box center [1172, 192] width 59 height 59
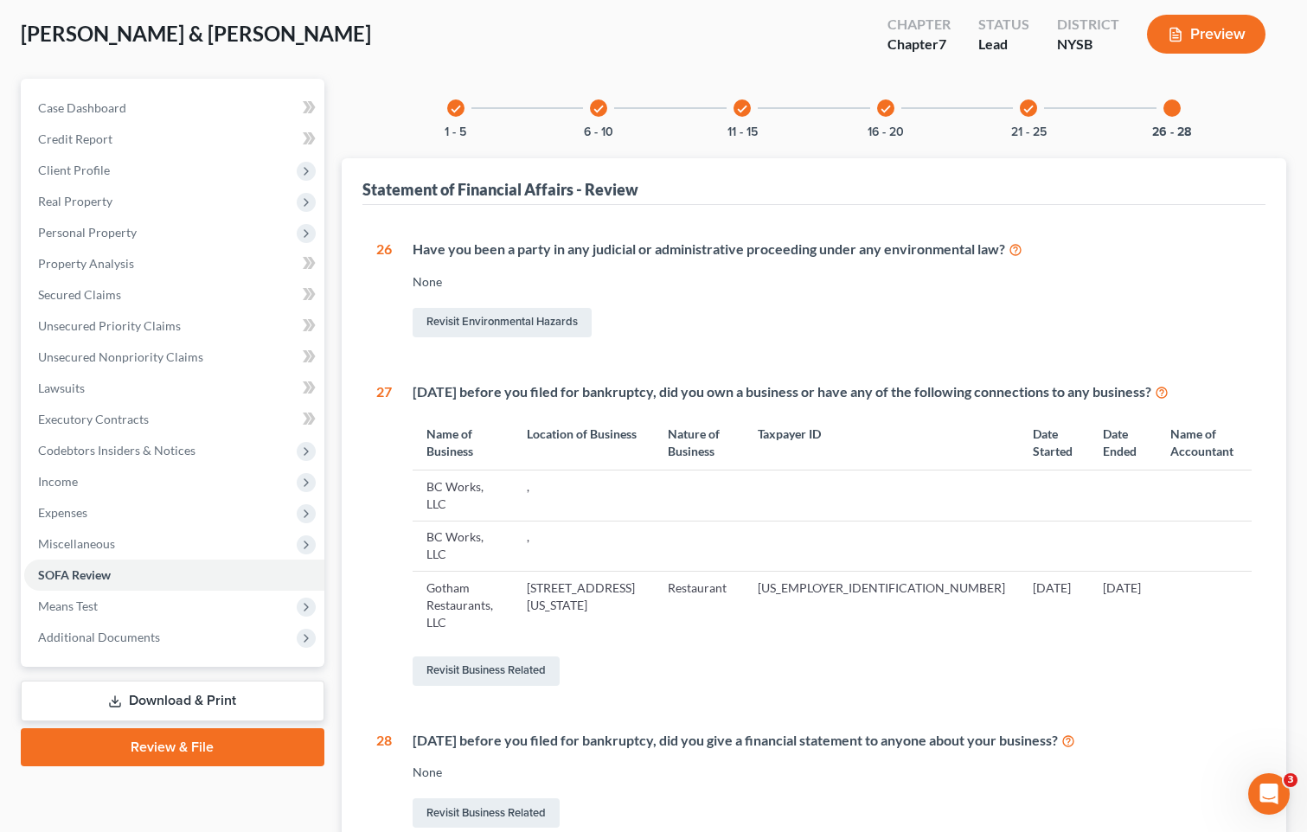
scroll to position [218, 0]
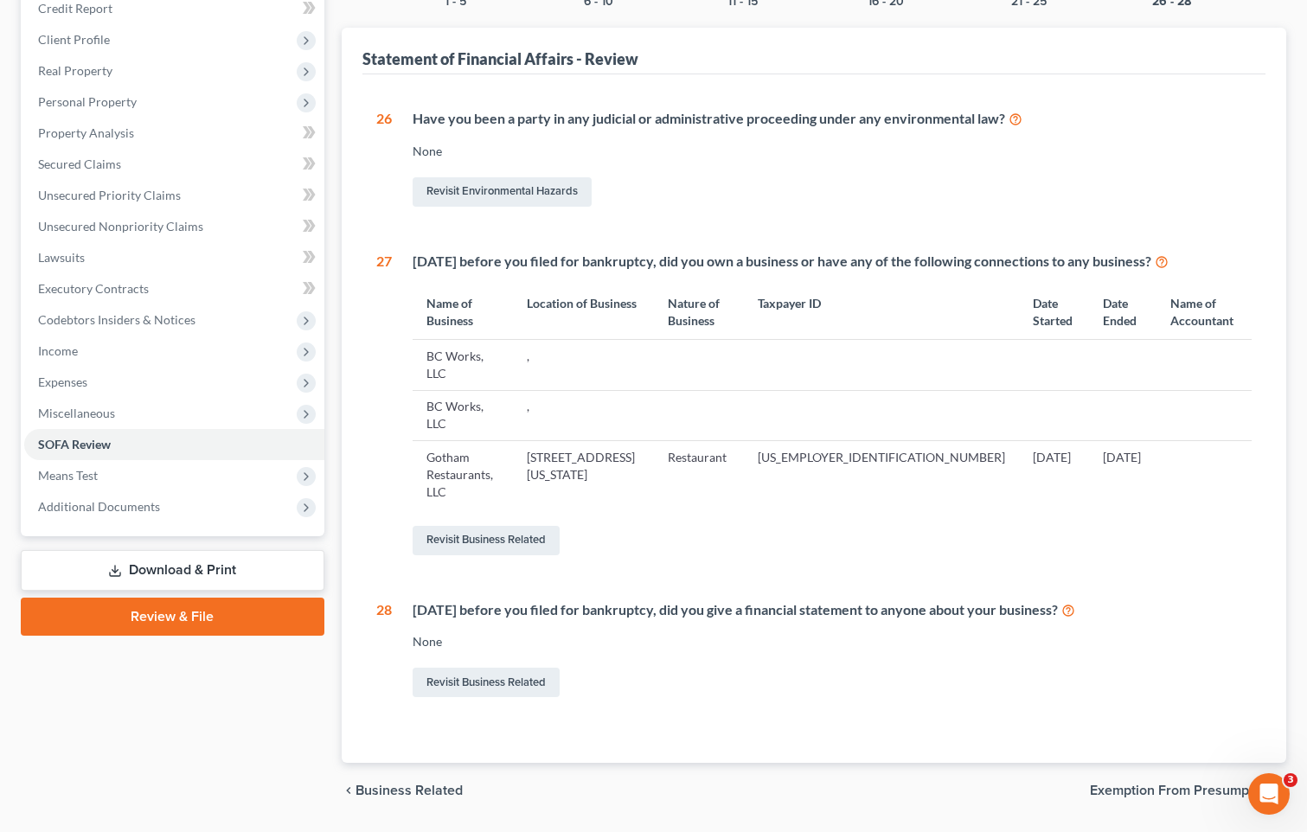
click at [597, 390] on td "," at bounding box center [583, 415] width 141 height 50
click at [460, 526] on link "Revisit Business Related" at bounding box center [486, 540] width 147 height 29
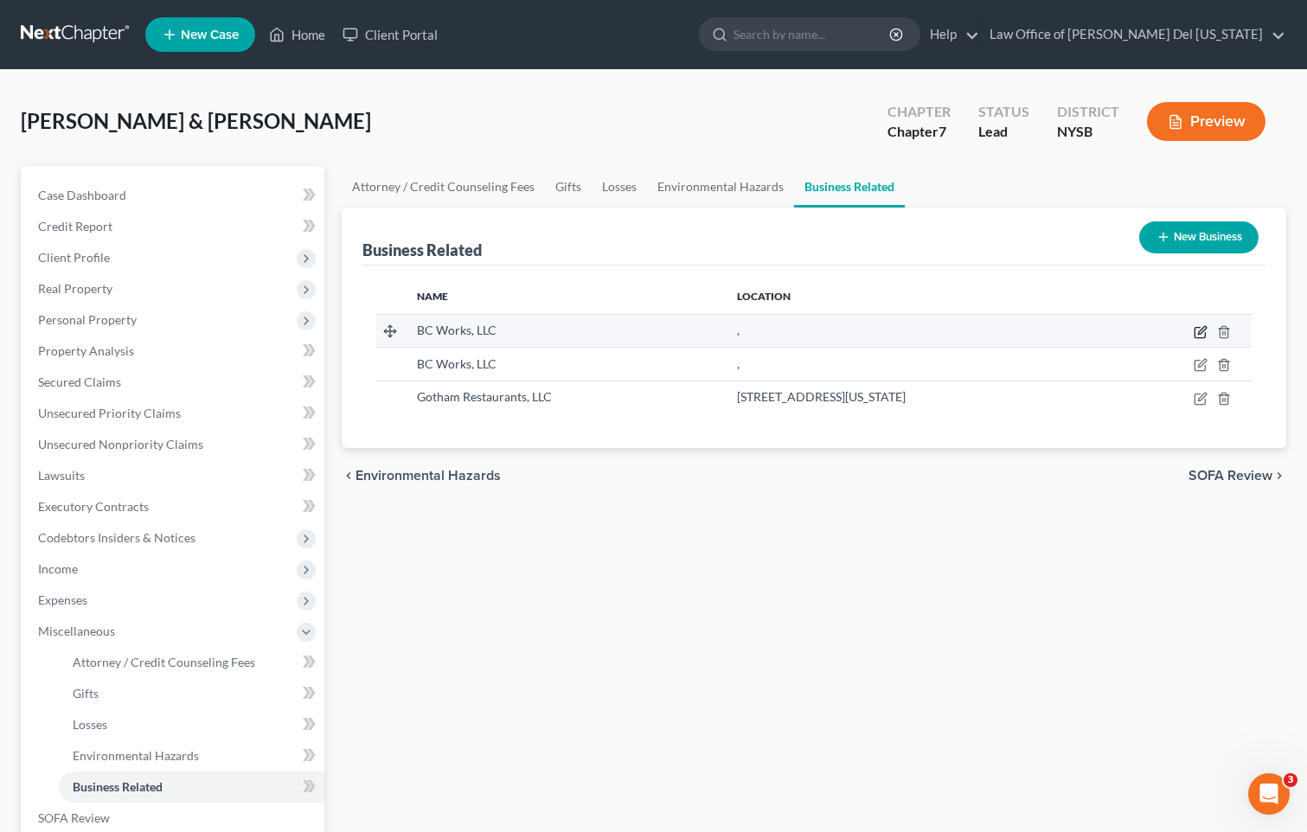
click at [1196, 330] on icon "button" at bounding box center [1201, 332] width 14 height 14
select select "sole_proprietor"
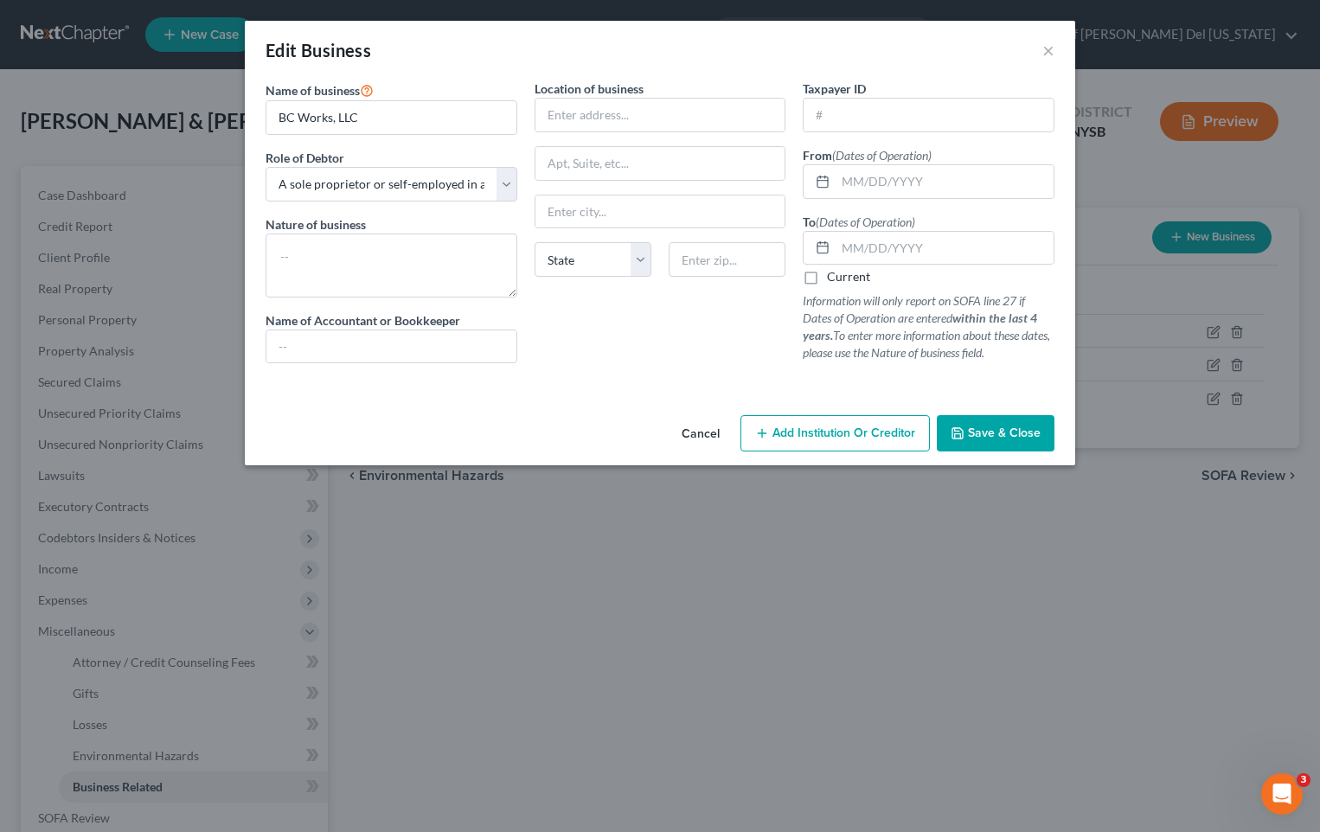
click at [709, 439] on button "Cancel" at bounding box center [701, 434] width 66 height 35
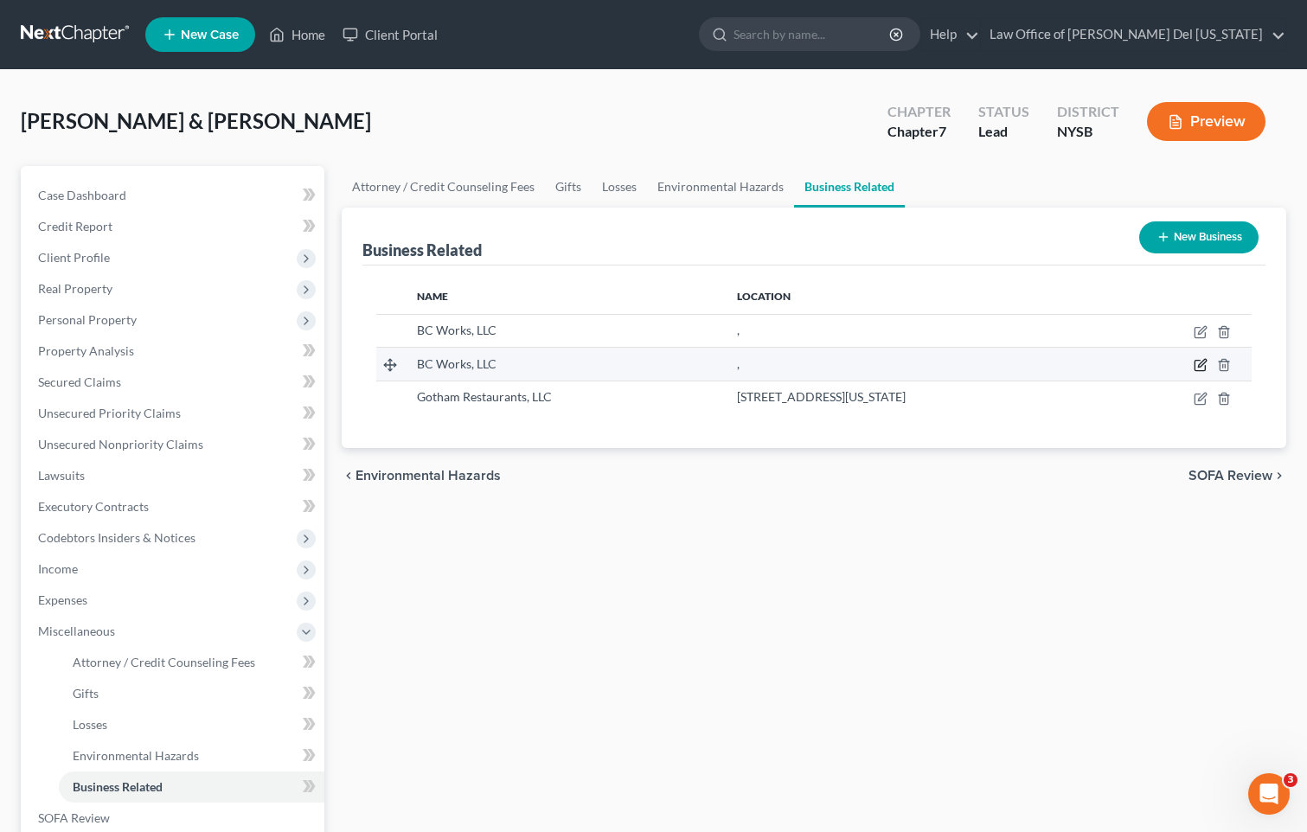
click at [1202, 362] on icon "button" at bounding box center [1202, 364] width 8 height 8
select select "sole_proprietor"
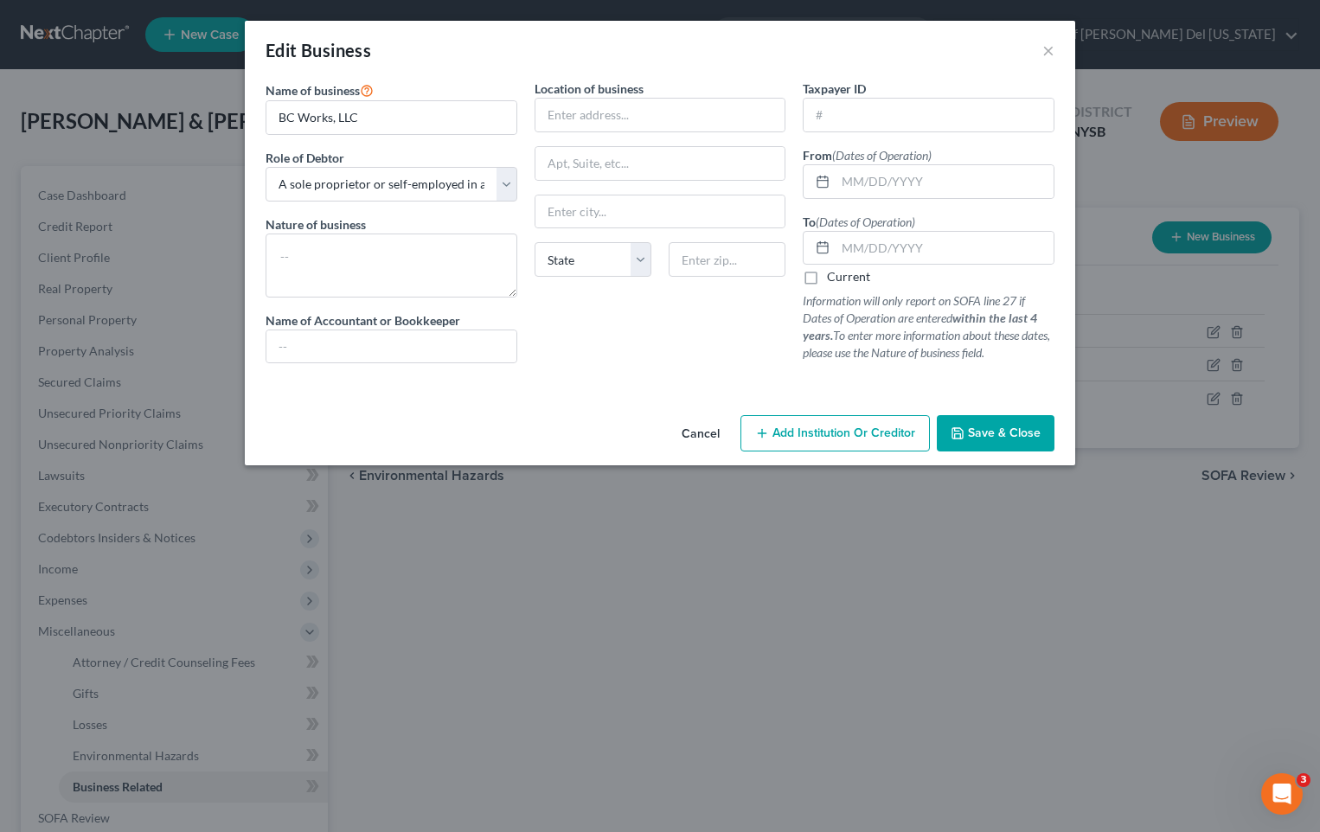
click at [710, 436] on button "Cancel" at bounding box center [701, 434] width 66 height 35
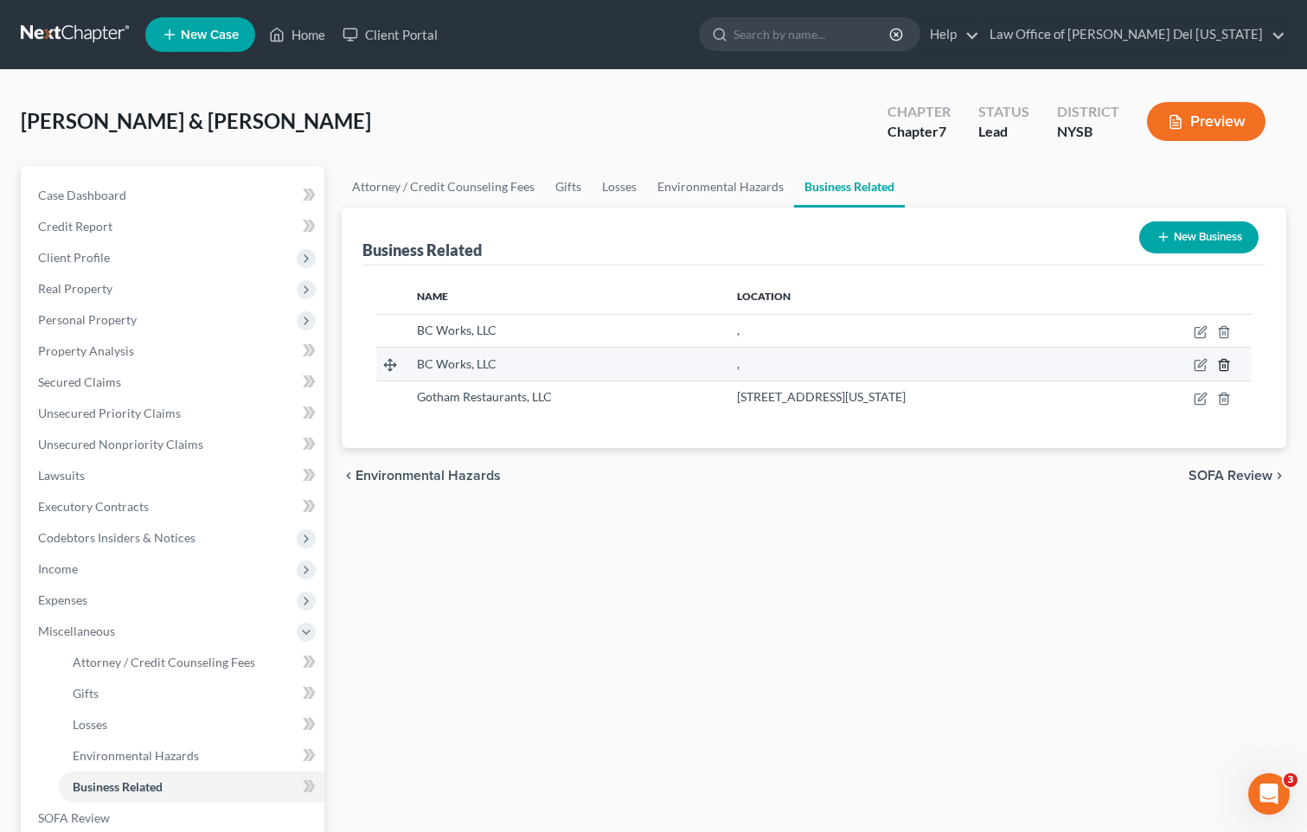
click at [1223, 368] on line "button" at bounding box center [1223, 366] width 0 height 3
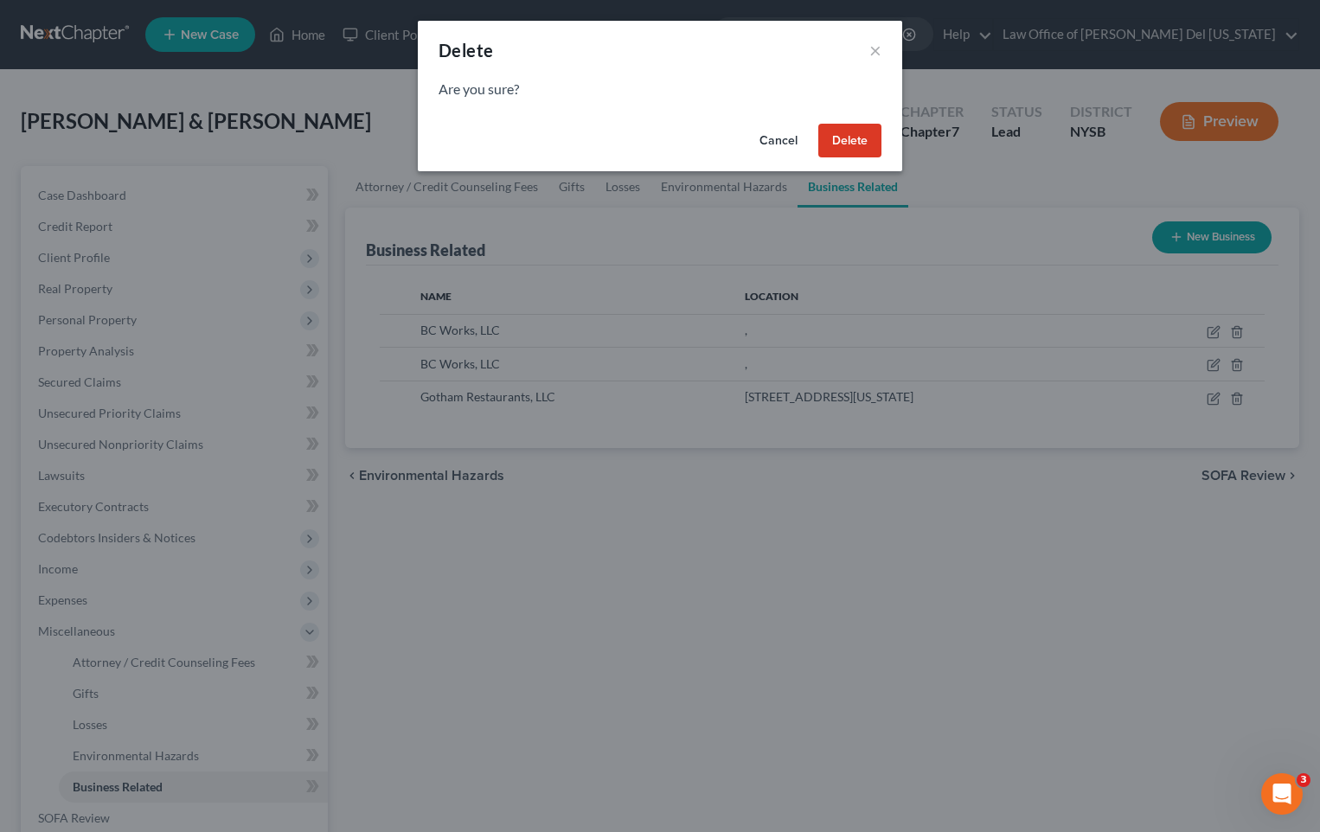
click at [836, 146] on button "Delete" at bounding box center [849, 141] width 63 height 35
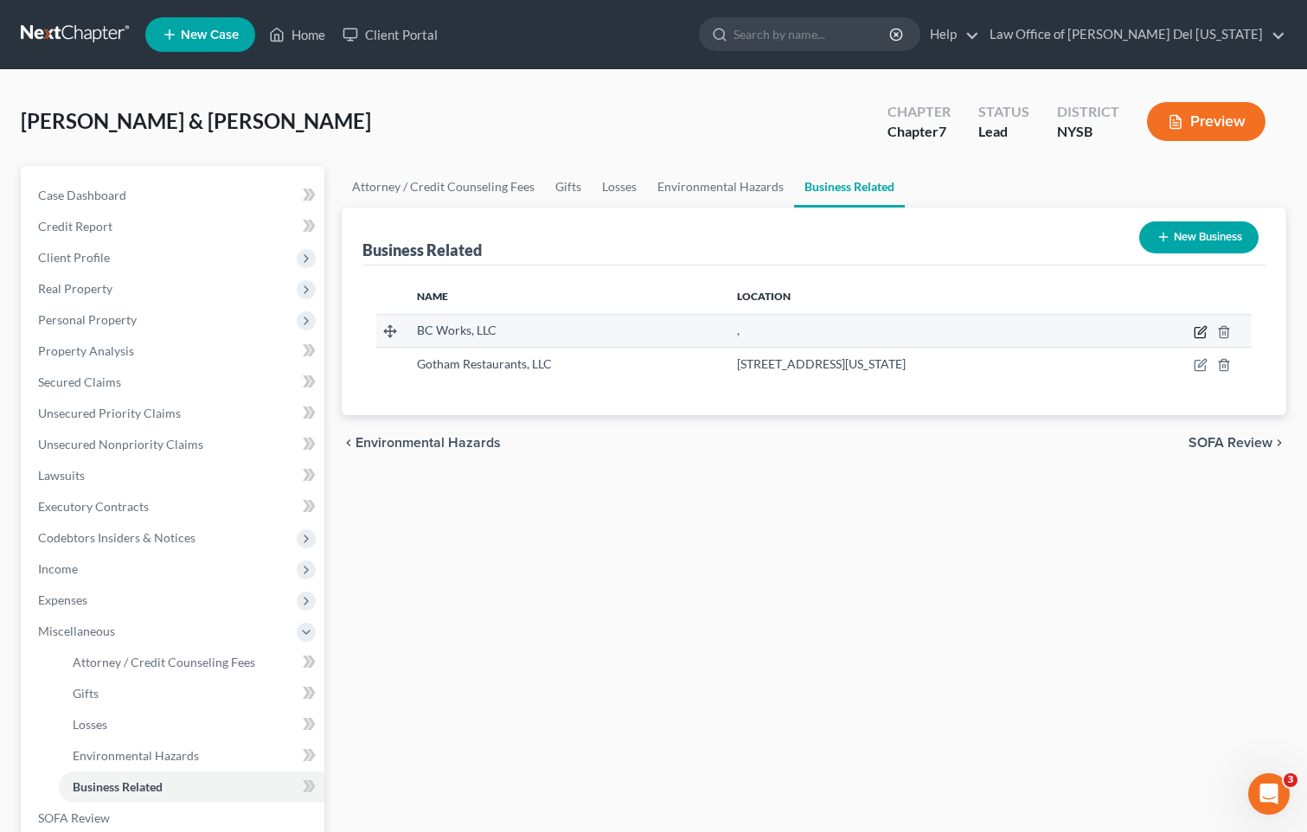
click at [1200, 329] on icon "button" at bounding box center [1201, 332] width 14 height 14
select select "sole_proprietor"
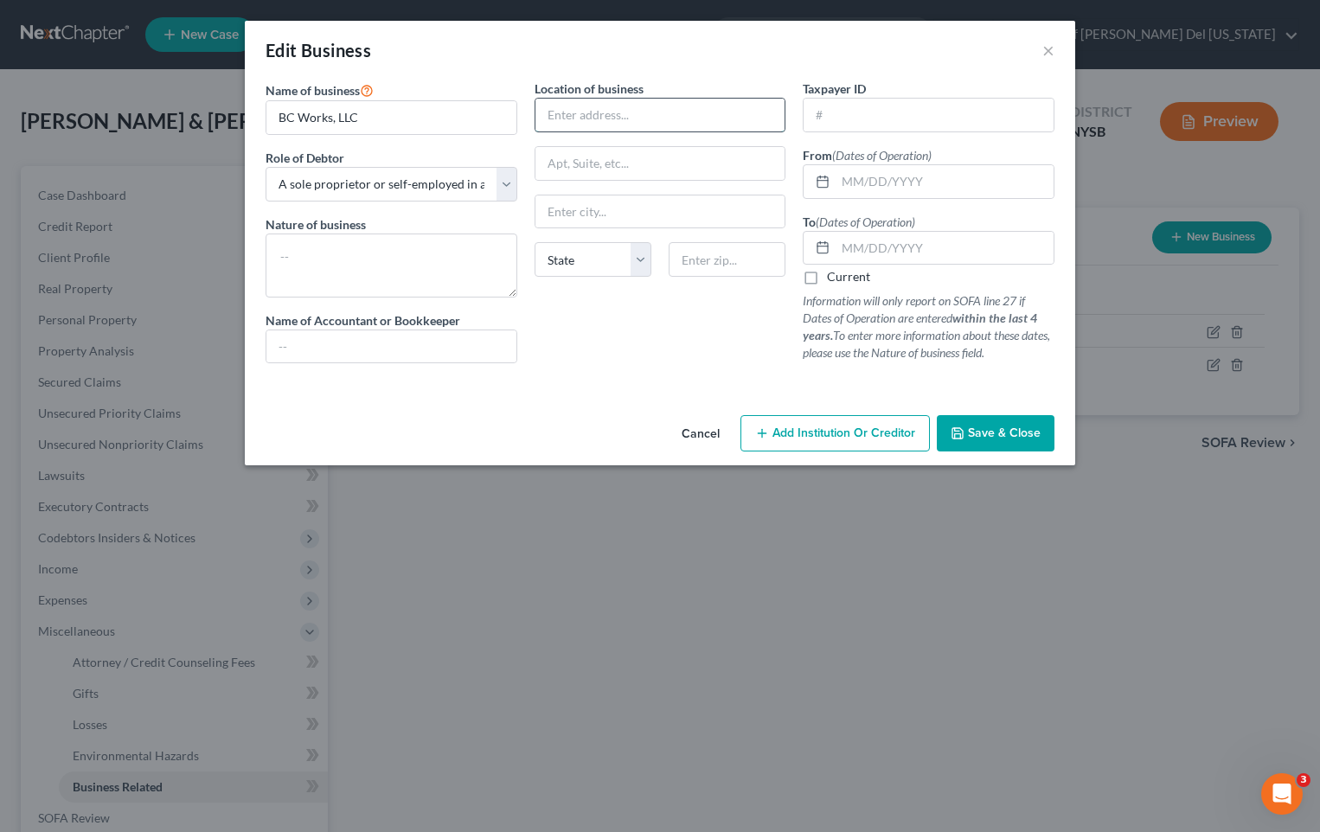
click at [617, 113] on input "text" at bounding box center [660, 115] width 250 height 33
type input "[STREET_ADDRESS]"
type input "Apt 605"
type input "10027"
type input "[US_STATE]"
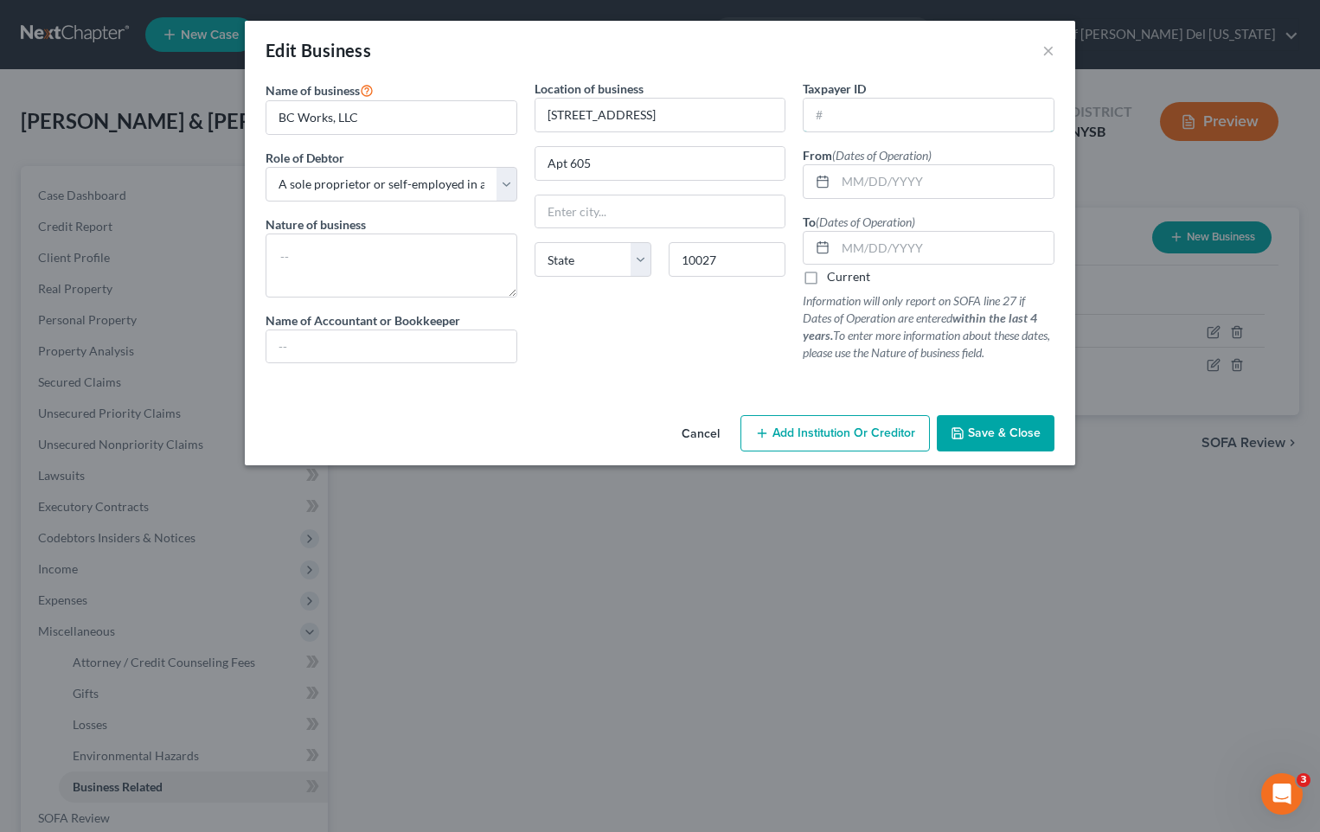
select select "35"
type input "[US_EMPLOYER_IDENTIFICATION_NUMBER]"
click at [417, 257] on textarea at bounding box center [392, 266] width 252 height 64
type textarea "Managing Member of Gotham Restaurants"
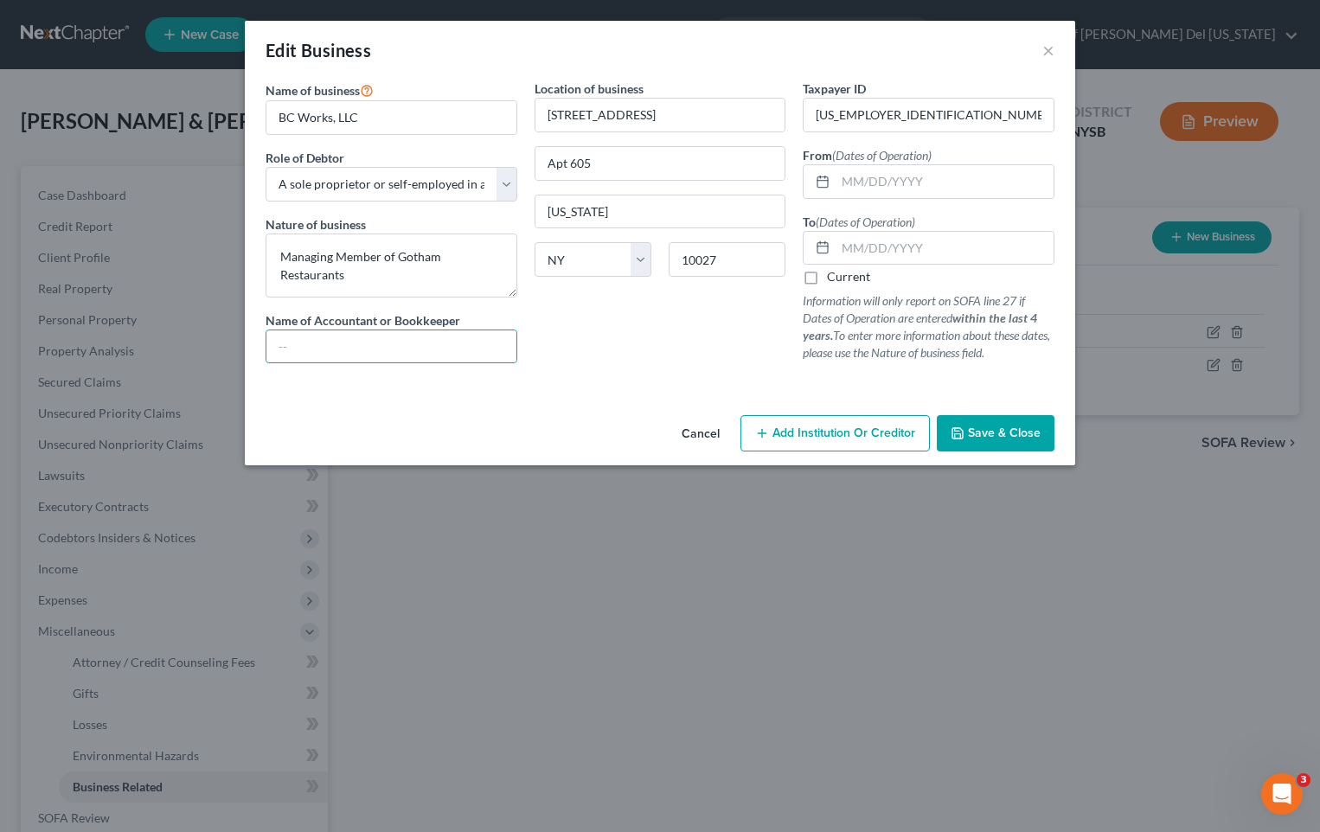
click at [997, 446] on button "Save & Close" at bounding box center [996, 433] width 118 height 36
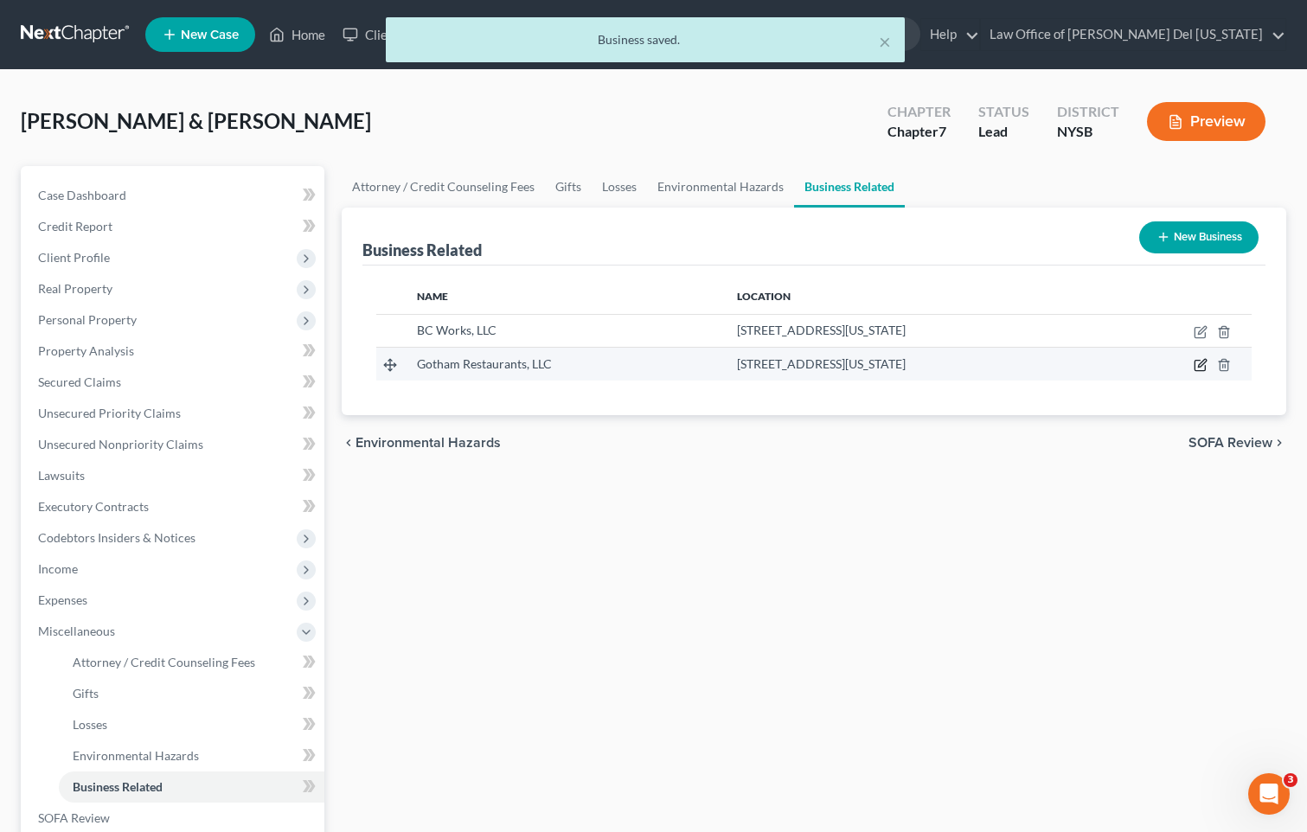
click at [1198, 362] on icon "button" at bounding box center [1201, 365] width 14 height 14
select select "member"
select select "35"
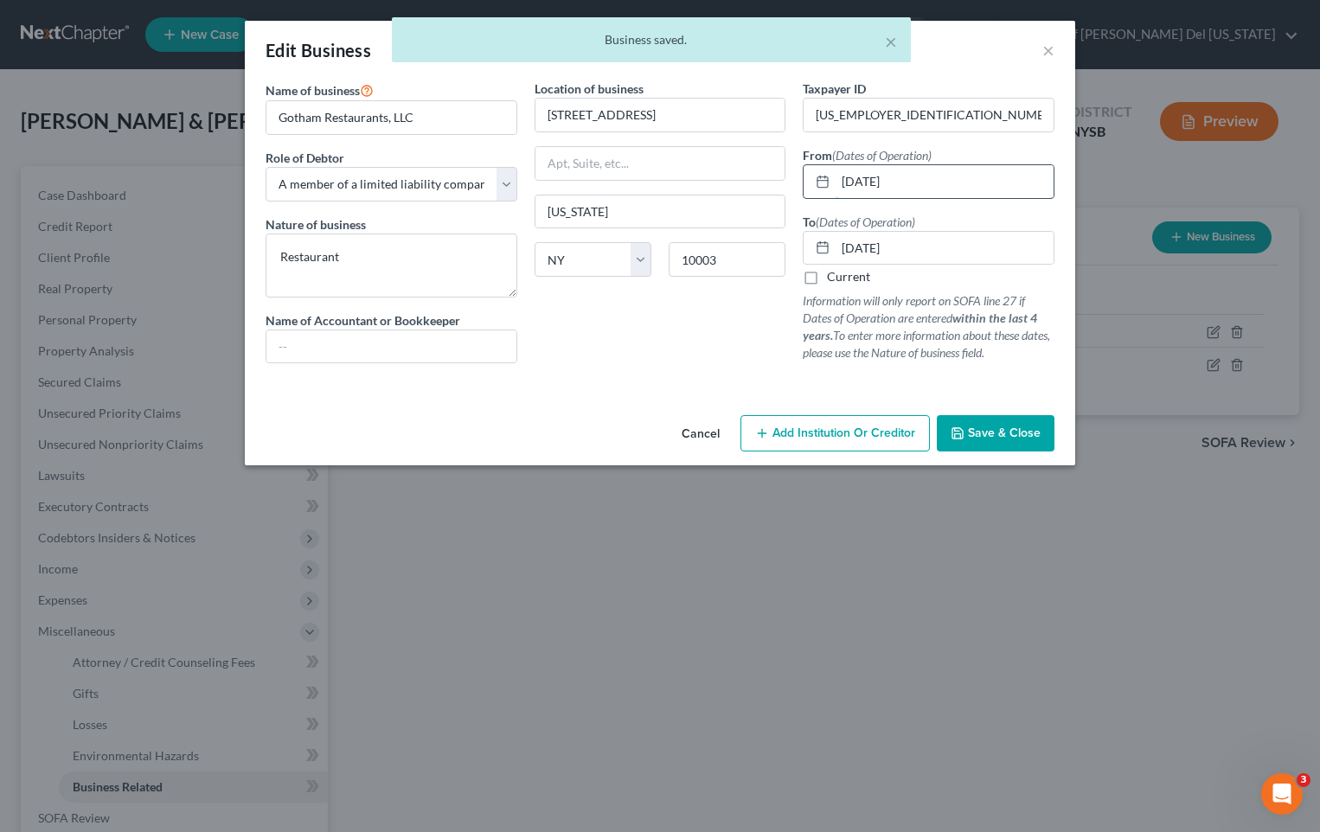
drag, startPoint x: 911, startPoint y: 182, endPoint x: 804, endPoint y: 192, distance: 106.9
click at [809, 190] on div "[DATE]" at bounding box center [929, 181] width 252 height 35
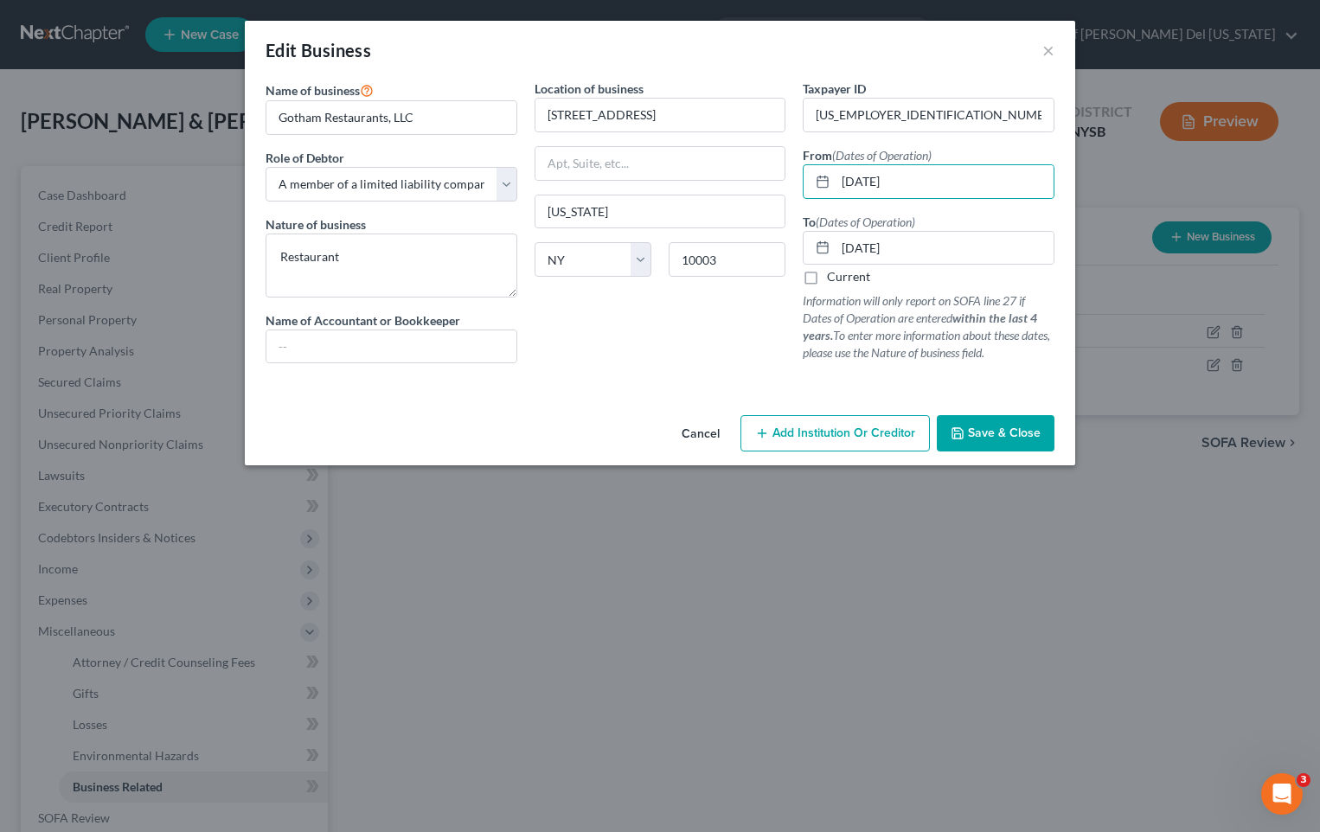
click at [988, 429] on span "Save & Close" at bounding box center [1004, 433] width 73 height 15
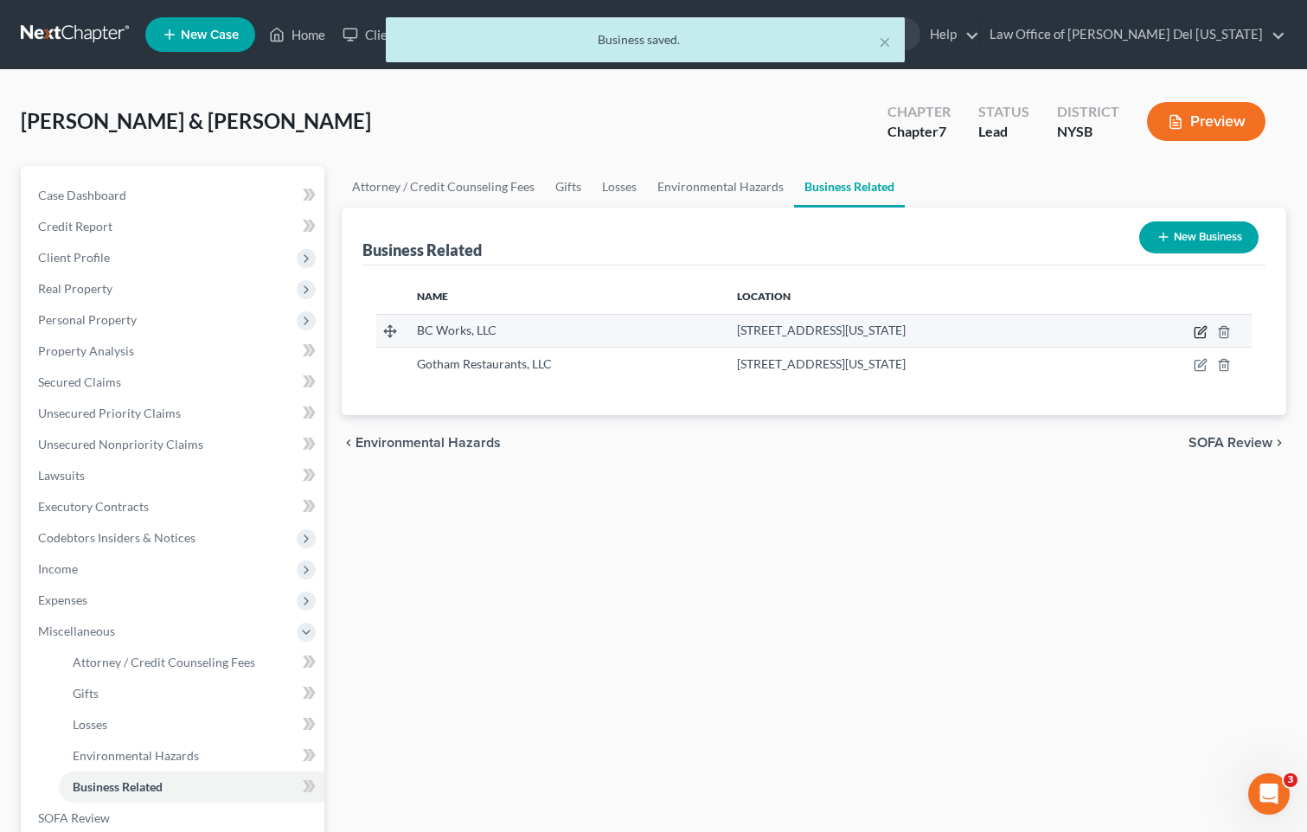
click at [1200, 328] on icon "button" at bounding box center [1200, 333] width 10 height 10
select select "sole_proprietor"
select select "35"
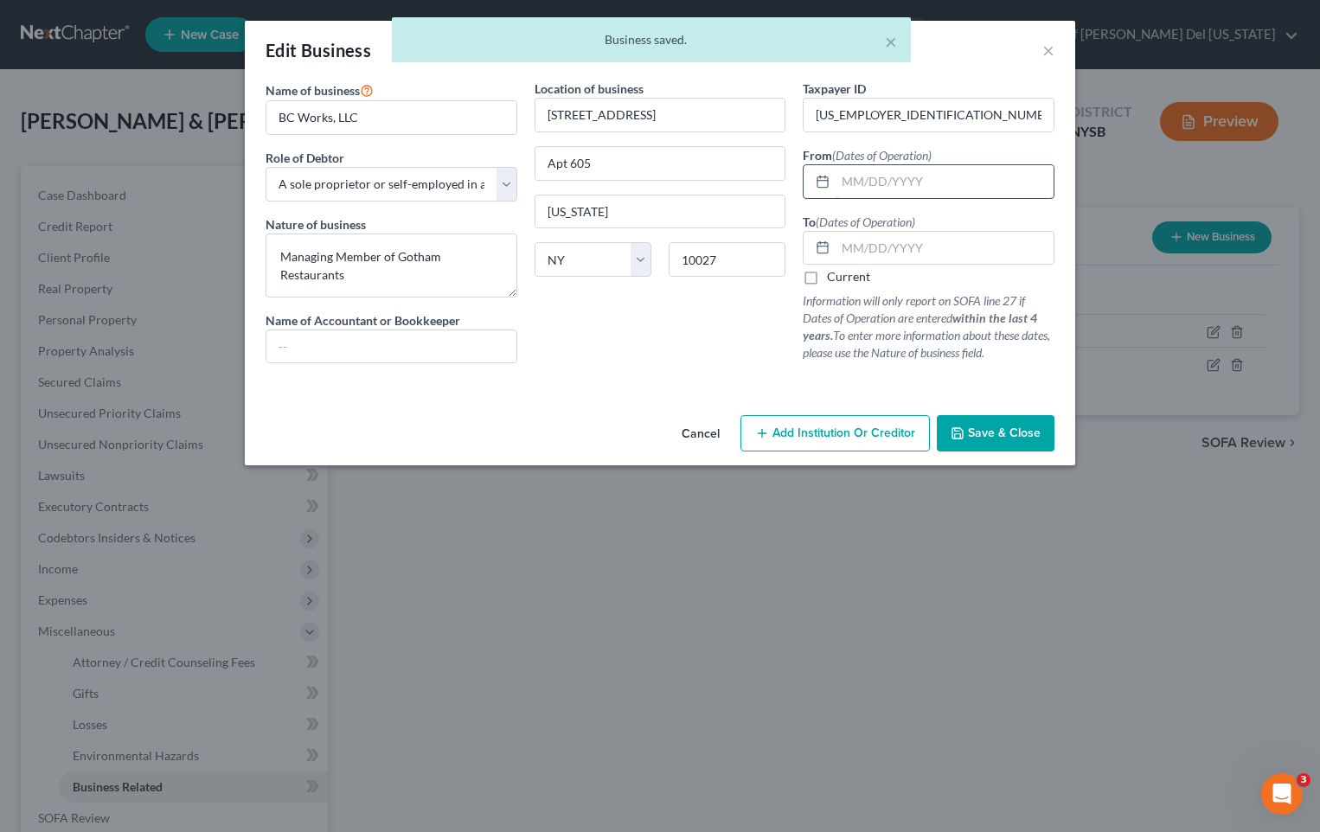
click at [883, 189] on input "text" at bounding box center [945, 181] width 218 height 33
paste input "[DATE]"
type input "[DATE]"
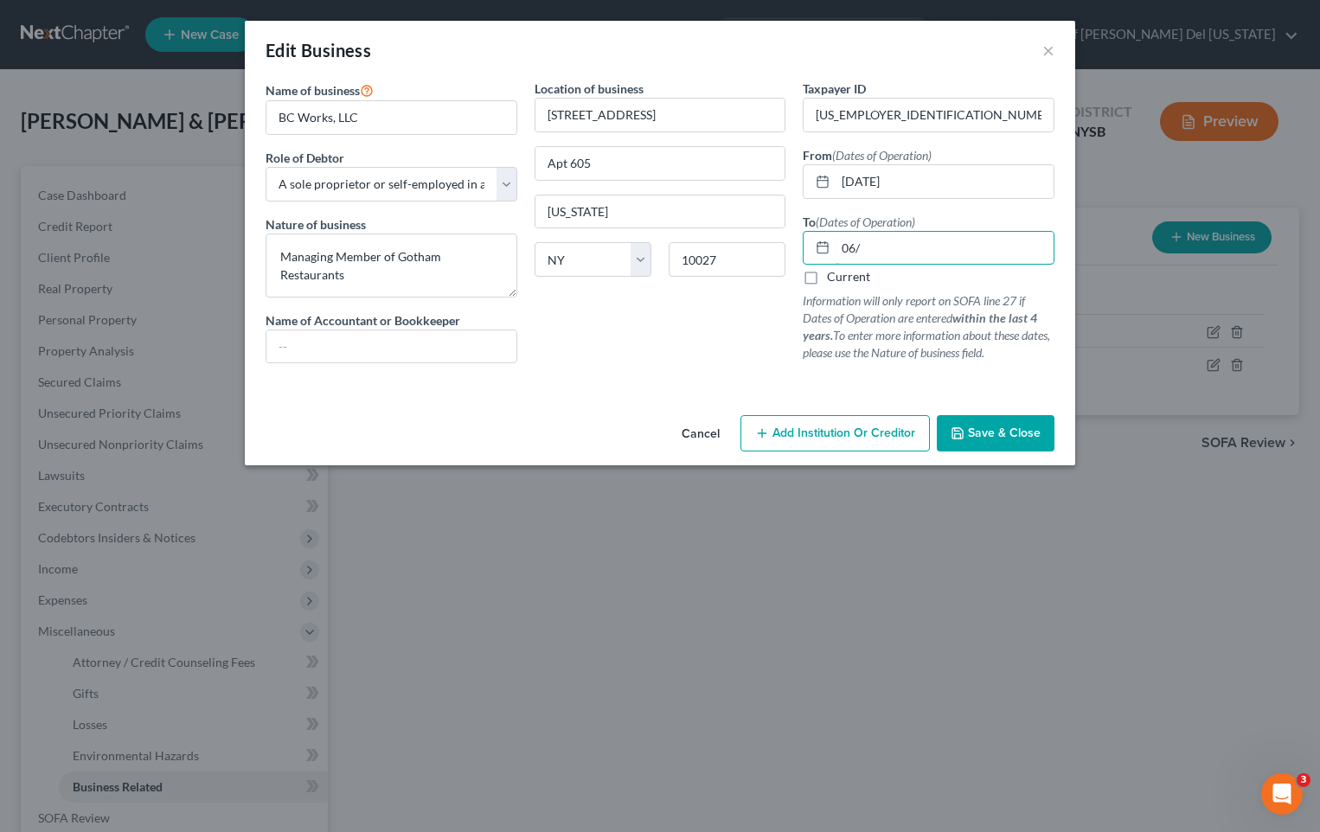
type input "[DATE]"
click at [994, 439] on span "Save & Close" at bounding box center [1004, 433] width 73 height 15
